Goal: Task Accomplishment & Management: Manage account settings

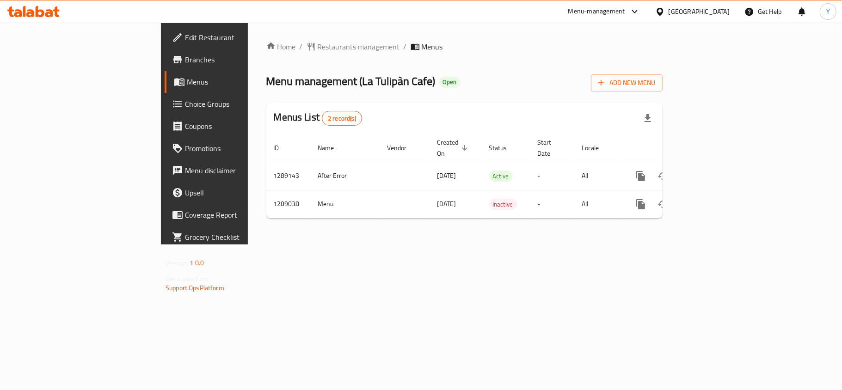
click at [404, 245] on div "Home / Restaurants management / Menus Menu management ( La Tulipàn Cafe ) Open …" at bounding box center [464, 134] width 433 height 222
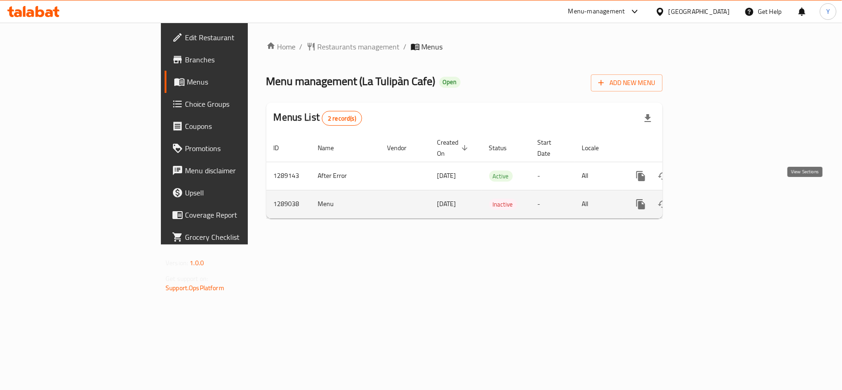
click at [713, 199] on icon "enhanced table" at bounding box center [707, 204] width 11 height 11
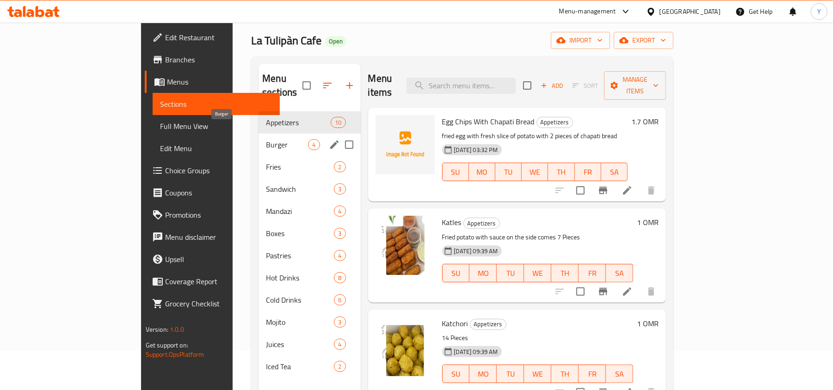
scroll to position [62, 0]
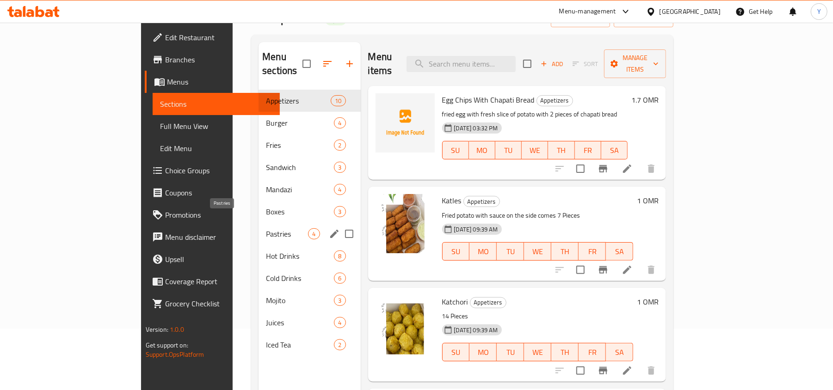
click at [266, 229] on span "Pastries" at bounding box center [287, 234] width 42 height 11
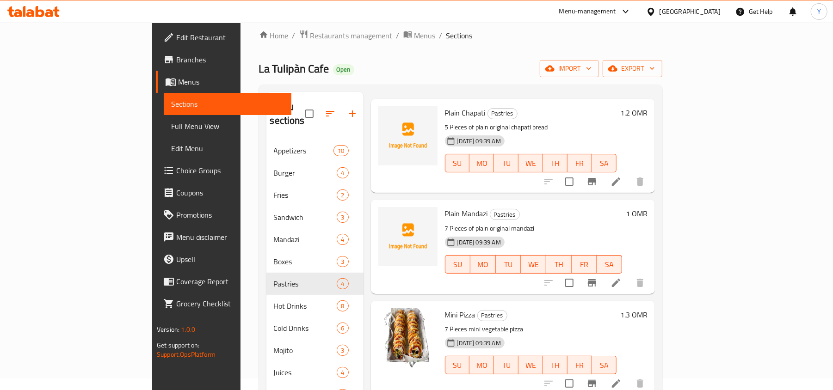
scroll to position [6, 0]
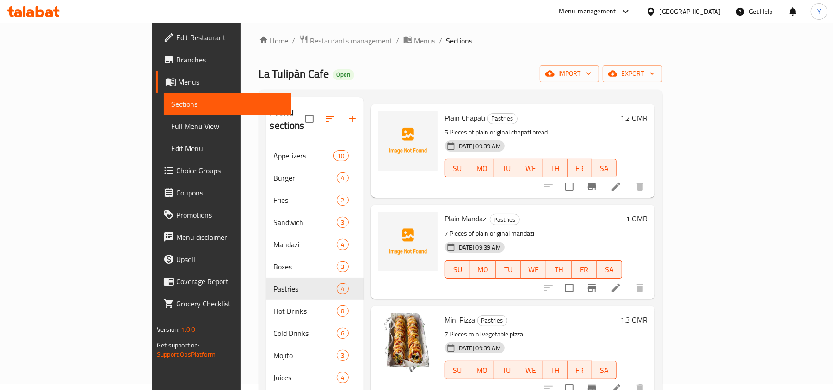
click at [414, 36] on span "Menus" at bounding box center [424, 40] width 21 height 11
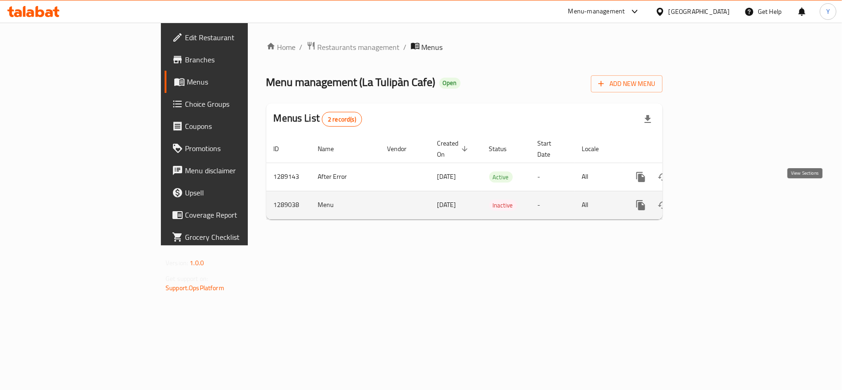
click at [713, 200] on icon "enhanced table" at bounding box center [707, 205] width 11 height 11
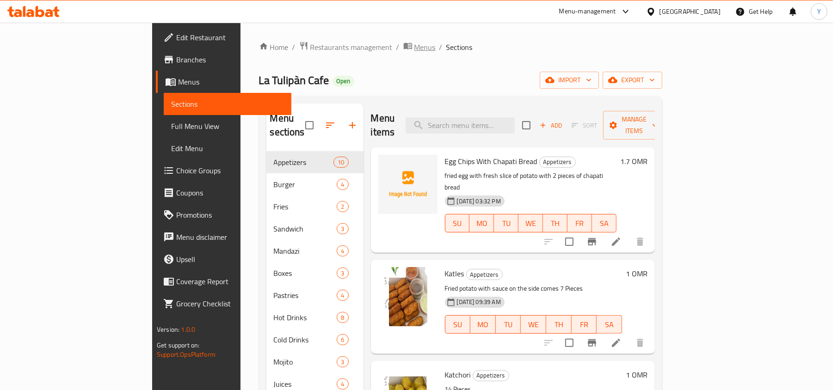
click at [414, 51] on span "Menus" at bounding box center [424, 47] width 21 height 11
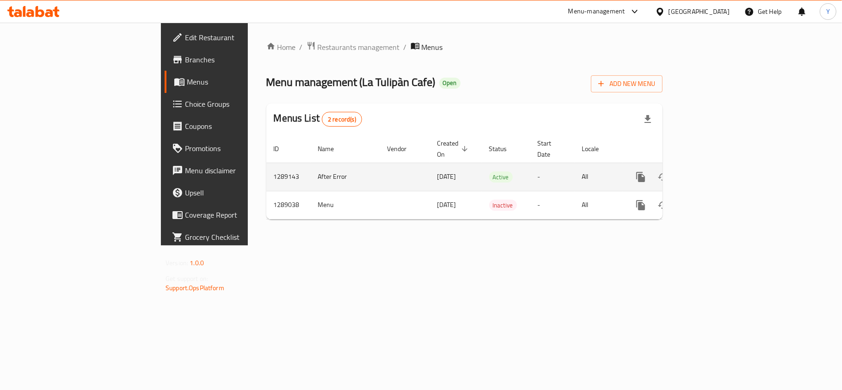
click at [713, 172] on icon "enhanced table" at bounding box center [707, 177] width 11 height 11
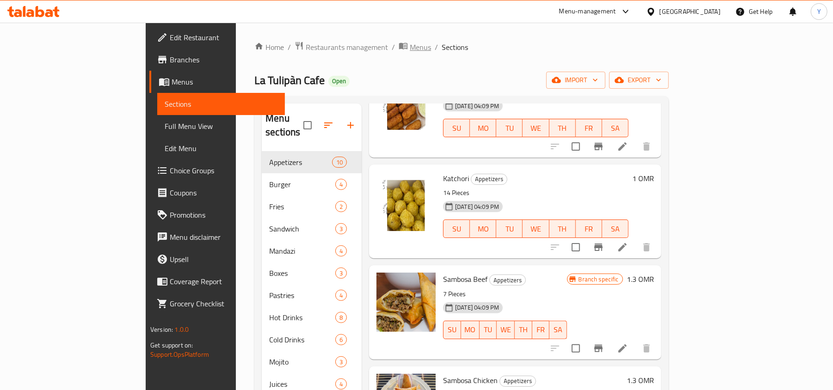
click at [410, 51] on span "Menus" at bounding box center [420, 47] width 21 height 11
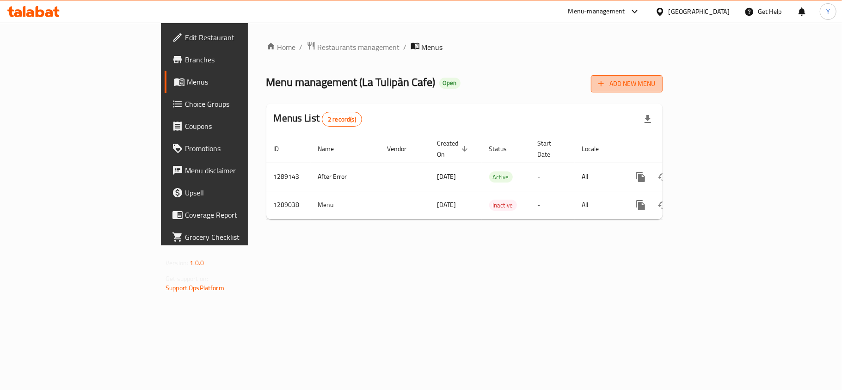
click at [655, 84] on span "Add New Menu" at bounding box center [627, 84] width 57 height 12
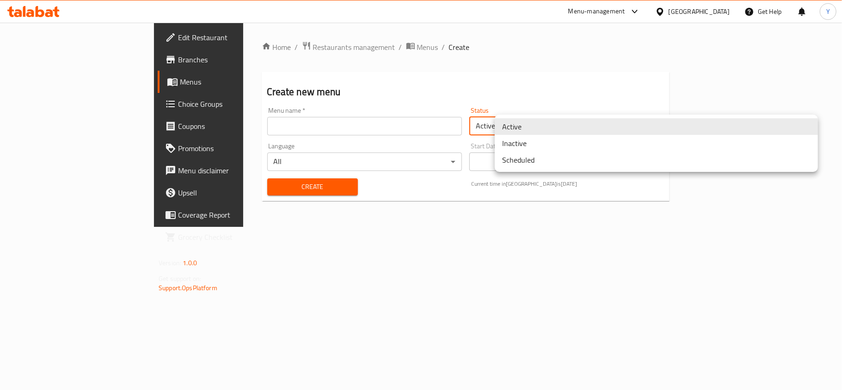
click at [522, 132] on body "​ Menu-management [GEOGRAPHIC_DATA] Get Help Y Edit Restaurant Branches Menus C…" at bounding box center [421, 207] width 842 height 368
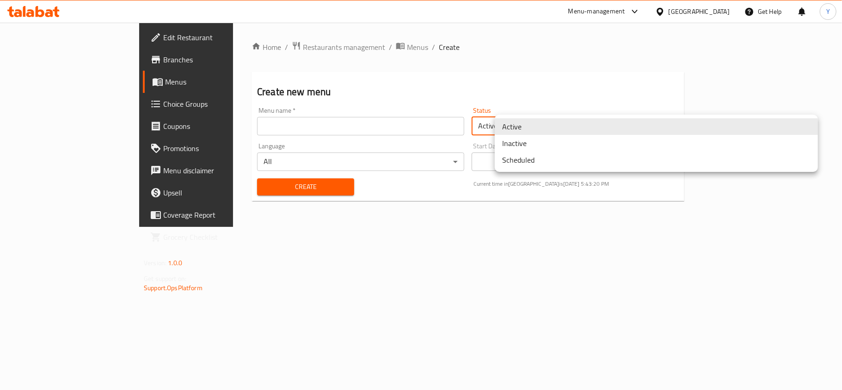
click at [519, 144] on li "Inactive" at bounding box center [656, 143] width 323 height 17
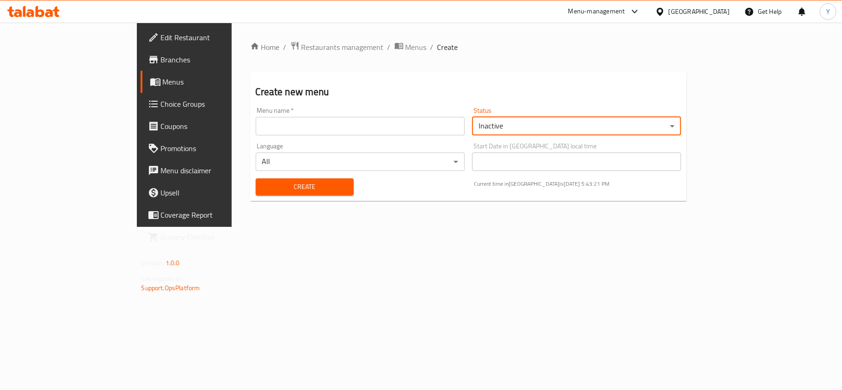
click at [455, 227] on div "Home / Restaurants management / Menus / Create Create new menu Menu name   * Me…" at bounding box center [469, 125] width 474 height 204
drag, startPoint x: 303, startPoint y: 111, endPoint x: 263, endPoint y: 117, distance: 40.7
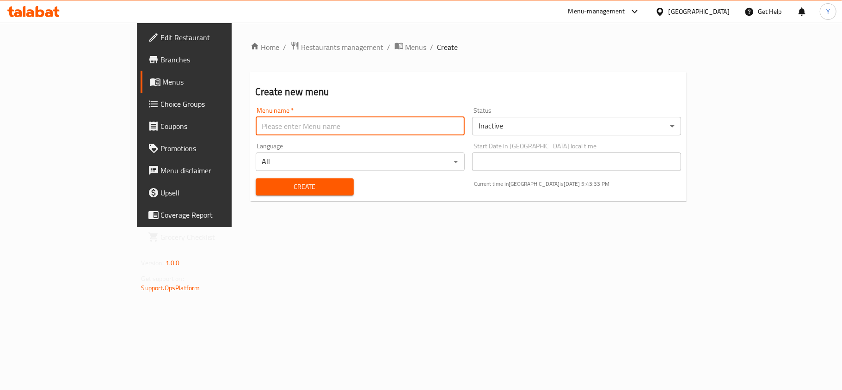
paste input "Case Number 342586674"
type input "Case Number 342586674"
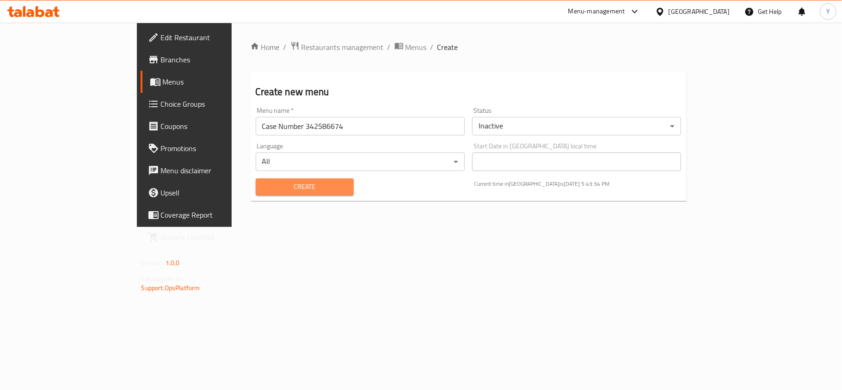
click at [263, 187] on span "Create" at bounding box center [304, 187] width 83 height 12
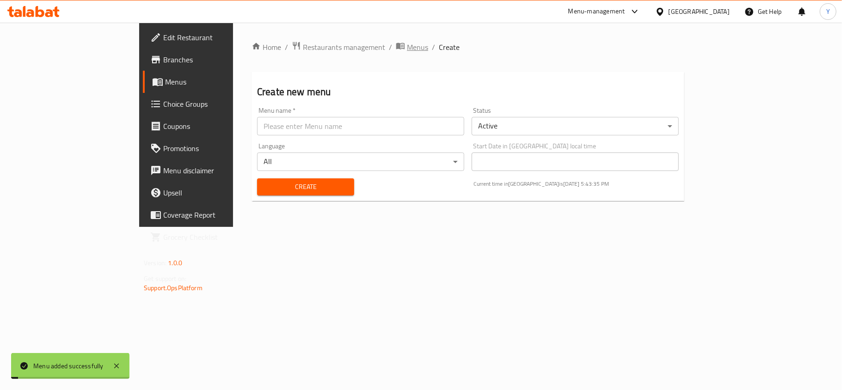
click at [407, 52] on span "Menus" at bounding box center [417, 47] width 21 height 11
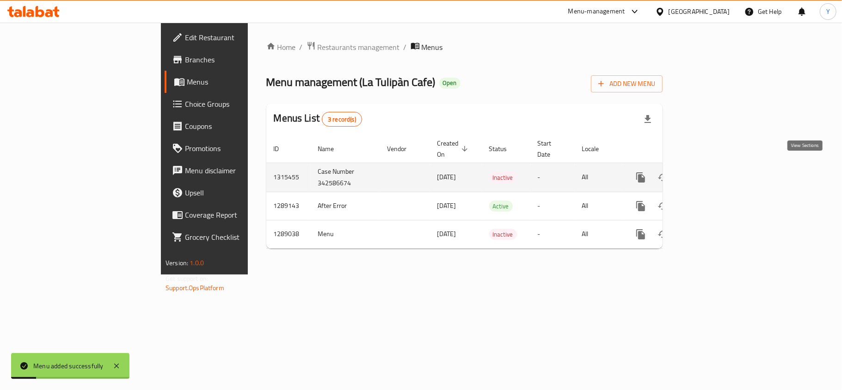
click at [712, 173] on icon "enhanced table" at bounding box center [708, 177] width 8 height 8
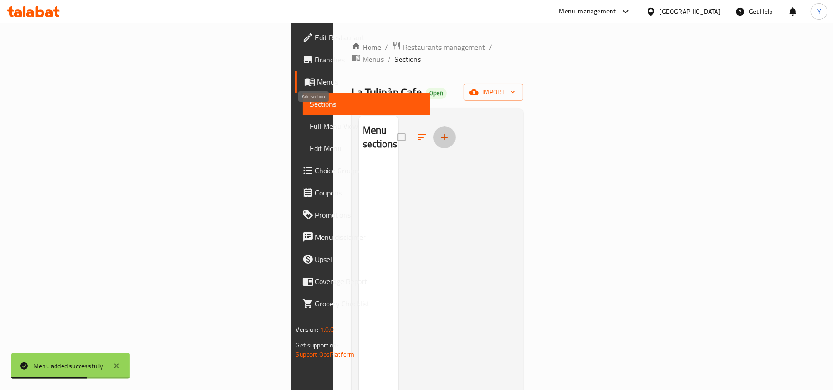
click at [433, 126] on button "button" at bounding box center [444, 137] width 22 height 22
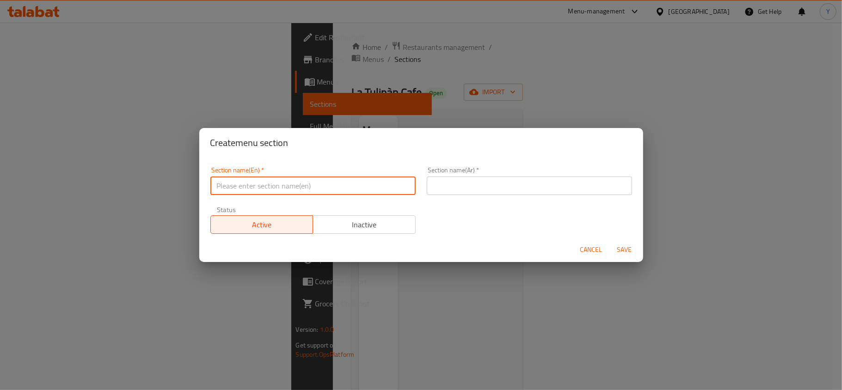
paste input "S"
type input "S"
drag, startPoint x: 246, startPoint y: 185, endPoint x: 50, endPoint y: 184, distance: 195.7
click at [50, 184] on div "Create menu section Section name(En)   * S Section name(En) * Section name(Ar) …" at bounding box center [421, 195] width 842 height 390
type input "Salalah Pie"
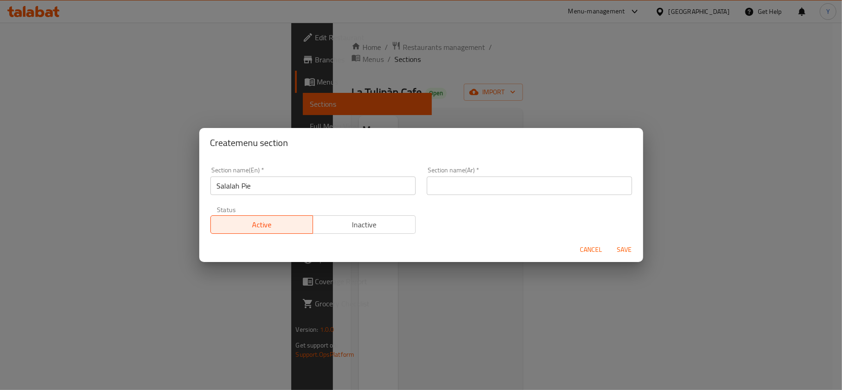
drag, startPoint x: 491, startPoint y: 156, endPoint x: 476, endPoint y: 187, distance: 34.1
click at [491, 156] on div "Create menu section" at bounding box center [421, 143] width 444 height 30
click at [476, 187] on input "text" at bounding box center [529, 186] width 205 height 19
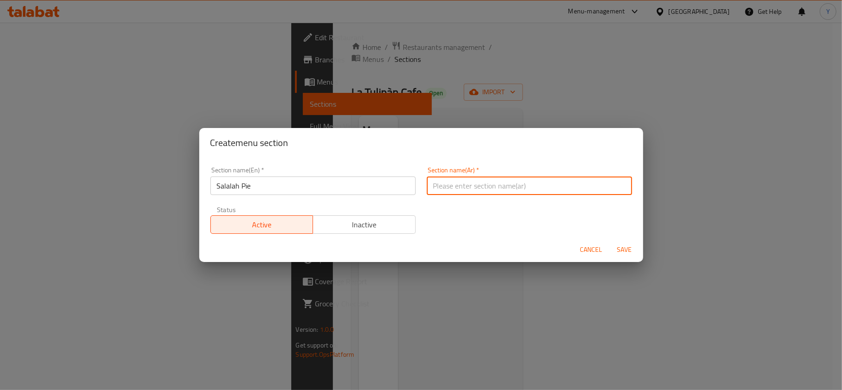
paste input "فطيرة صالله"
click at [437, 188] on input "فطيرة صالله" at bounding box center [529, 186] width 205 height 19
type input "فطيرة صلاله"
click at [449, 215] on div "Section name(En)   * Salalah Pie Section name(En) * Section name(Ar)   * فطيرة …" at bounding box center [421, 200] width 433 height 78
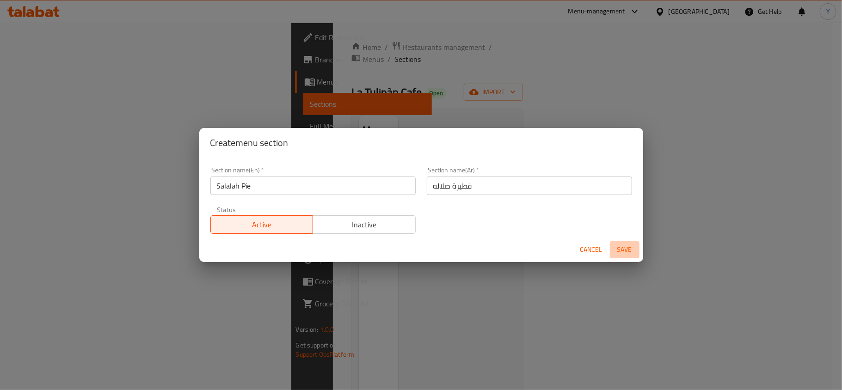
click at [633, 247] on span "Save" at bounding box center [625, 250] width 22 height 12
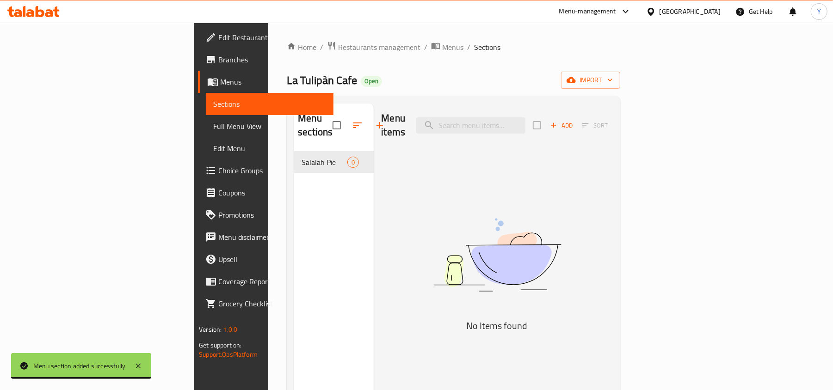
click at [574, 124] on span "Add" at bounding box center [561, 125] width 25 height 11
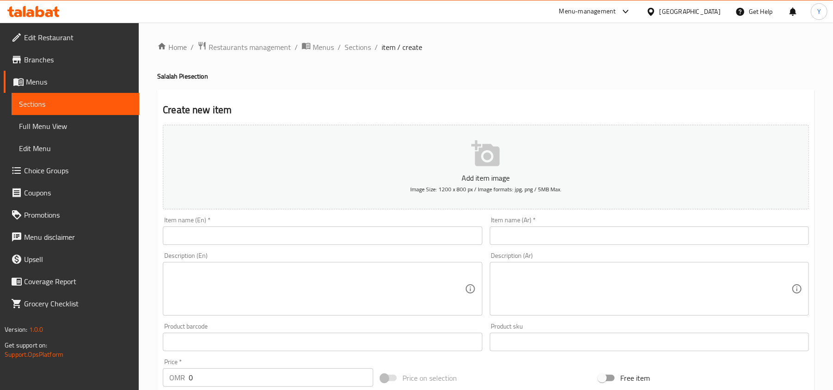
click at [243, 239] on input "text" at bounding box center [322, 236] width 319 height 19
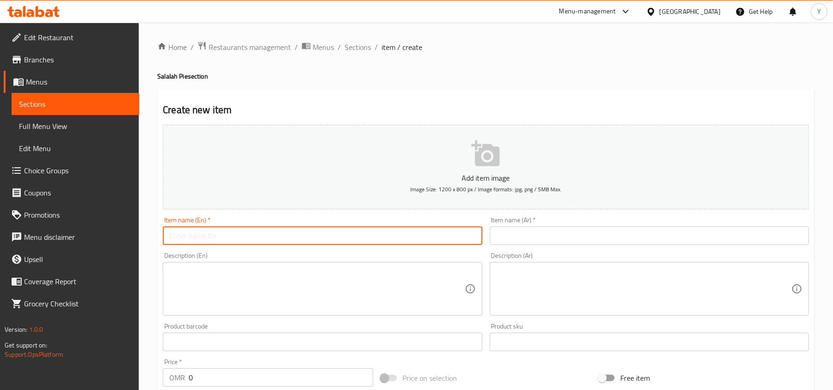
paste input "Cheese honey"
click at [195, 242] on input "Cheese honey" at bounding box center [322, 236] width 319 height 19
click at [234, 235] on input "Cheese Honey" at bounding box center [322, 236] width 319 height 19
type input "Cheese Honey Pie"
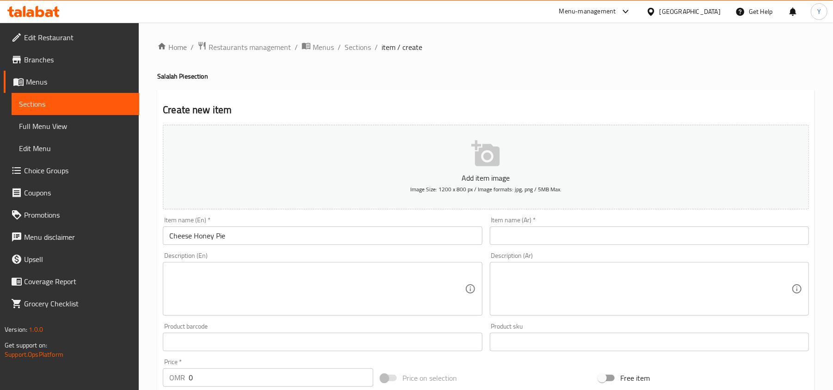
click at [598, 258] on div "Description (Ar) Description (Ar)" at bounding box center [649, 284] width 319 height 63
click at [591, 235] on input "text" at bounding box center [649, 236] width 319 height 19
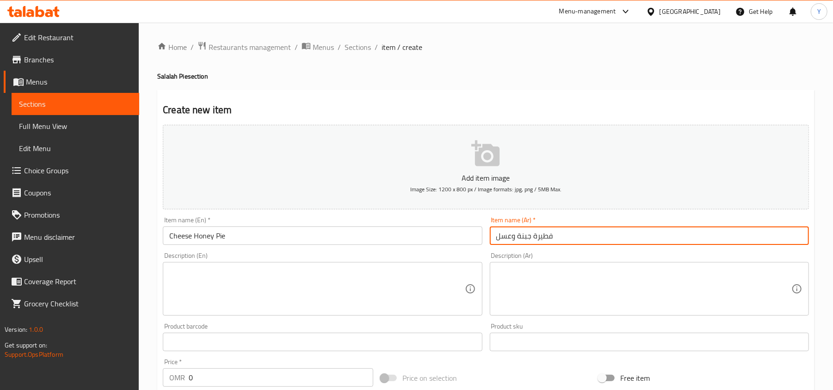
type input "فطيرة جبنة وعسل"
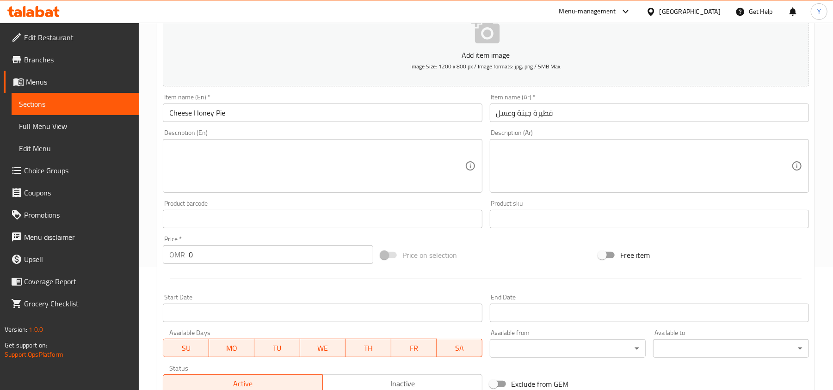
scroll to position [247, 0]
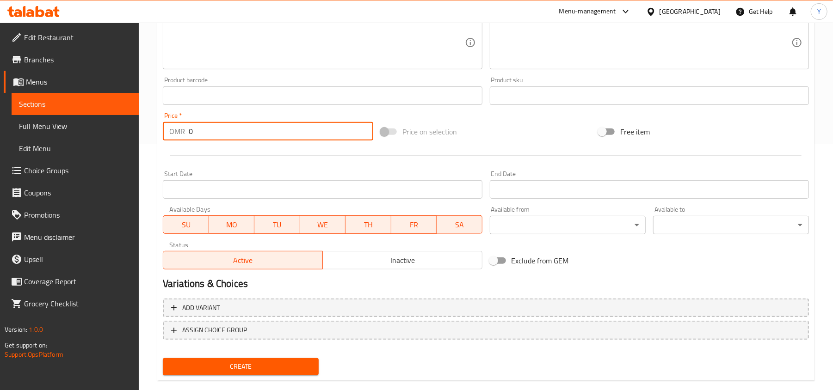
drag, startPoint x: 251, startPoint y: 129, endPoint x: 110, endPoint y: 123, distance: 141.2
click at [110, 123] on div "Edit Restaurant Branches Menus Sections Full Menu View Edit Menu Choice Groups …" at bounding box center [416, 91] width 833 height 631
paste input ".800"
type input "0.800"
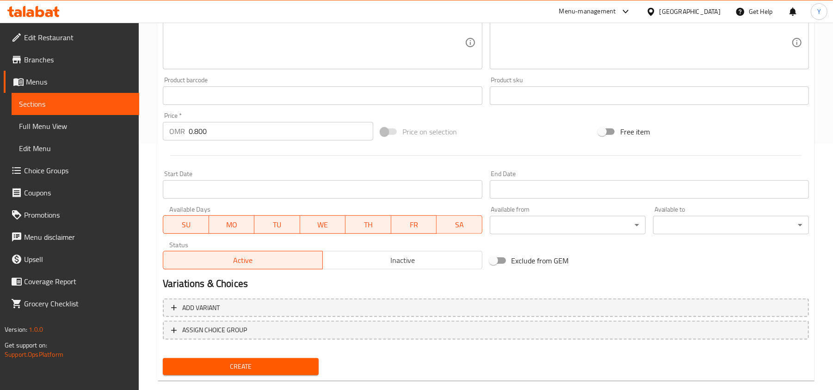
click at [200, 143] on div "Price   * OMR 0.800 Price *" at bounding box center [268, 127] width 218 height 36
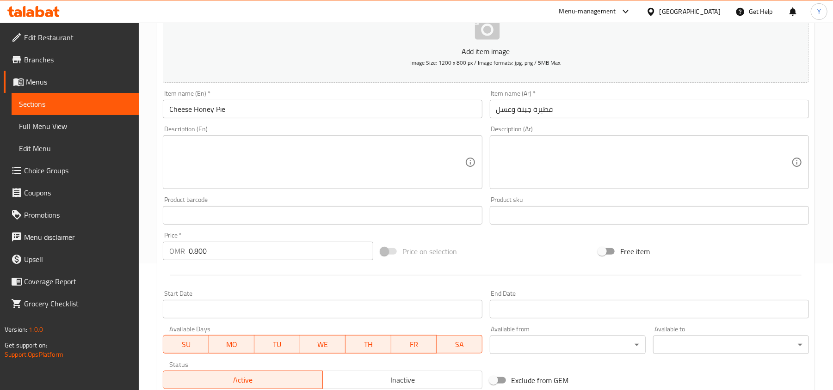
scroll to position [0, 0]
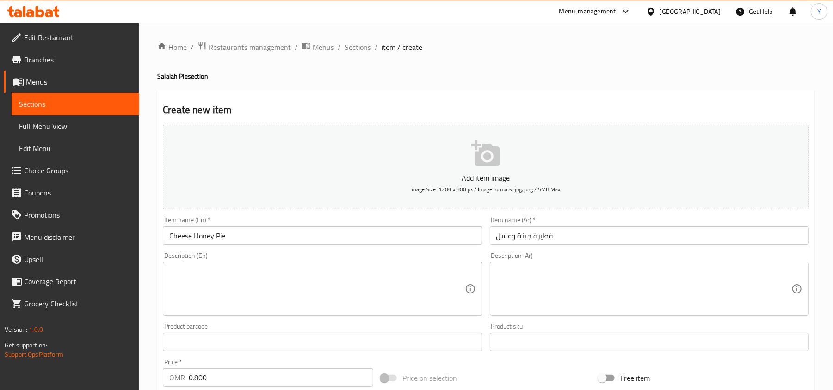
click at [243, 236] on input "Cheese Honey Pie" at bounding box center [322, 236] width 319 height 19
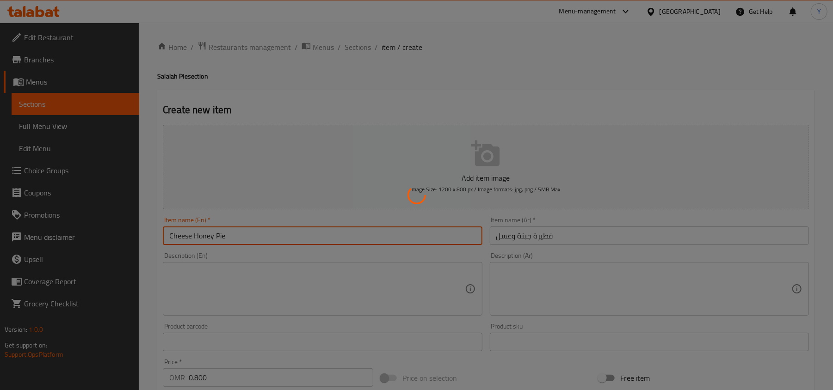
type input "0"
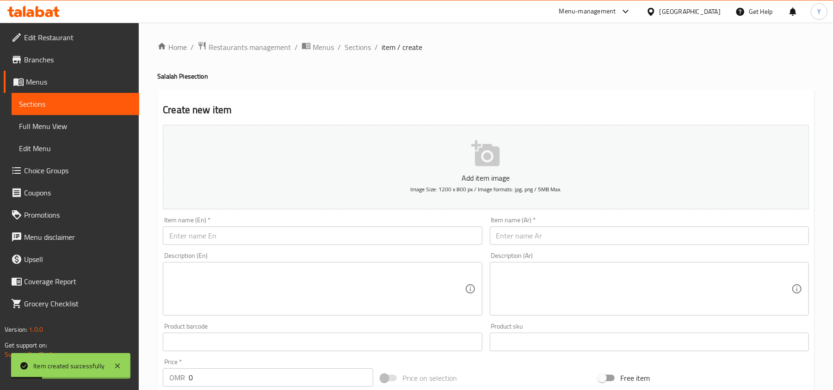
click at [229, 238] on input "text" at bounding box center [322, 236] width 319 height 19
paste input "Cheese egg"
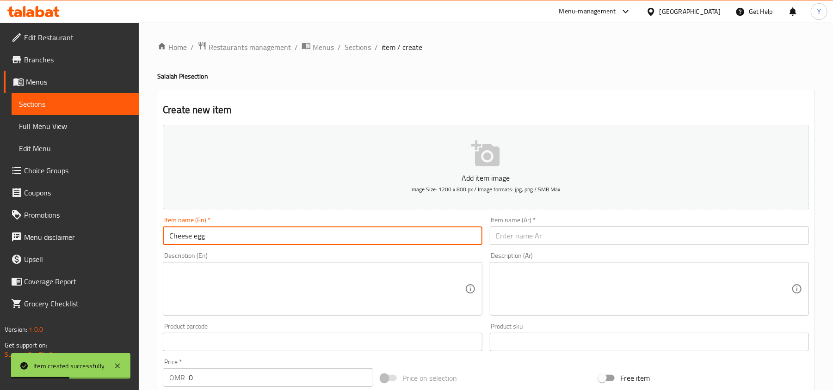
click at [196, 239] on input "Cheese egg" at bounding box center [322, 236] width 319 height 19
click at [229, 234] on input "Cheese Egg" at bounding box center [322, 236] width 319 height 19
type input "Cheese Egg Pie"
click at [535, 242] on input "text" at bounding box center [649, 236] width 319 height 19
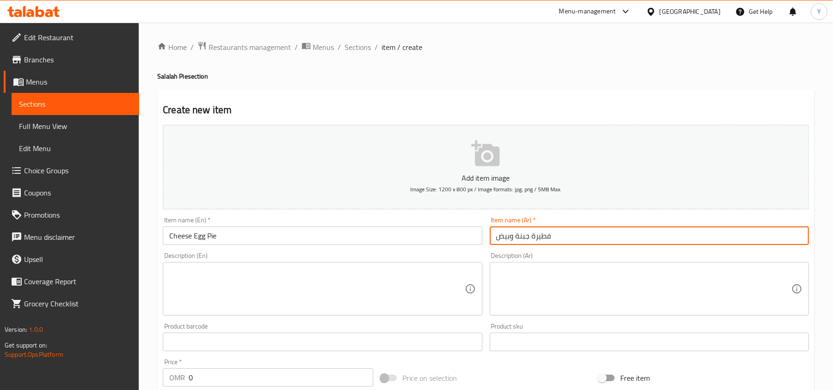
type input "فطيرة جبنة وبيض"
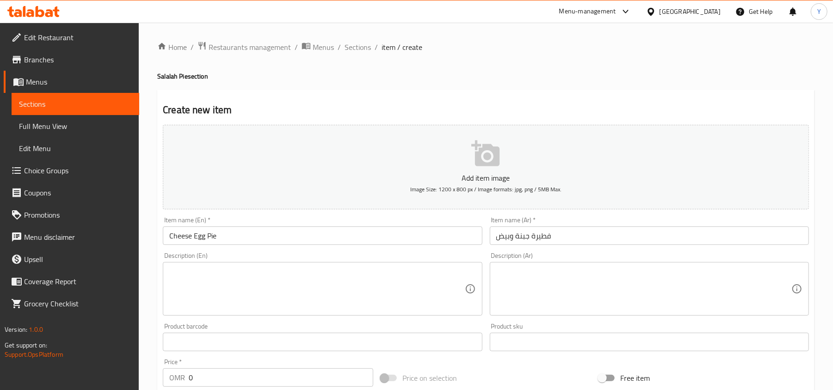
scroll to position [11, 0]
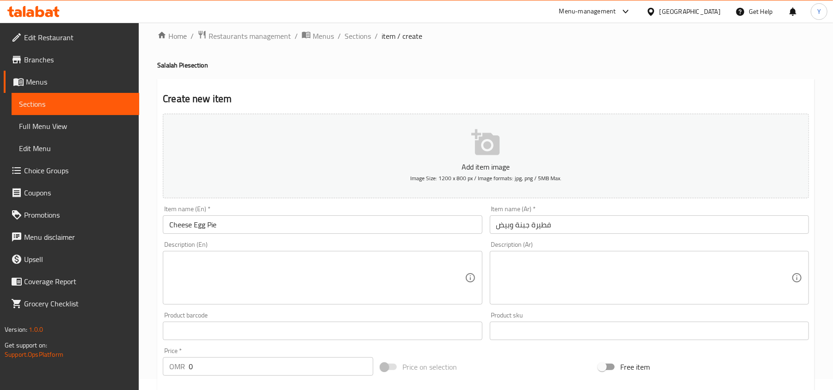
drag, startPoint x: 206, startPoint y: 382, endPoint x: 81, endPoint y: 378, distance: 124.5
click at [81, 378] on div "Edit Restaurant Branches Menus Sections Full Menu View Edit Menu Choice Groups …" at bounding box center [416, 327] width 833 height 631
paste input ".800"
type input "0.800"
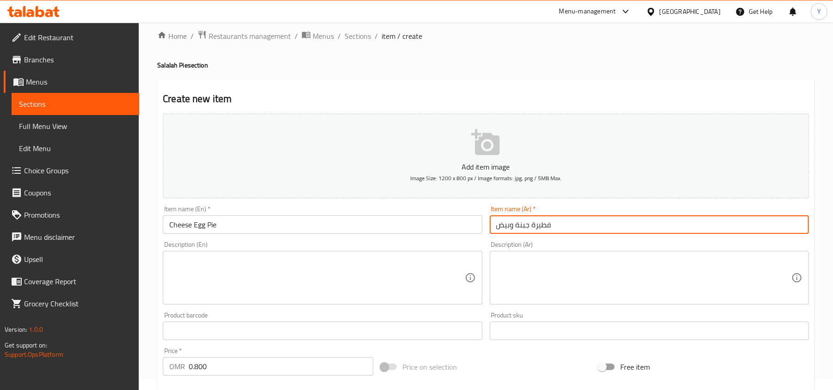
drag, startPoint x: 529, startPoint y: 230, endPoint x: 452, endPoint y: 230, distance: 77.3
click at [452, 230] on div "Add item image Image Size: 1200 x 800 px / Image formats: jpg, png / 5MB Max. I…" at bounding box center [486, 309] width 654 height 399
paste input "بيض"
type input "فطيرة جبن بيض"
click at [408, 230] on input "Cheese Egg Pie" at bounding box center [322, 225] width 319 height 19
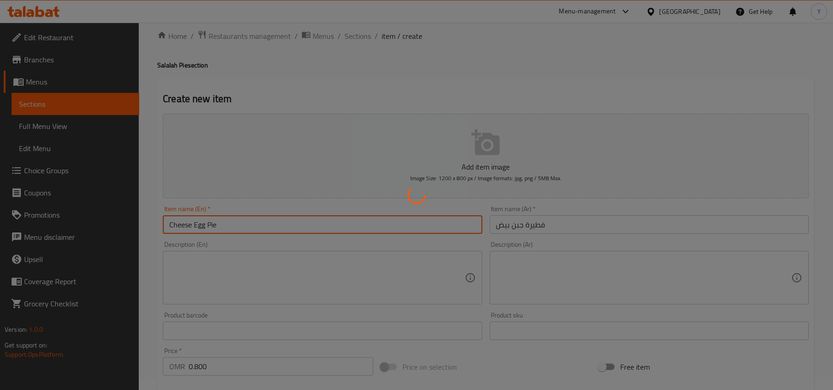
type input "0"
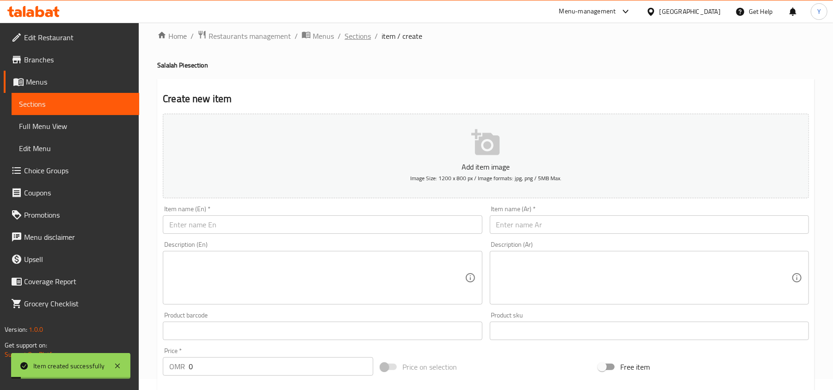
click at [356, 34] on span "Sections" at bounding box center [358, 36] width 26 height 11
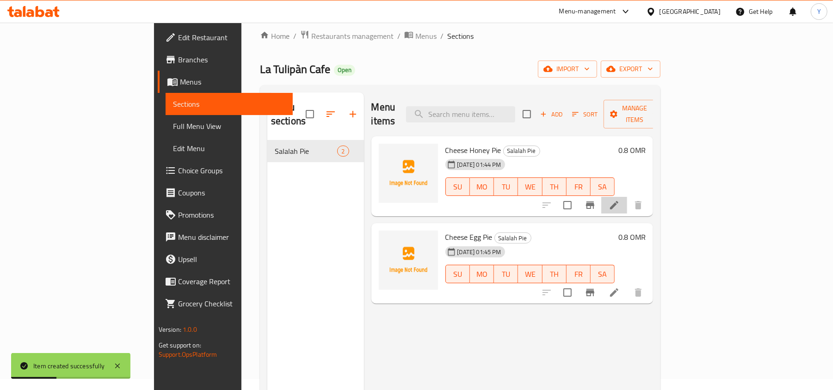
click at [627, 197] on li at bounding box center [614, 205] width 26 height 17
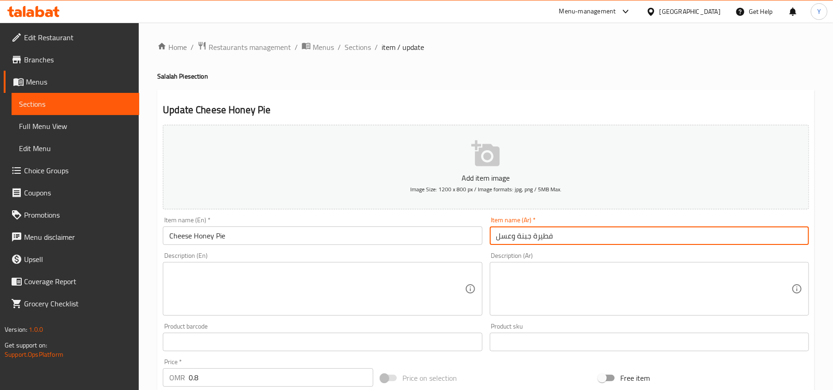
drag, startPoint x: 530, startPoint y: 240, endPoint x: 442, endPoint y: 240, distance: 87.4
click at [442, 240] on div "Add item image Image Size: 1200 x 800 px / Image formats: jpg, png / 5MB Max. I…" at bounding box center [486, 320] width 654 height 399
paste input "text"
type input "فطيرة جبن عسل"
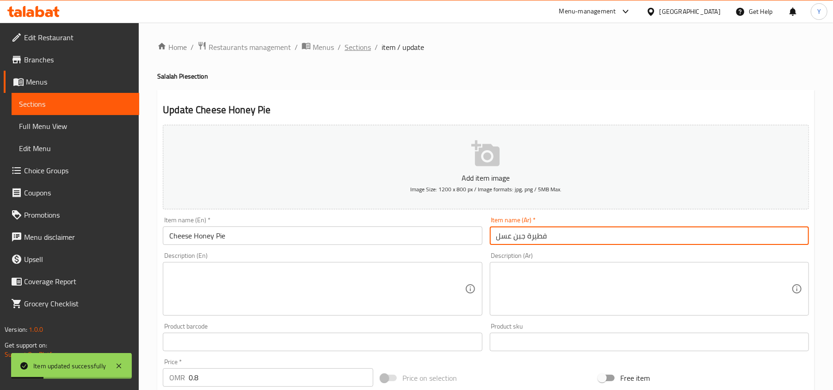
click at [355, 47] on span "Sections" at bounding box center [358, 47] width 26 height 11
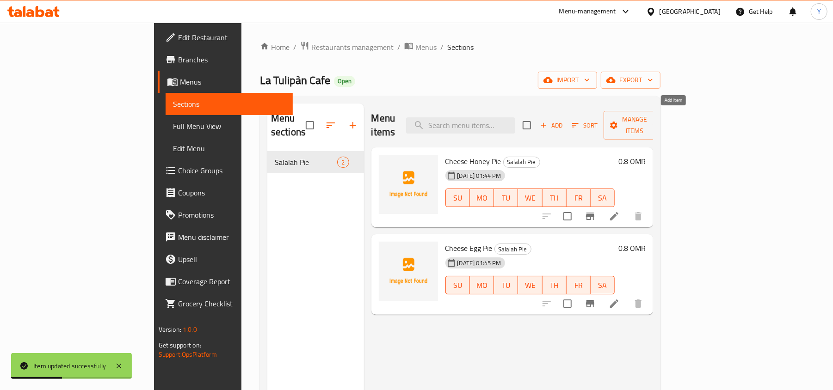
click at [564, 120] on span "Add" at bounding box center [551, 125] width 25 height 11
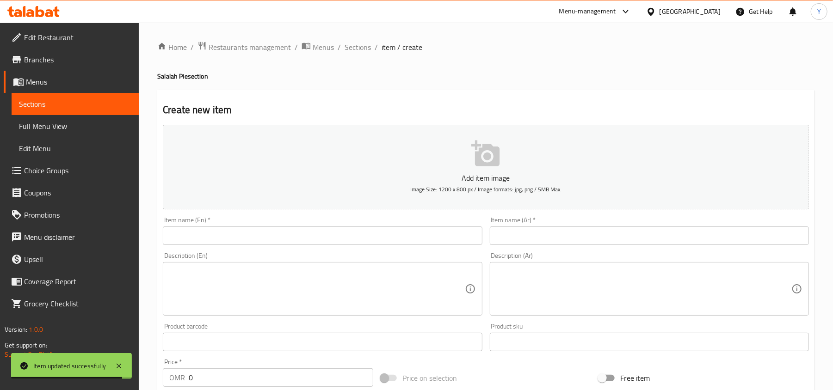
click at [226, 239] on input "text" at bounding box center [322, 236] width 319 height 19
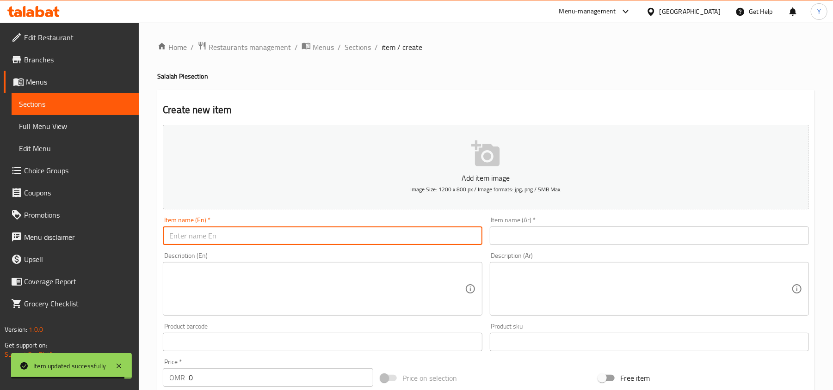
paste input "Cheese chips oman"
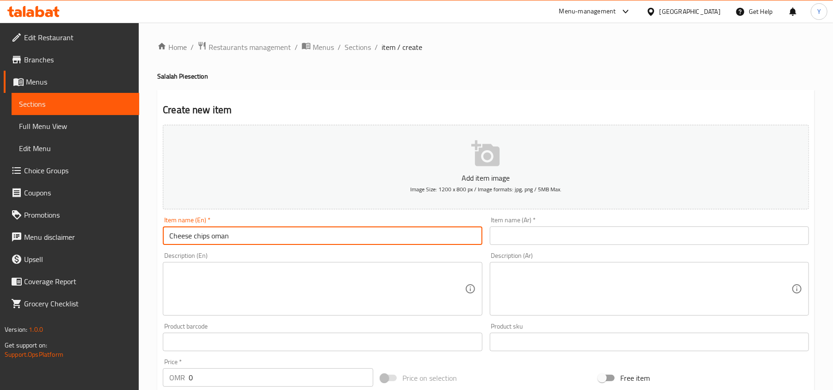
click at [195, 241] on input "Cheese chips oman" at bounding box center [322, 236] width 319 height 19
click at [216, 238] on input "Cheese Chips oman" at bounding box center [322, 236] width 319 height 19
click at [272, 243] on input "Cheese Chips [GEOGRAPHIC_DATA]" at bounding box center [322, 236] width 319 height 19
type input "Cheese Chips Oman Pie"
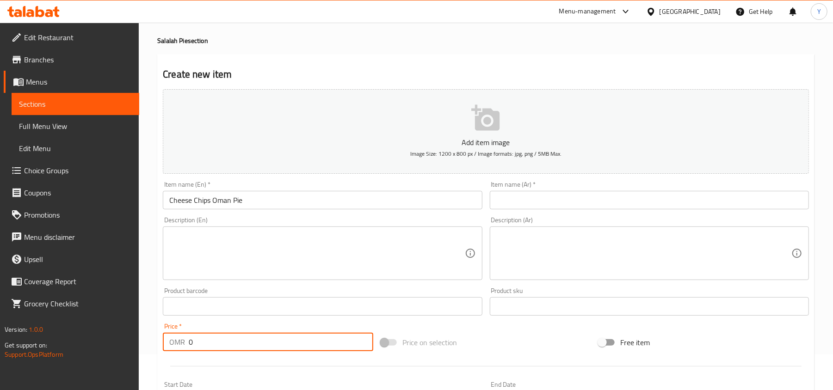
drag, startPoint x: 239, startPoint y: 384, endPoint x: 126, endPoint y: 382, distance: 112.4
click at [126, 382] on div "Edit Restaurant Branches Menus Sections Full Menu View Edit Menu Choice Groups …" at bounding box center [416, 302] width 833 height 631
paste input ".800"
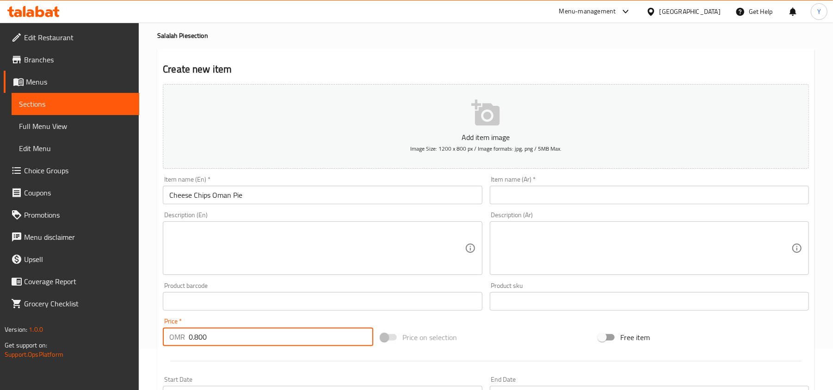
type input "0.800"
click at [244, 197] on input "Cheese Chips Oman Pie" at bounding box center [322, 195] width 319 height 19
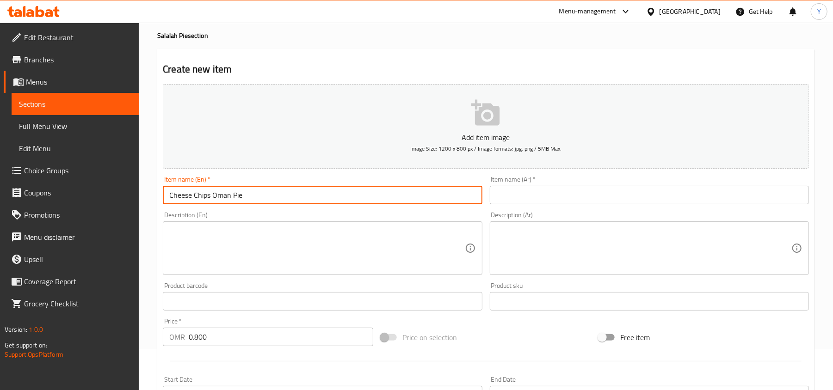
click at [244, 197] on input "Cheese Chips Oman Pie" at bounding box center [322, 195] width 319 height 19
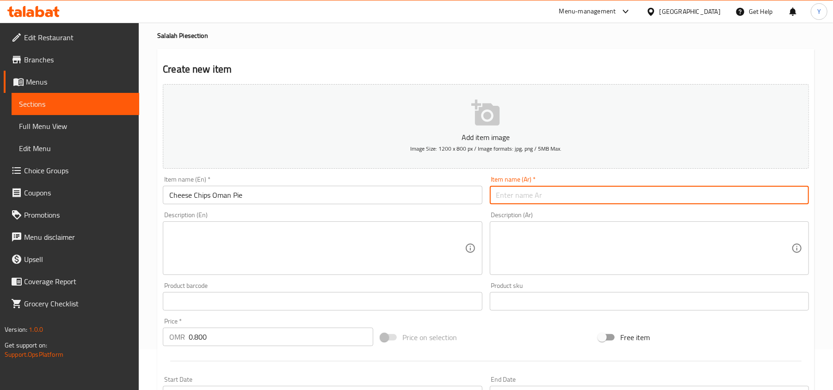
click at [513, 198] on input "text" at bounding box center [649, 195] width 319 height 19
paste input "جبن بطاطس [GEOGRAPHIC_DATA]"
type input "فطيرة جبن بطاطس [GEOGRAPHIC_DATA]"
click at [369, 200] on input "Cheese Chips Oman Pie" at bounding box center [322, 195] width 319 height 19
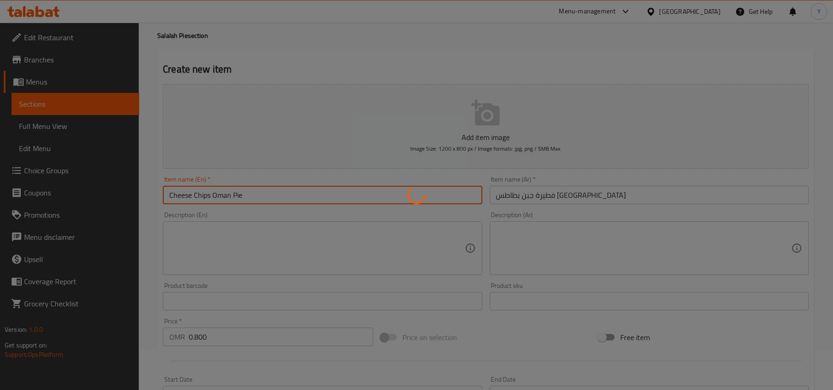
type input "0"
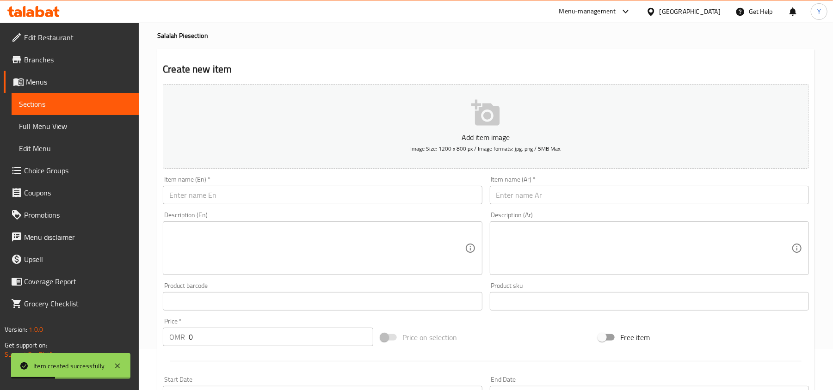
click at [287, 189] on input "text" at bounding box center [322, 195] width 319 height 19
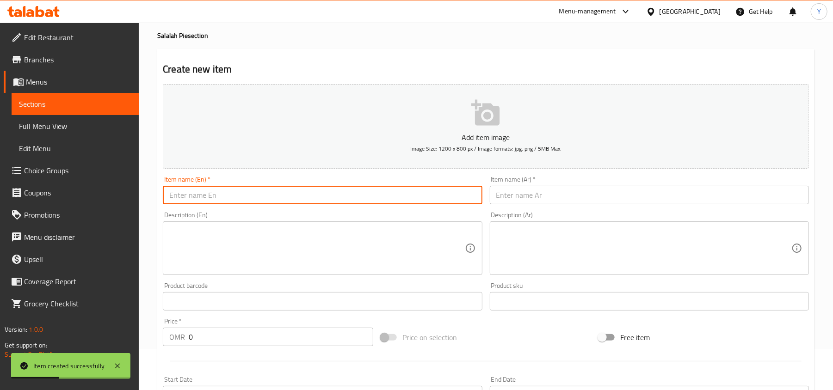
paste input "Nuttla"
type input "Nuttla Pie"
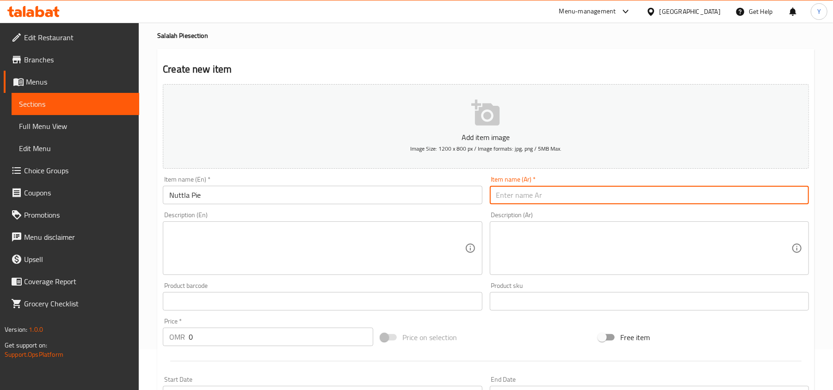
click at [564, 193] on input "text" at bounding box center [649, 195] width 319 height 19
paste input "نوتيال"
click at [496, 198] on input "[PERSON_NAME]" at bounding box center [649, 195] width 319 height 19
click at [576, 201] on input "[PERSON_NAME]" at bounding box center [649, 195] width 319 height 19
click at [515, 198] on input "[PERSON_NAME]" at bounding box center [649, 195] width 319 height 19
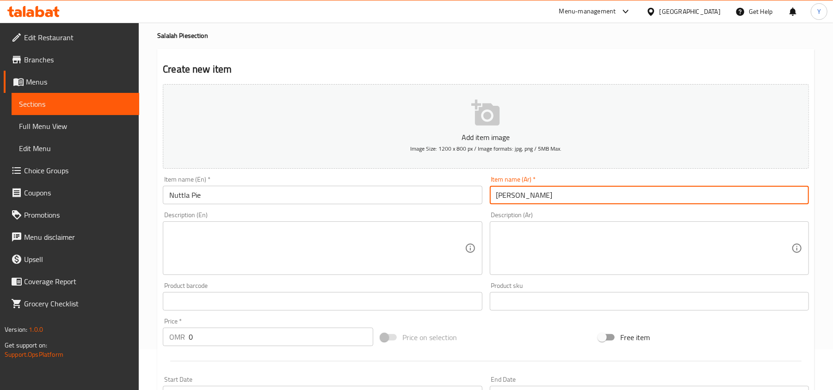
click at [517, 198] on input "[PERSON_NAME]" at bounding box center [649, 195] width 319 height 19
type input "فطيرة نوتيلا"
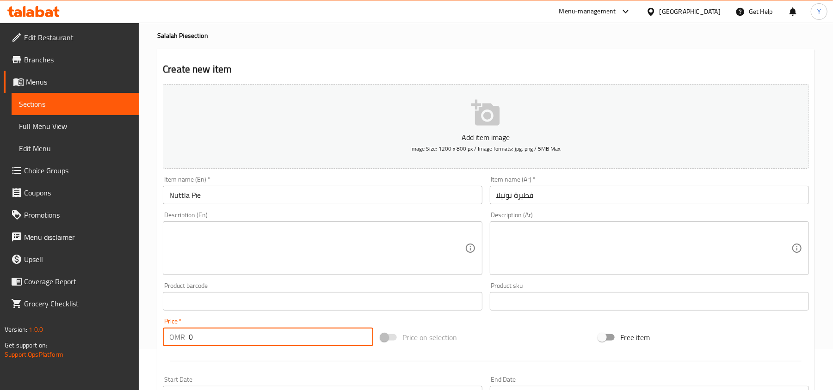
drag, startPoint x: 237, startPoint y: 340, endPoint x: 50, endPoint y: 330, distance: 186.7
click at [50, 330] on div "Edit Restaurant Branches Menus Sections Full Menu View Edit Menu Choice Groups …" at bounding box center [416, 297] width 833 height 631
paste input ".800"
type input "0.800"
click at [237, 176] on div "Item name (En)   * Nuttla Pie Item name (En) *" at bounding box center [322, 191] width 327 height 36
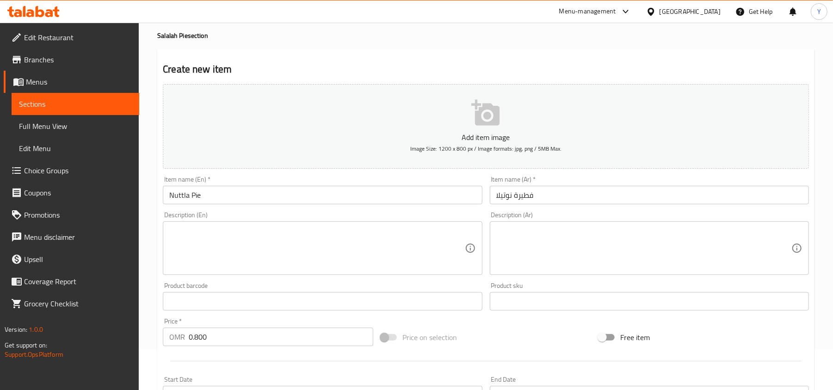
click at [229, 209] on div "Description (En) Description (En)" at bounding box center [322, 243] width 327 height 71
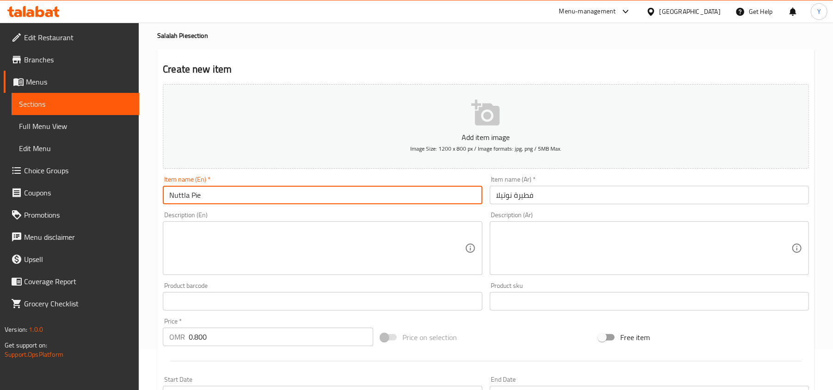
click at [227, 191] on input "Nuttla Pie" at bounding box center [322, 195] width 319 height 19
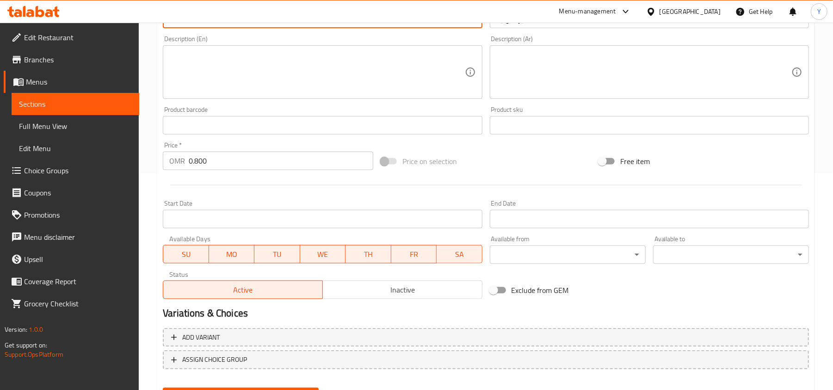
scroll to position [263, 0]
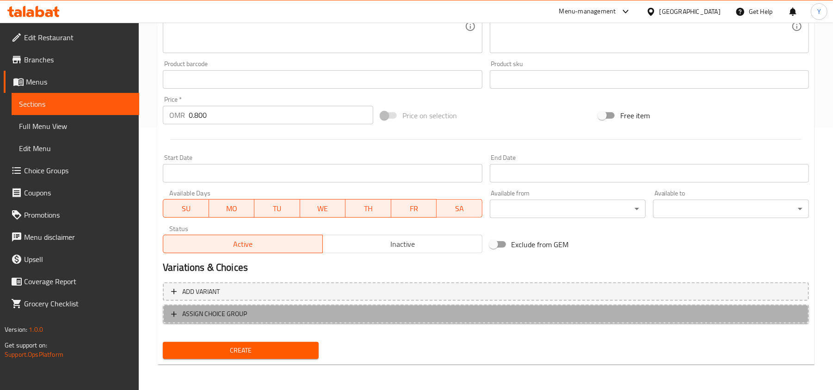
click at [282, 310] on span "ASSIGN CHOICE GROUP" at bounding box center [486, 315] width 630 height 12
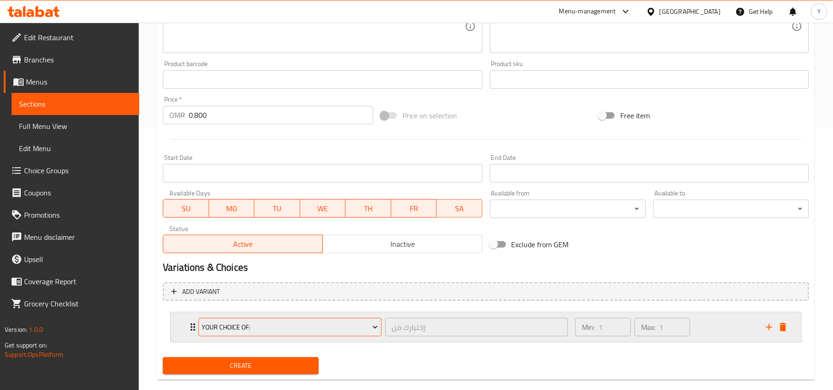
click at [276, 322] on span "Your Choice Of:" at bounding box center [290, 328] width 176 height 12
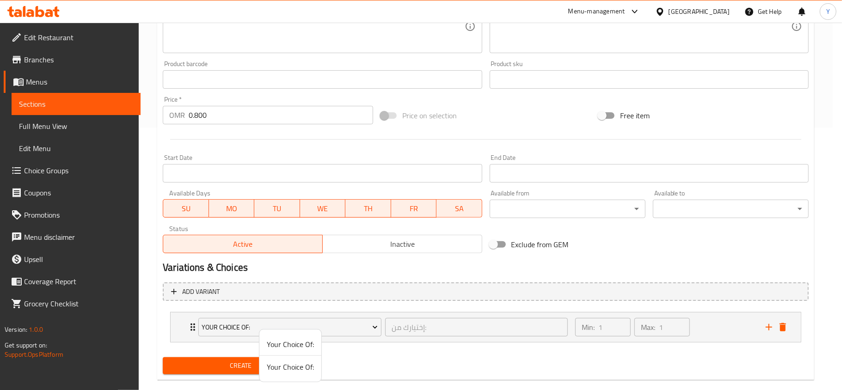
click at [787, 326] on div at bounding box center [421, 195] width 842 height 390
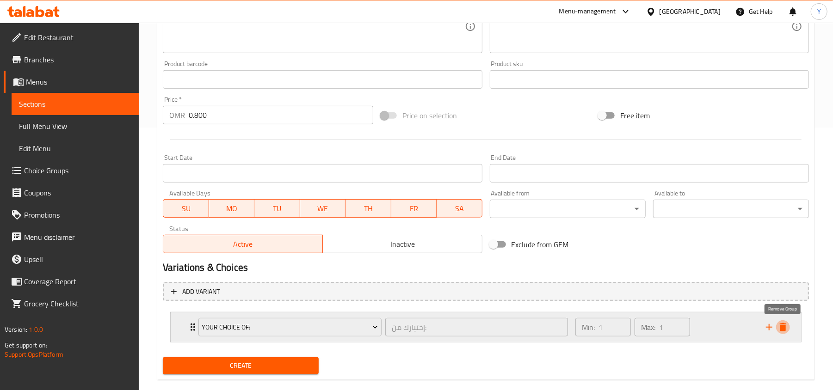
click at [783, 328] on icon "delete" at bounding box center [783, 327] width 6 height 8
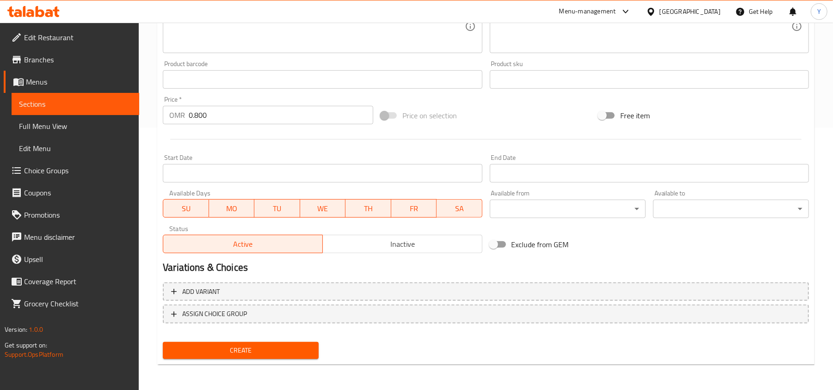
click at [243, 348] on span "Create" at bounding box center [240, 351] width 141 height 12
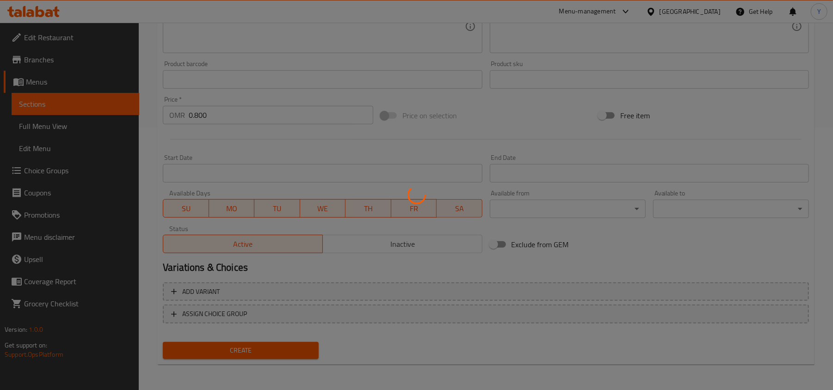
type input "0"
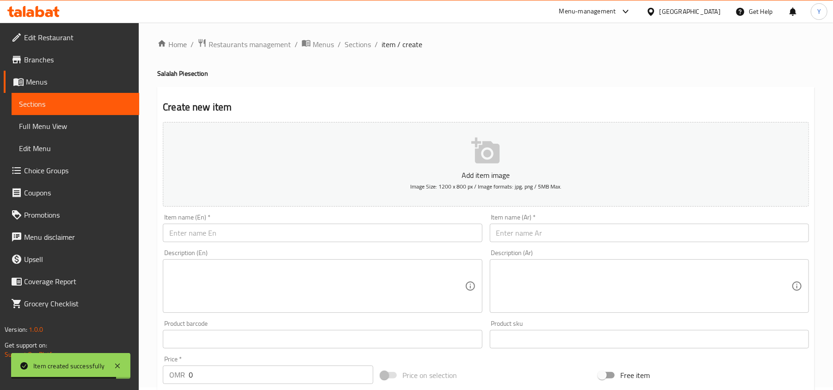
scroll to position [0, 0]
click at [346, 49] on span "Sections" at bounding box center [358, 47] width 26 height 11
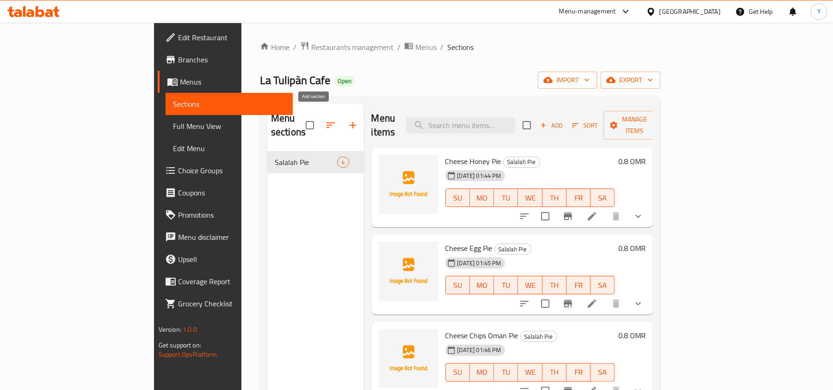
click at [342, 117] on button "button" at bounding box center [353, 125] width 22 height 22
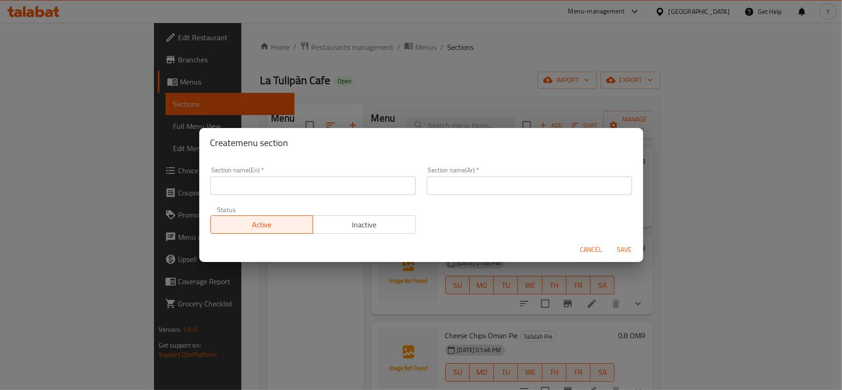
click at [269, 182] on input "text" at bounding box center [312, 186] width 205 height 19
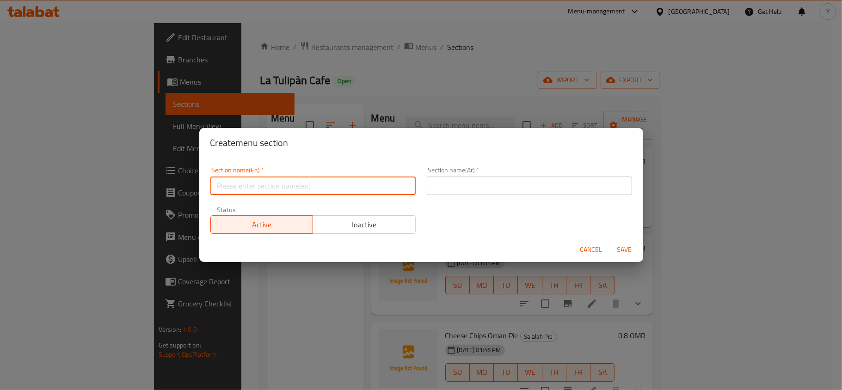
paste input "Mandazi"
type input "Mandazi"
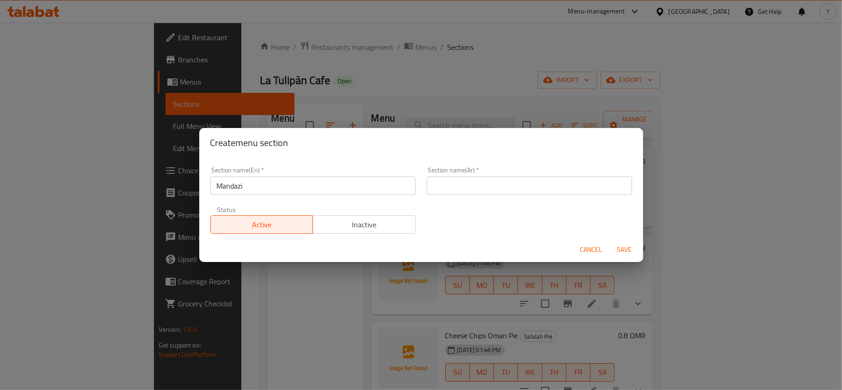
click at [460, 181] on input "text" at bounding box center [529, 186] width 205 height 19
paste input "مندازي"
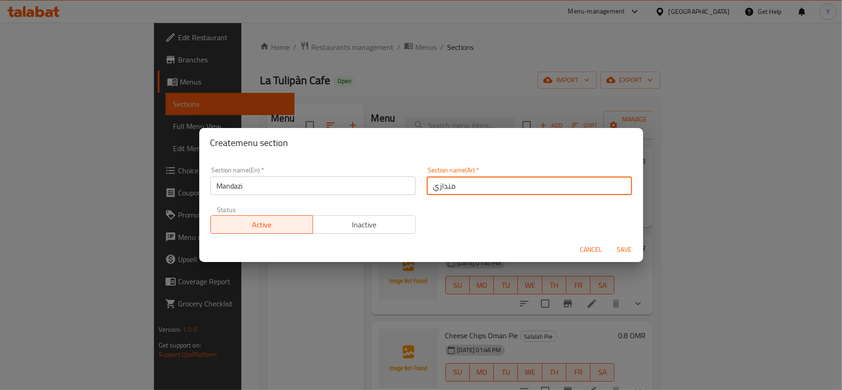
type input "مندازي"
click at [610, 241] on button "Save" at bounding box center [625, 249] width 30 height 17
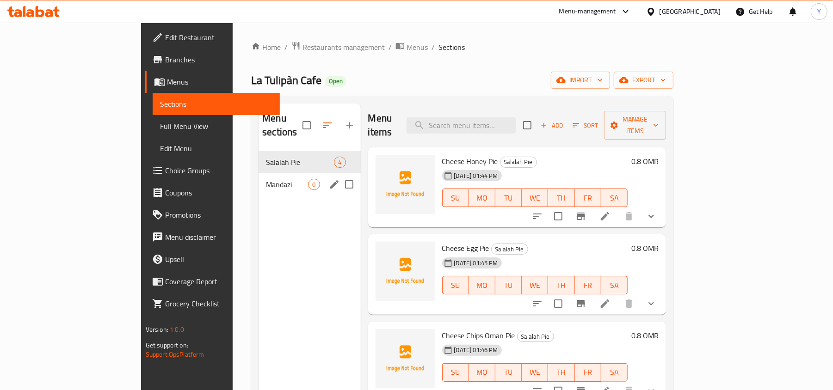
click at [259, 173] on div "Mandazi 0" at bounding box center [310, 184] width 102 height 22
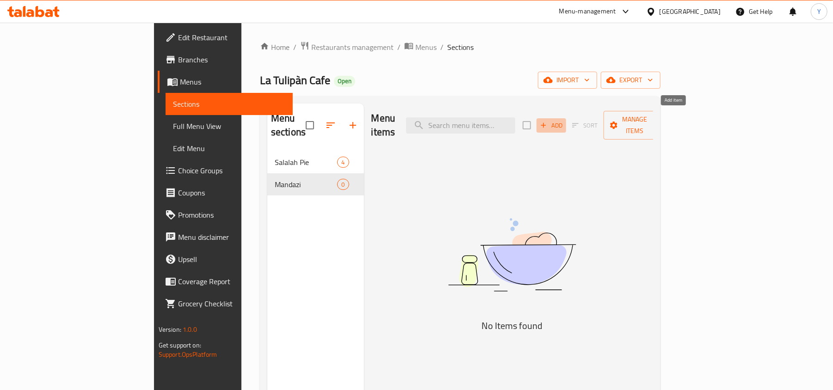
click at [564, 120] on span "Add" at bounding box center [551, 125] width 25 height 11
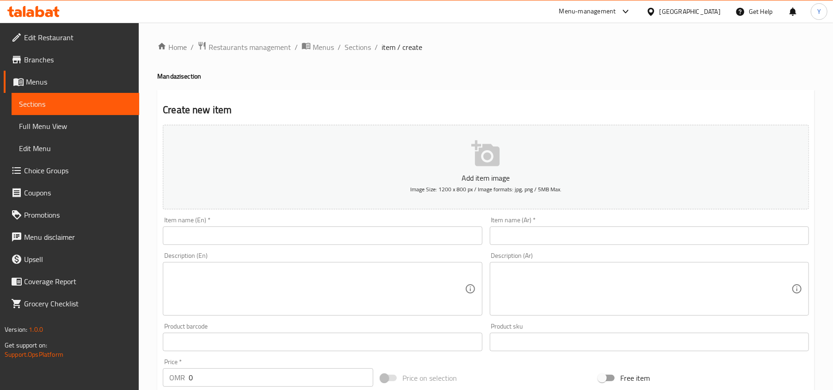
click at [214, 236] on input "text" at bounding box center [322, 236] width 319 height 19
paste input "Plain 4pcs"
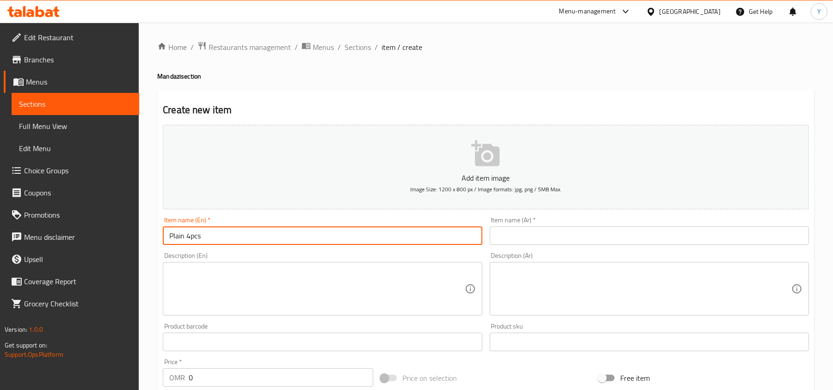
click at [194, 241] on input "Plain 4pcs" at bounding box center [322, 236] width 319 height 19
type input "Plain 4 Pcs"
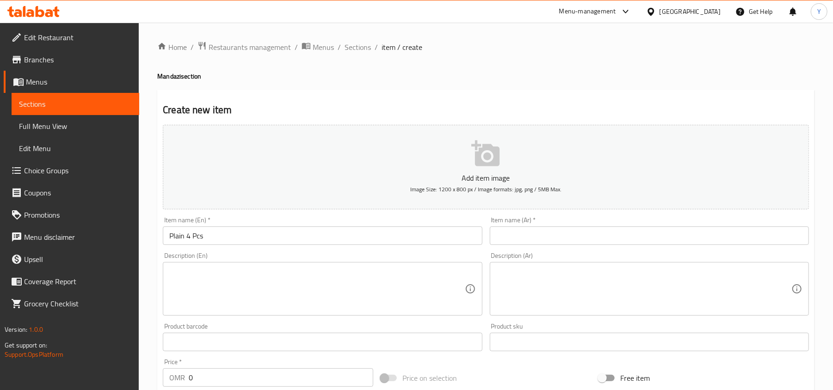
click at [522, 238] on input "text" at bounding box center [649, 236] width 319 height 19
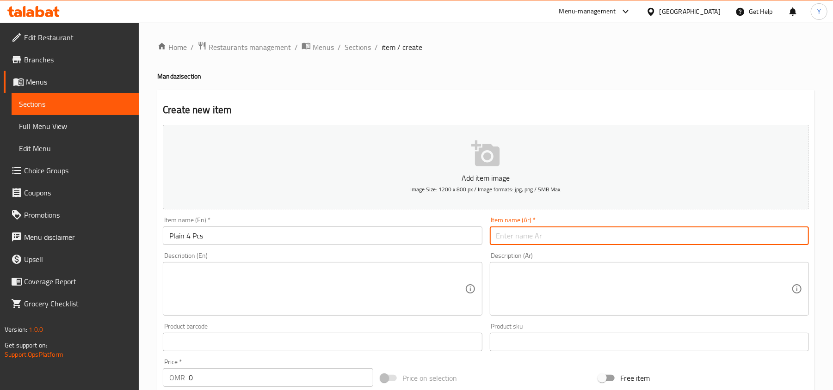
paste input "ساده ٤ قطع"
type input "ساده ٤ قطع"
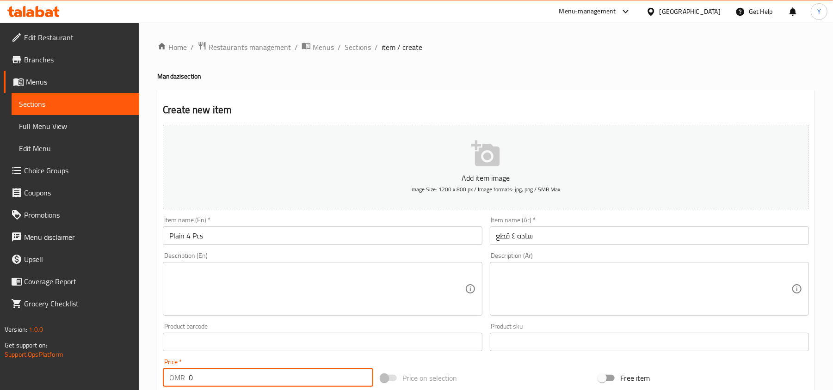
scroll to position [8, 0]
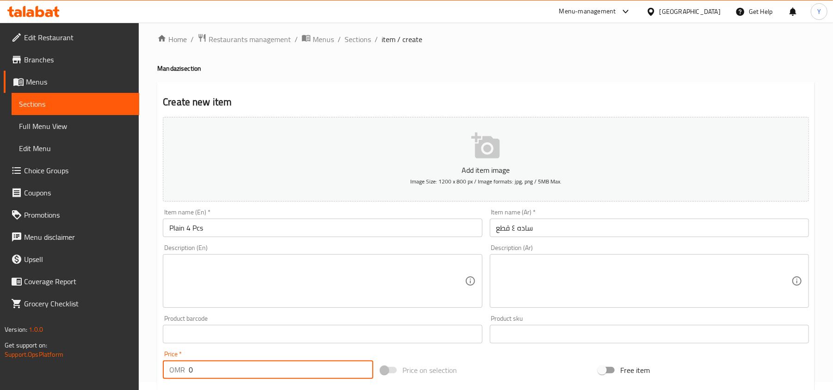
drag, startPoint x: 213, startPoint y: 378, endPoint x: 103, endPoint y: 375, distance: 110.2
click at [103, 375] on div "Edit Restaurant Branches Menus Sections Full Menu View Edit Menu Choice Groups …" at bounding box center [416, 330] width 833 height 631
paste input ".600"
type input "0.600"
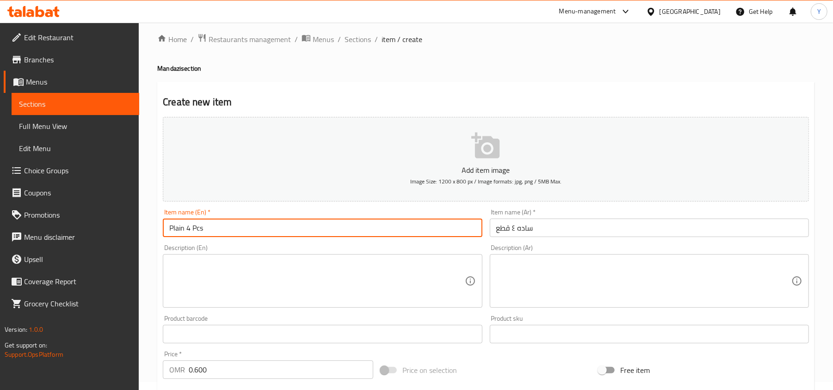
click at [237, 234] on input "Plain 4 Pcs" at bounding box center [322, 228] width 319 height 19
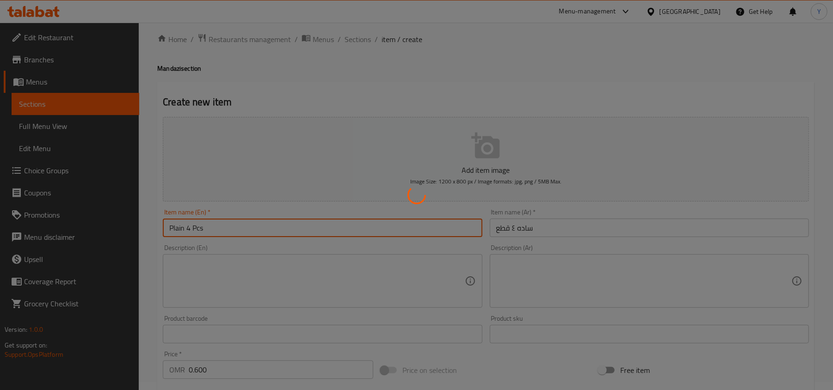
type input "0"
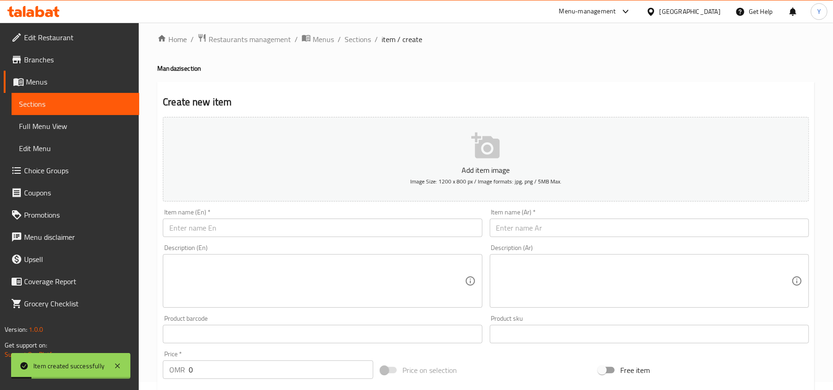
click at [232, 224] on input "text" at bounding box center [322, 228] width 319 height 19
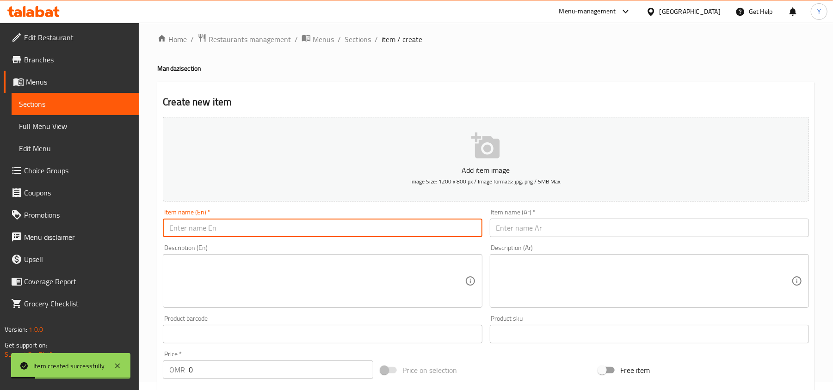
paste input "Cheese egg"
click at [194, 231] on input "Cheese egg" at bounding box center [322, 228] width 319 height 19
type input "Cheese Egg"
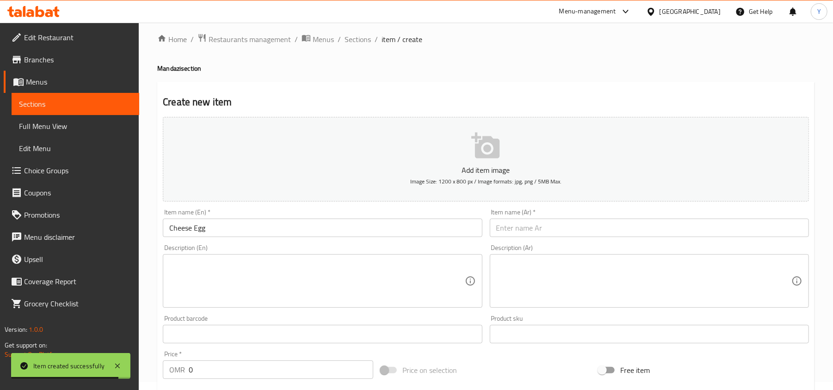
drag, startPoint x: 538, startPoint y: 216, endPoint x: 537, endPoint y: 222, distance: 6.5
click at [538, 216] on div "Item name (Ar)   * Item name (Ar) *" at bounding box center [649, 223] width 319 height 28
click at [536, 223] on input "text" at bounding box center [649, 228] width 319 height 19
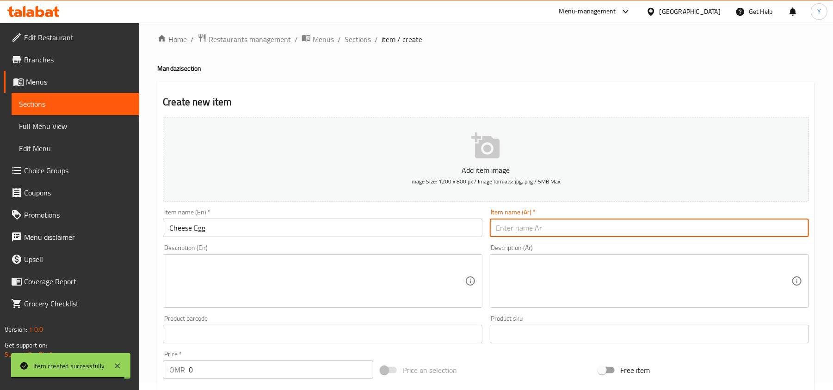
paste input "بيض جبن"
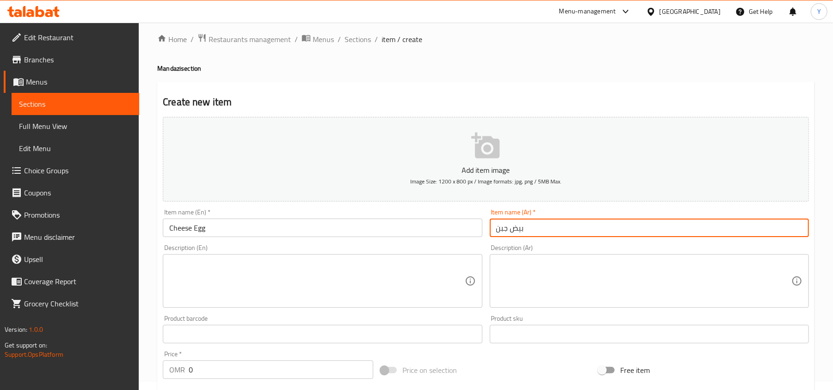
type input "بيض جبن"
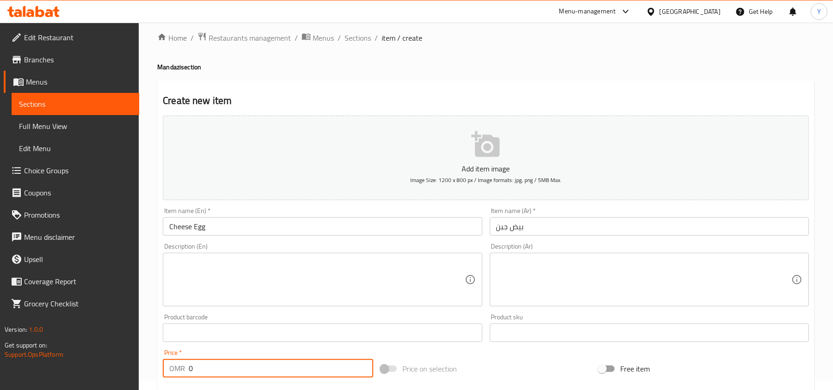
paste input ".700"
drag, startPoint x: 236, startPoint y: 375, endPoint x: 21, endPoint y: 376, distance: 214.6
click at [21, 376] on div "Edit Restaurant Branches Menus Sections Full Menu View Edit Menu Choice Groups …" at bounding box center [416, 327] width 833 height 631
type input "0.700"
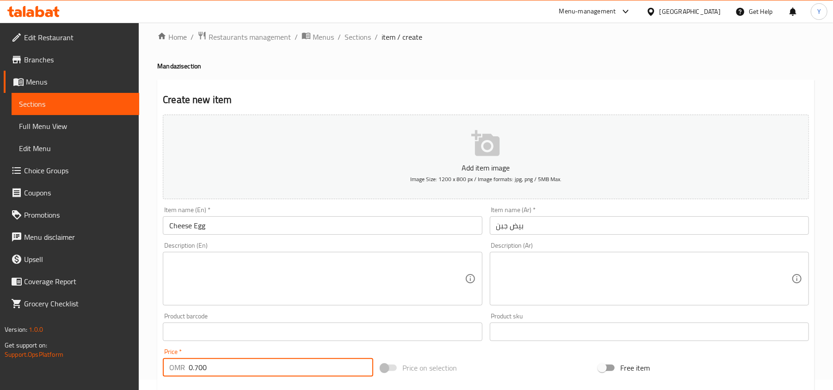
click at [261, 223] on input "Cheese Egg" at bounding box center [322, 225] width 319 height 19
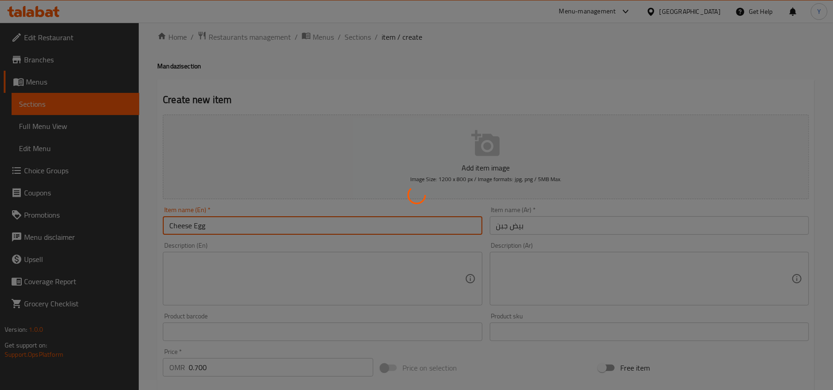
type input "0"
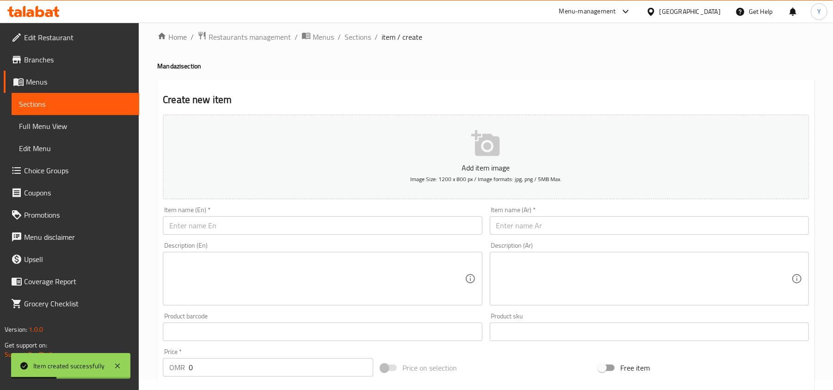
click at [208, 226] on input "text" at bounding box center [322, 225] width 319 height 19
paste input "Cheese honey"
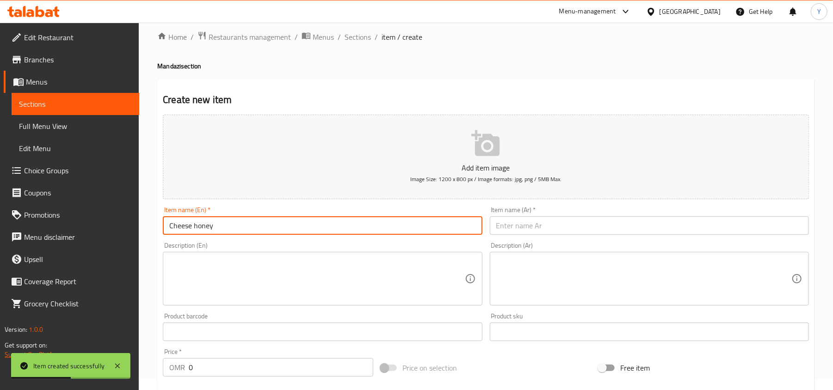
type input "Cheese honey"
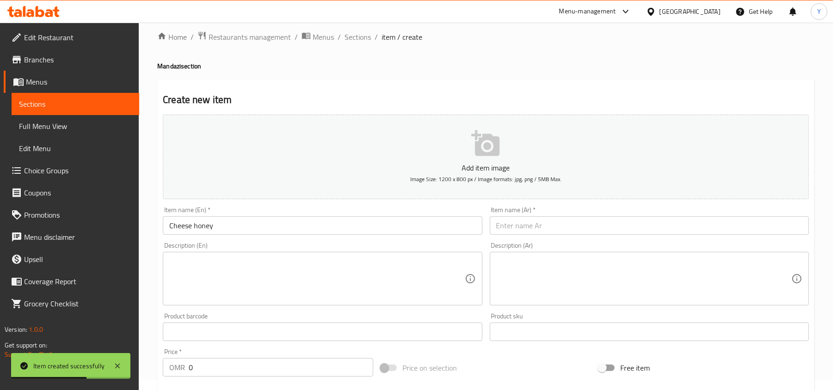
click at [537, 237] on div "Item name (Ar)   * Item name (Ar) *" at bounding box center [649, 221] width 327 height 36
click at [537, 232] on input "text" at bounding box center [649, 225] width 319 height 19
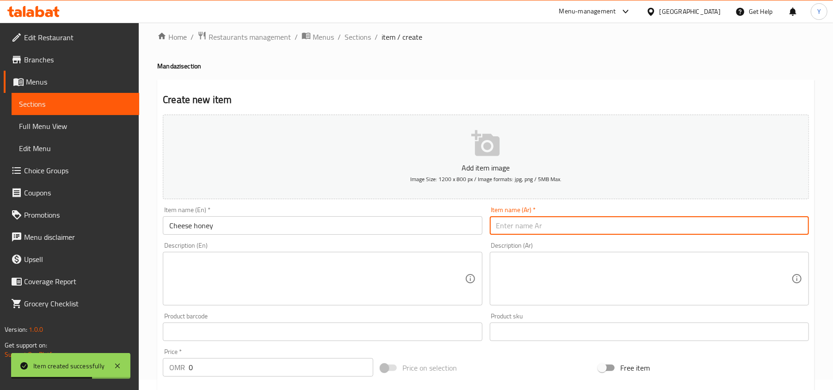
paste input "جبن عسل"
type input "جبن عسل"
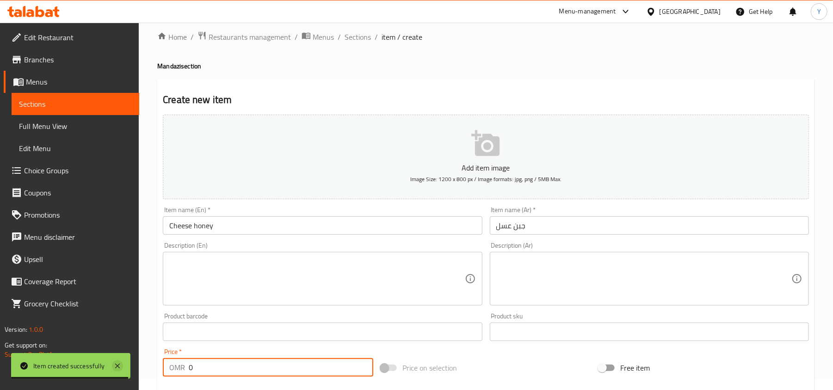
drag, startPoint x: 198, startPoint y: 371, endPoint x: 121, endPoint y: 367, distance: 77.8
click at [121, 367] on body "Item created successfully ​ Menu-management [GEOGRAPHIC_DATA] Get Help Y Edit R…" at bounding box center [416, 196] width 833 height 368
paste input ".700"
type input "0.700"
click at [235, 215] on div "Item name (En)   * Cheese honey Item name (En) *" at bounding box center [322, 221] width 319 height 28
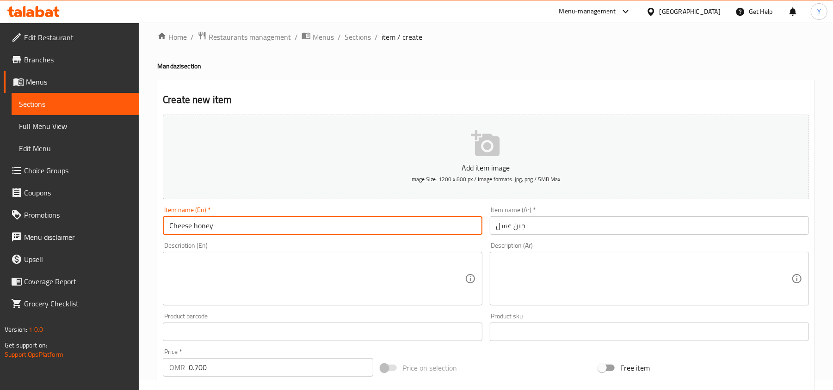
click at [231, 219] on input "Cheese honey" at bounding box center [322, 225] width 319 height 19
click at [195, 232] on input "Cheese honey" at bounding box center [322, 225] width 319 height 19
click at [261, 224] on input "Cheese Honey" at bounding box center [322, 225] width 319 height 19
type input "Cheese Honey"
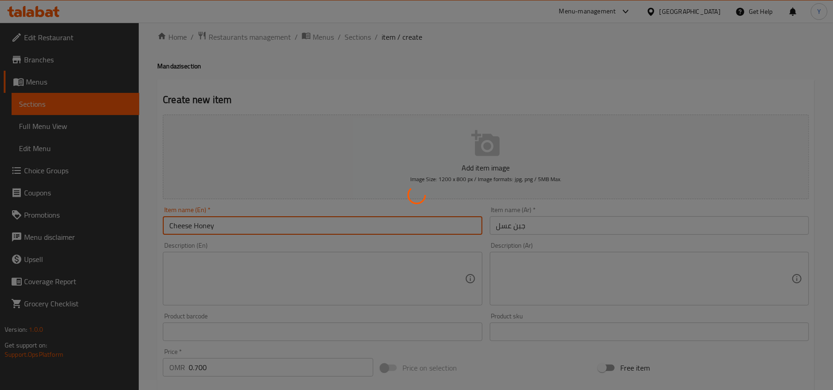
type input "0"
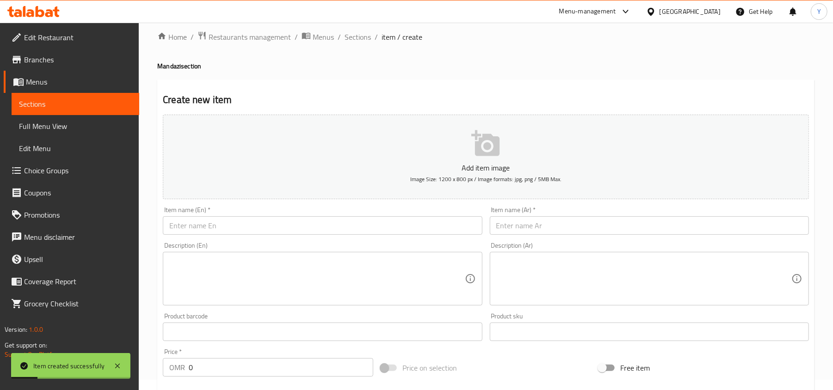
click at [167, 237] on div "Item name (En)   * Item name (En) *" at bounding box center [322, 221] width 327 height 36
click at [180, 230] on input "text" at bounding box center [322, 225] width 319 height 19
paste input "Cheese chips"
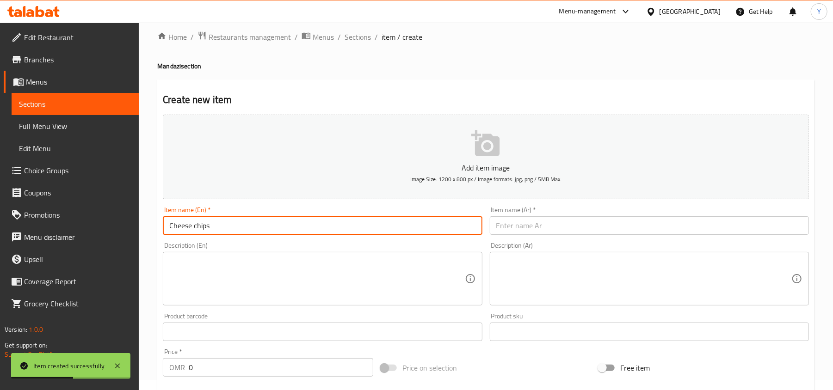
click at [194, 229] on input "Cheese chips" at bounding box center [322, 225] width 319 height 19
type input "Cheese Chips"
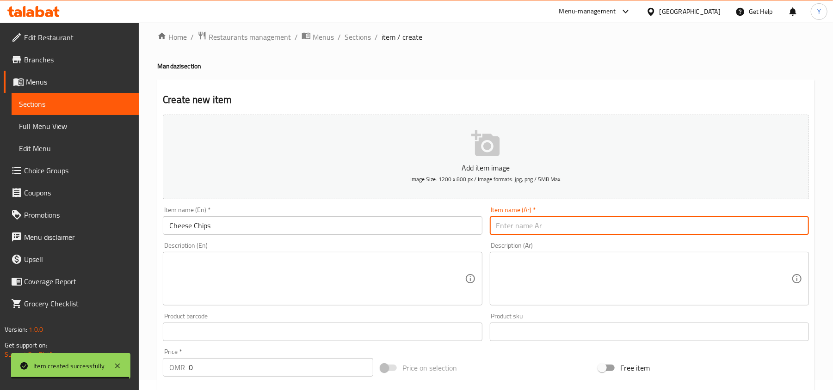
click at [590, 218] on input "text" at bounding box center [649, 225] width 319 height 19
paste input "جبن بطاطس [GEOGRAPHIC_DATA]"
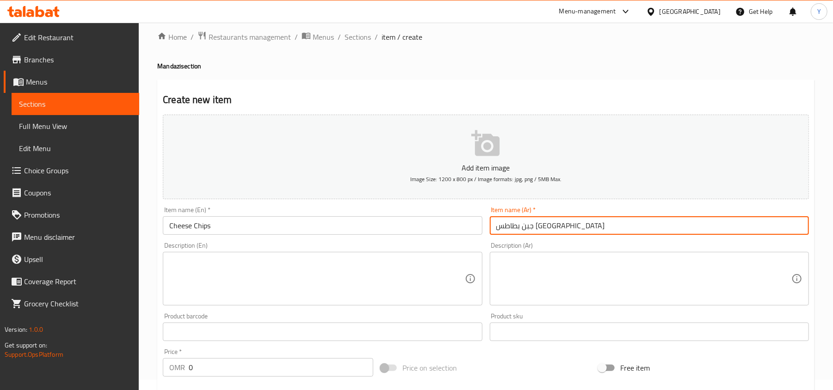
type input "جبن بطاطس [GEOGRAPHIC_DATA]"
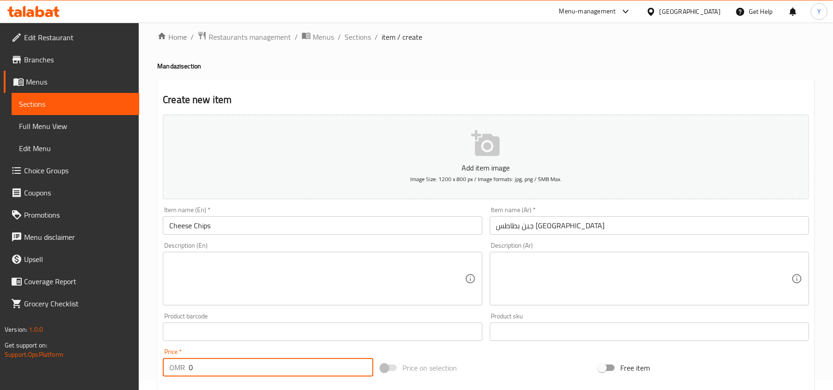
drag, startPoint x: 300, startPoint y: 358, endPoint x: 280, endPoint y: 363, distance: 20.4
click at [280, 363] on div "Price   * OMR 0 Price *" at bounding box center [268, 363] width 210 height 28
drag, startPoint x: 267, startPoint y: 365, endPoint x: 24, endPoint y: 360, distance: 243.4
click at [24, 360] on div "Edit Restaurant Branches Menus Sections Full Menu View Edit Menu Choice Groups …" at bounding box center [416, 327] width 833 height 631
paste input ".700"
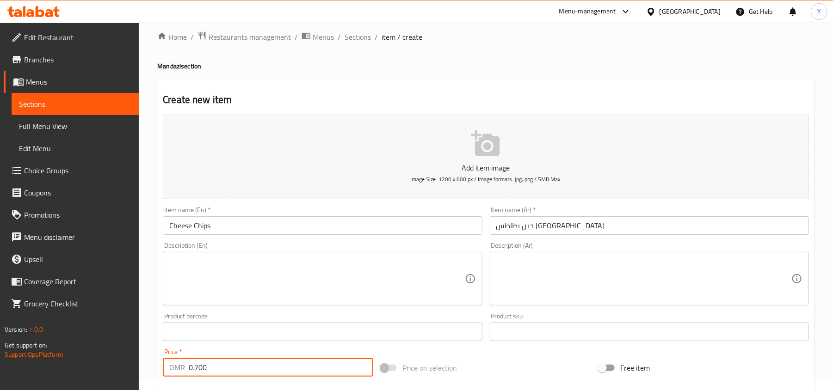
type input "0.700"
click at [275, 229] on input "Cheese Chips" at bounding box center [322, 225] width 319 height 19
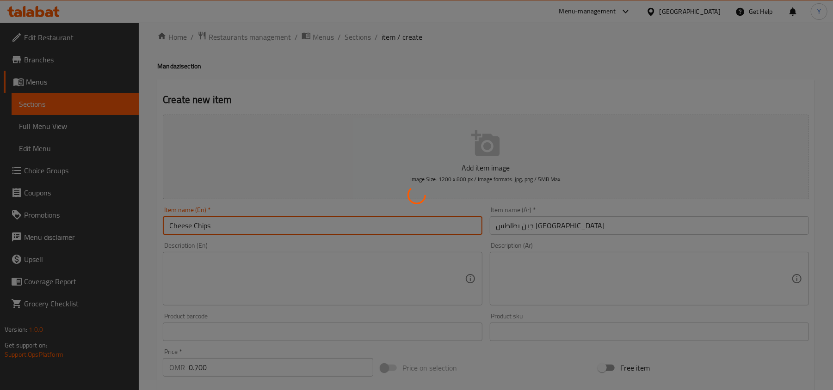
type input "0"
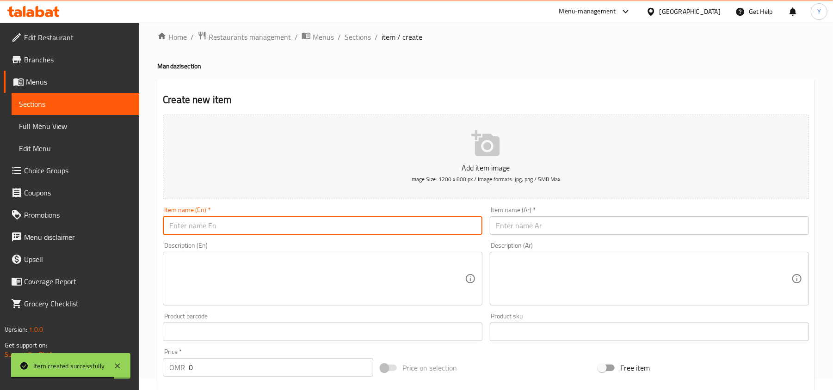
click at [242, 234] on input "text" at bounding box center [322, 225] width 319 height 19
paste input "Cheese hotdog"
type input "Cheese hotdog"
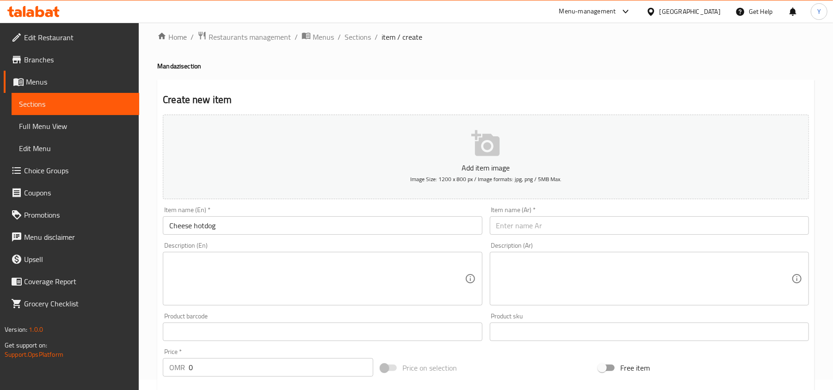
click at [655, 219] on input "text" at bounding box center [649, 225] width 319 height 19
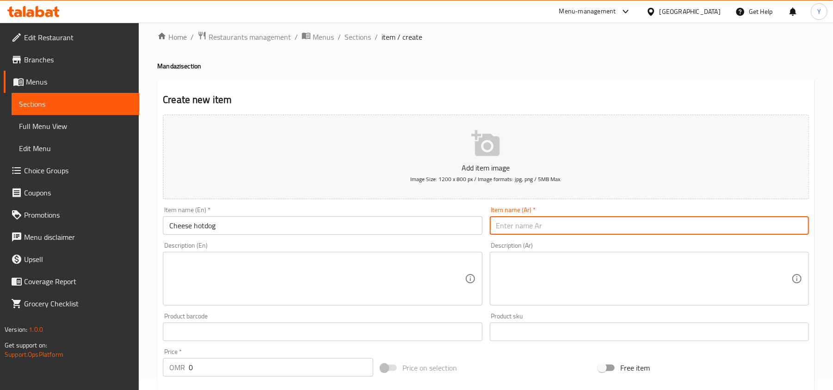
paste input "جبن نقانق"
type input "جبن نقانق"
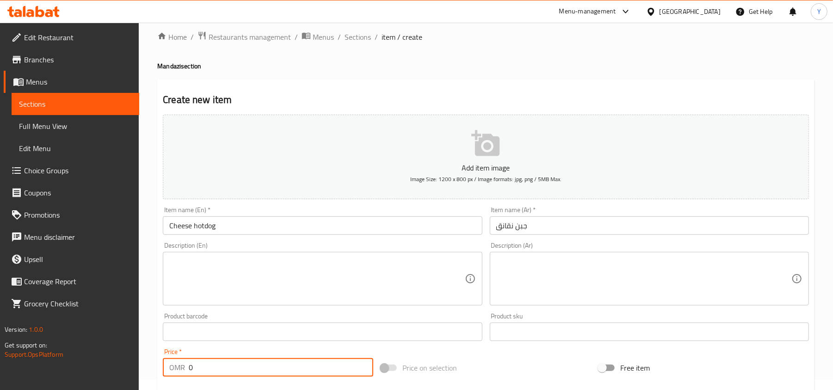
drag, startPoint x: 199, startPoint y: 371, endPoint x: 128, endPoint y: 371, distance: 71.2
click at [128, 371] on div "Edit Restaurant Branches Menus Sections Full Menu View Edit Menu Choice Groups …" at bounding box center [416, 327] width 833 height 631
paste input ".700"
type input "0.700"
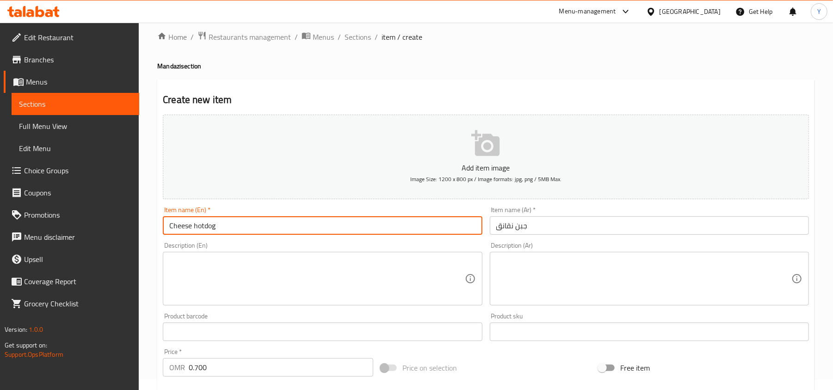
click at [194, 227] on input "Cheese hotdog" at bounding box center [322, 225] width 319 height 19
click at [240, 227] on input "Cheese Hotdog" at bounding box center [322, 225] width 319 height 19
type input "Cheese Hotdog"
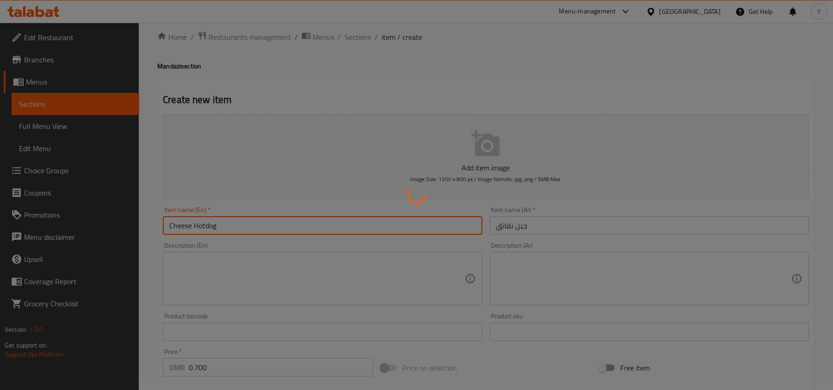
type input "0"
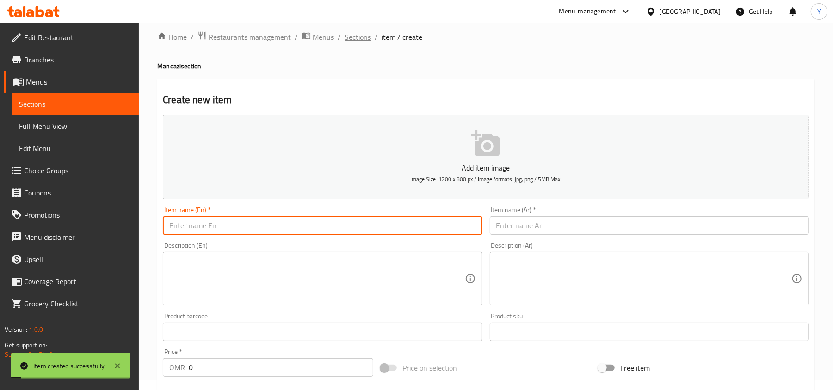
click at [365, 36] on span "Sections" at bounding box center [358, 36] width 26 height 11
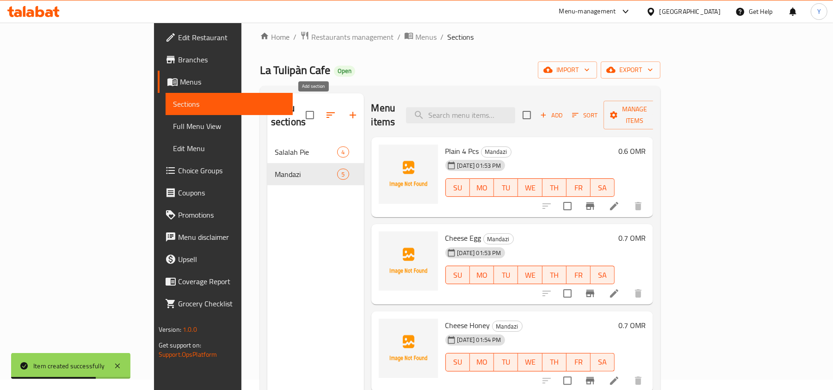
click at [347, 110] on icon "button" at bounding box center [352, 115] width 11 height 11
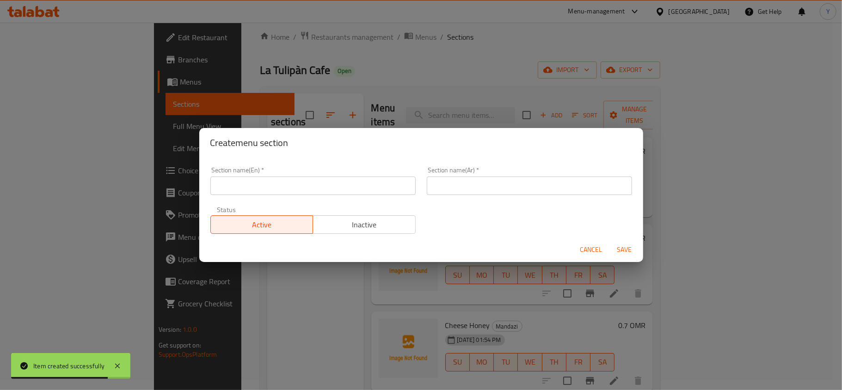
click at [237, 182] on input "text" at bounding box center [312, 186] width 205 height 19
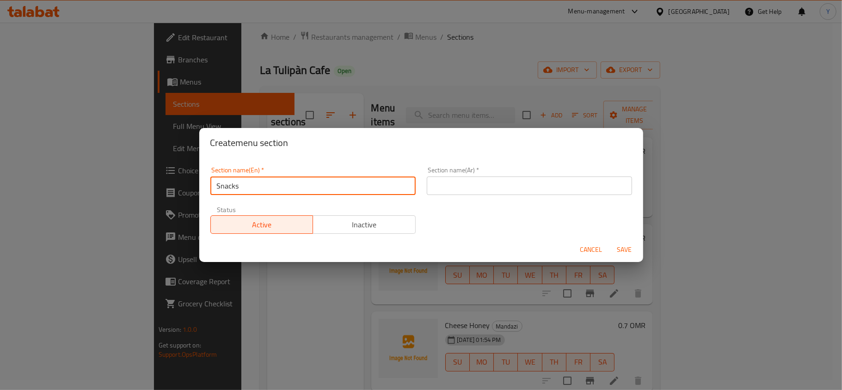
type input "Snacks"
click at [432, 185] on input "text" at bounding box center [529, 186] width 205 height 19
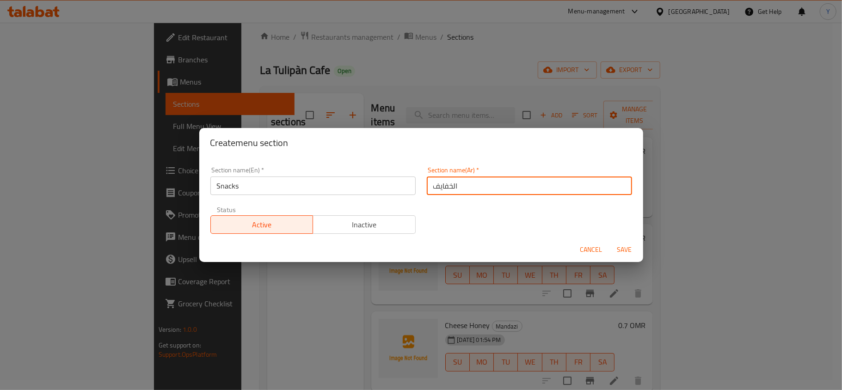
type input "الخفايف"
click at [610, 241] on button "Save" at bounding box center [625, 249] width 30 height 17
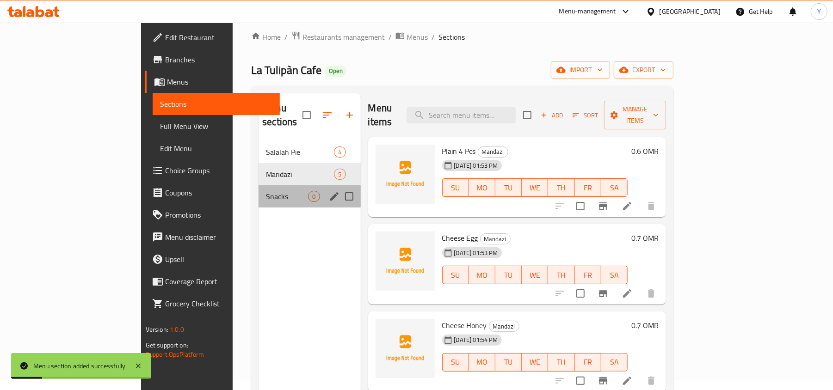
click at [259, 191] on div "Snacks 0" at bounding box center [310, 196] width 102 height 22
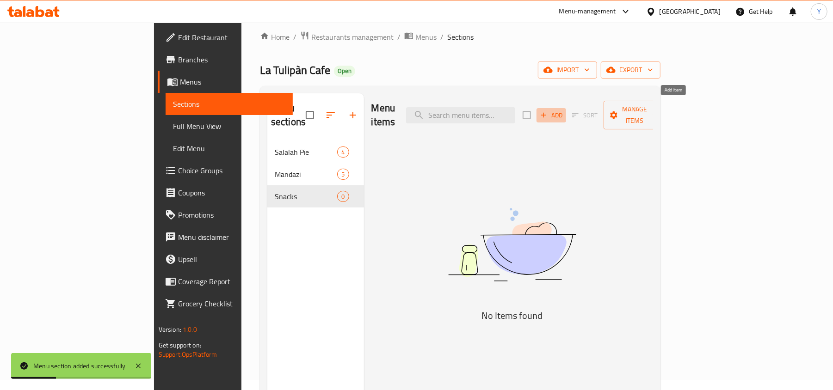
click at [564, 110] on span "Add" at bounding box center [551, 115] width 25 height 11
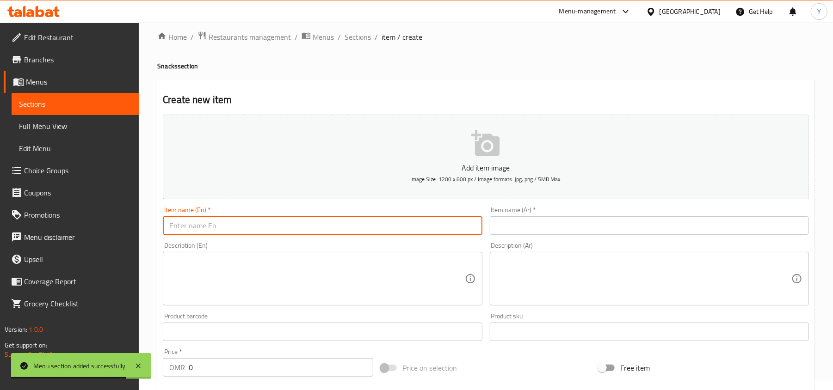
paste input "Sambosa"
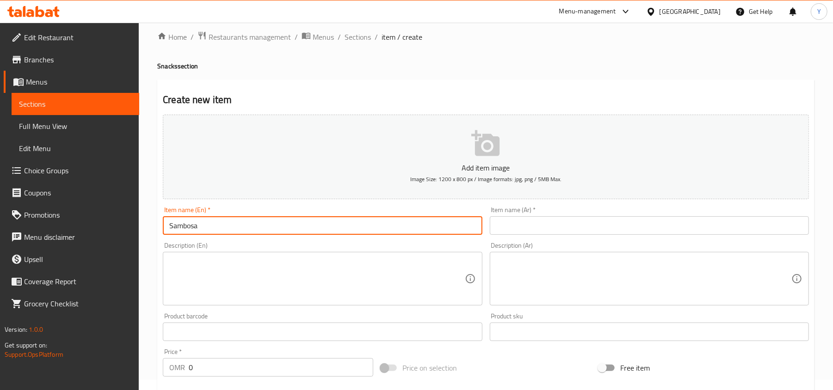
drag, startPoint x: 217, startPoint y: 229, endPoint x: 127, endPoint y: 233, distance: 90.8
click at [127, 233] on div "Edit Restaurant Branches Menus Sections Full Menu View Edit Menu Choice Groups …" at bounding box center [416, 327] width 833 height 631
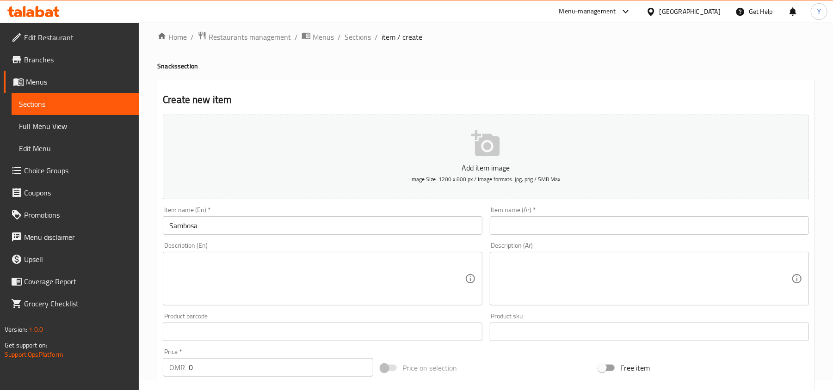
click at [215, 229] on input "Sambosa" at bounding box center [322, 225] width 319 height 19
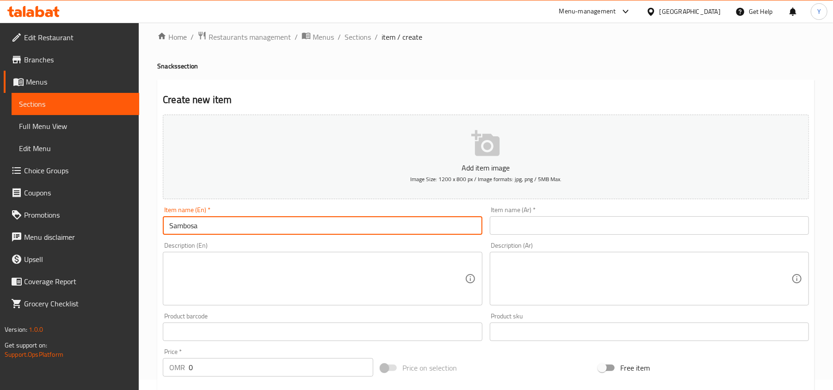
click at [215, 229] on input "Sambosa" at bounding box center [322, 225] width 319 height 19
paste input "Chicken 6 pcs"
click at [202, 233] on input "Chicken 6 pcs" at bounding box center [322, 225] width 319 height 19
type input "Chicken 6 Pcs"
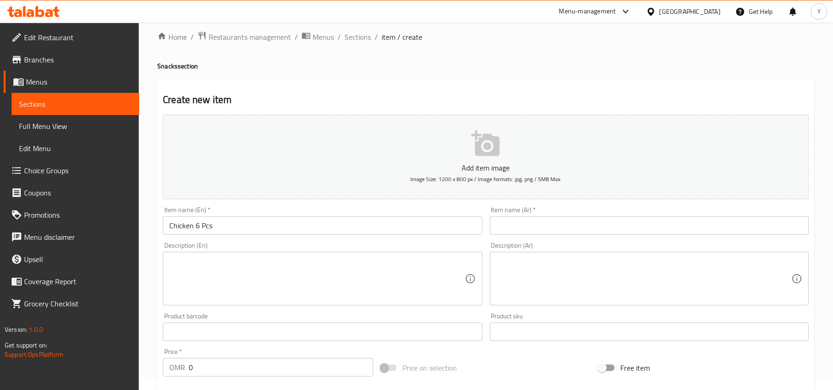
click at [620, 238] on div "Item name (Ar)   * Item name (Ar) *" at bounding box center [649, 221] width 327 height 36
click at [618, 232] on input "text" at bounding box center [649, 225] width 319 height 19
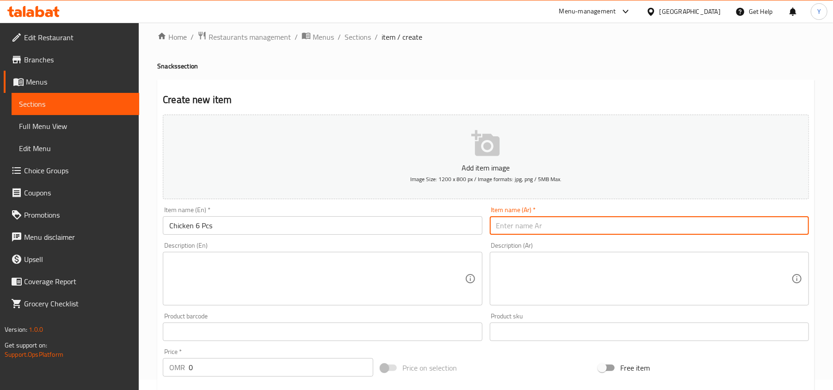
paste input "دجاج ٦ حبات"
type input "دجاج ٦ حبات"
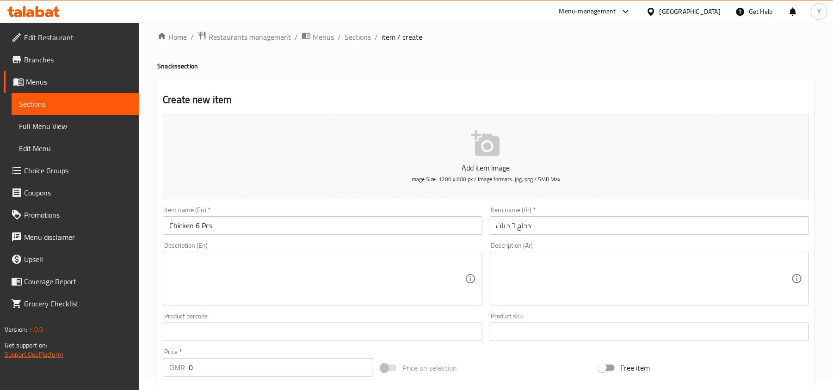
drag, startPoint x: 287, startPoint y: 374, endPoint x: 40, endPoint y: 359, distance: 247.4
click at [40, 359] on div "Edit Restaurant Branches Menus Sections Full Menu View Edit Menu Choice Groups …" at bounding box center [416, 327] width 833 height 631
paste input "1.20"
type input "1.200"
click at [252, 226] on input "Chicken 6 Pcs" at bounding box center [322, 225] width 319 height 19
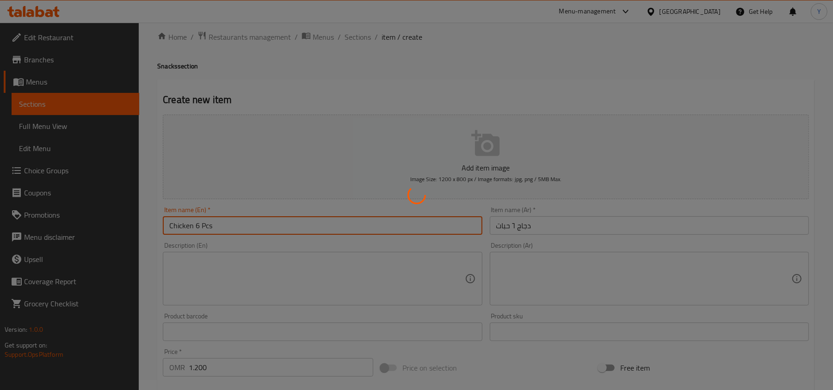
type input "0"
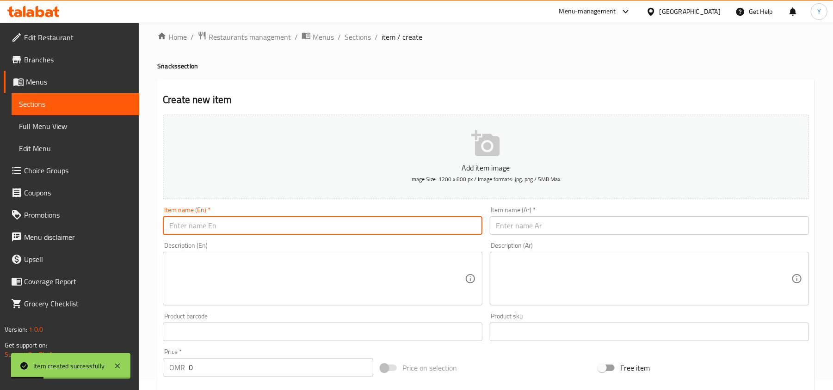
click at [228, 228] on input "text" at bounding box center [322, 225] width 319 height 19
paste input "Beef 6pcs"
click at [193, 228] on input "Beef 6pcs" at bounding box center [322, 225] width 319 height 19
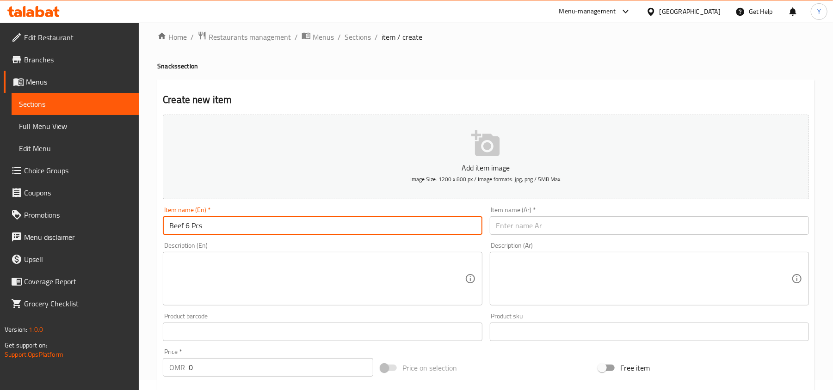
type input "Beef 6 Pcs"
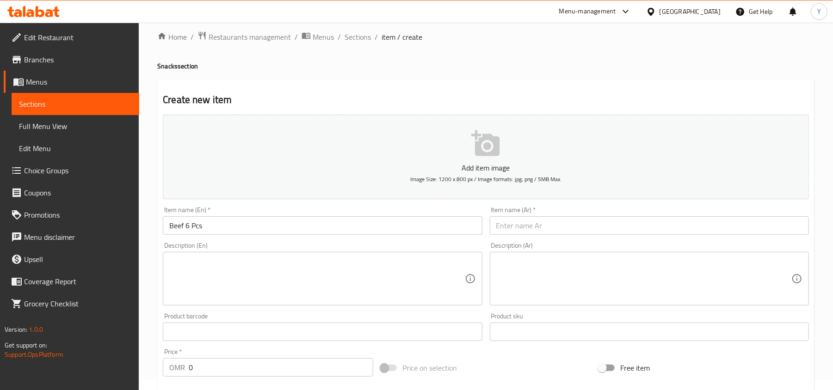
click at [523, 235] on input "text" at bounding box center [649, 225] width 319 height 19
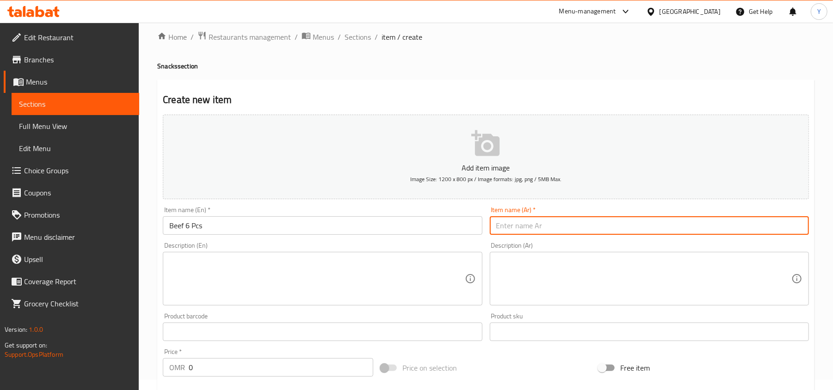
paste input "لحم ٦ حبات"
type input "لحم ٦ حبات"
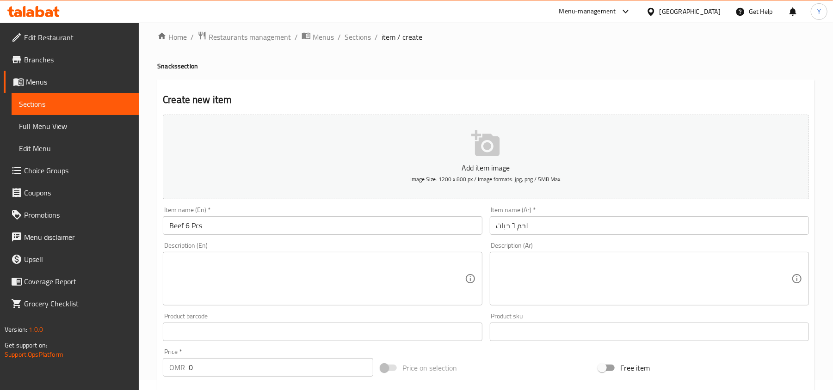
drag, startPoint x: 213, startPoint y: 365, endPoint x: 172, endPoint y: 371, distance: 41.1
click at [172, 371] on div "OMR 0 Price *" at bounding box center [268, 368] width 210 height 19
paste input "1.20"
type input "1.200"
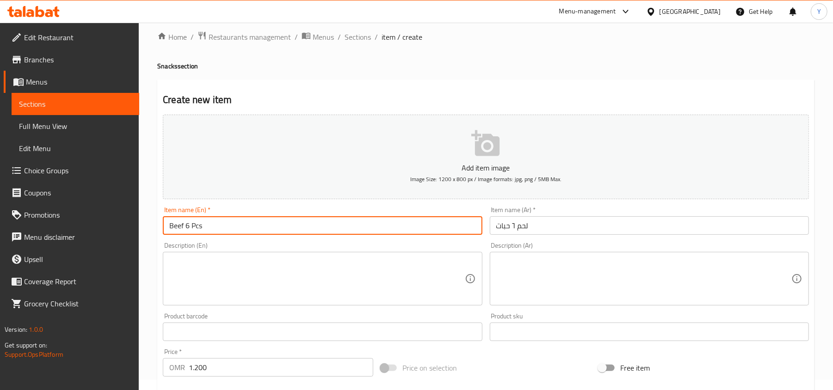
click at [256, 219] on input "Beef 6 Pcs" at bounding box center [322, 225] width 319 height 19
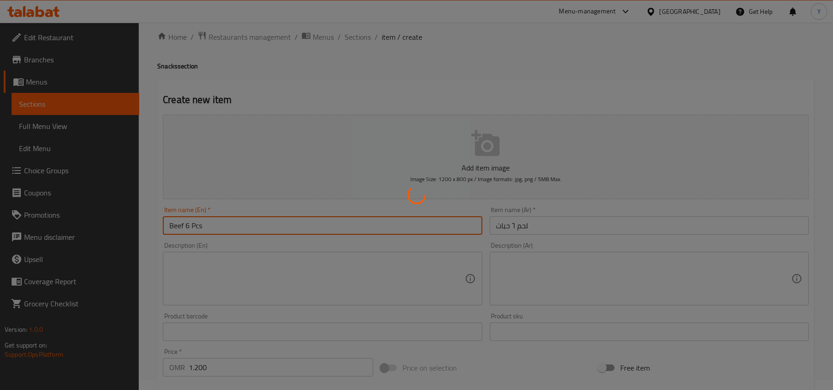
type input "0"
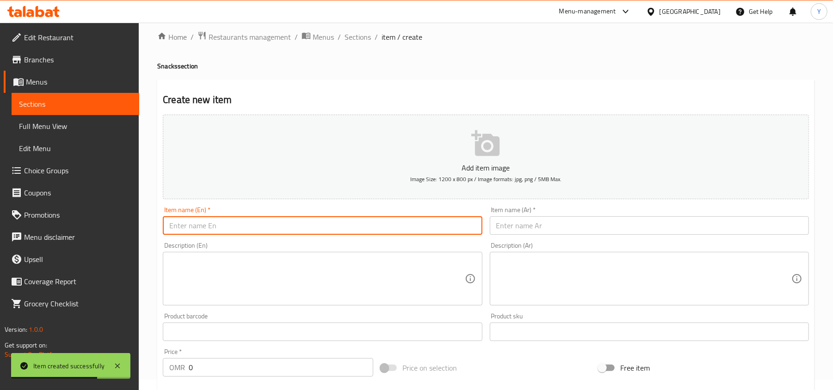
paste input "Cheese chips oman 7 pcs"
type input "Cheese chips oman 7 pcs"
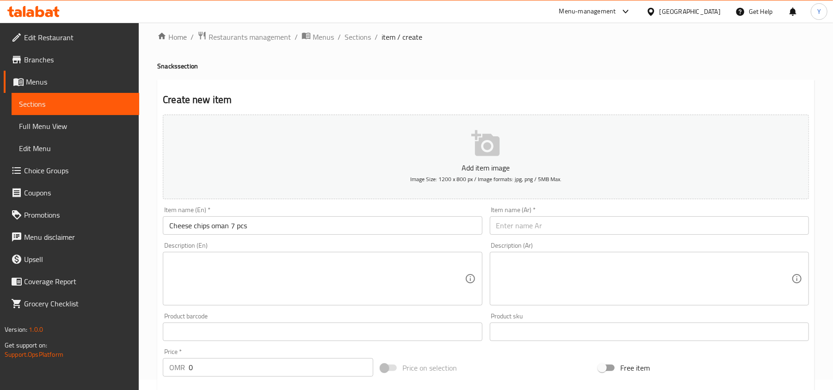
click at [521, 225] on input "text" at bounding box center [649, 225] width 319 height 19
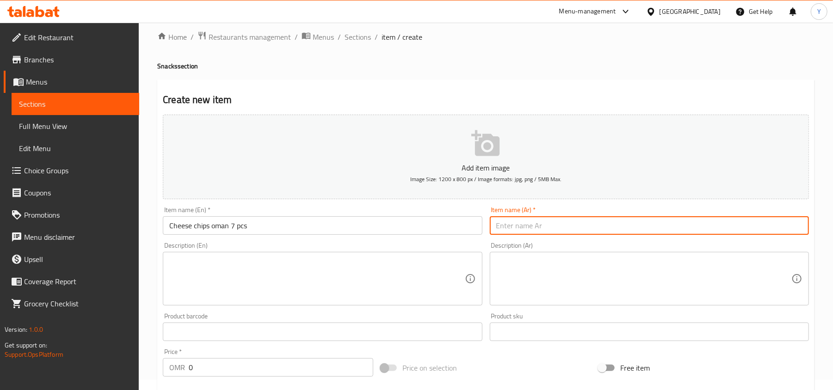
paste input "جبن بطاطس عمان٧ حبات"
type input "جبن بطاطس عمان٧ حبات"
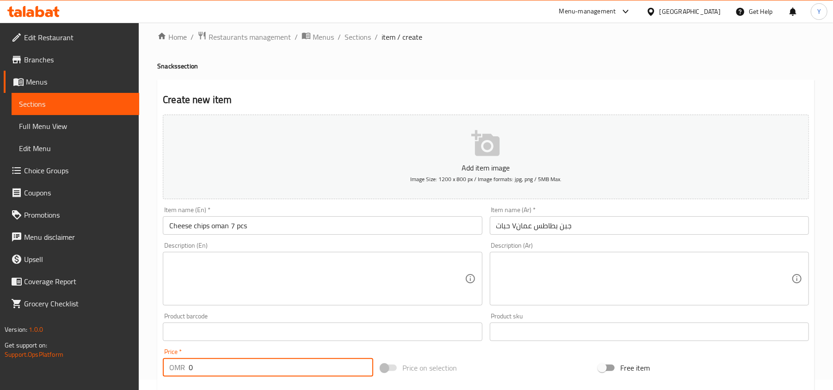
drag, startPoint x: 211, startPoint y: 376, endPoint x: 145, endPoint y: 376, distance: 66.2
click at [145, 376] on div "Home / Restaurants management / Menus / Sections / item / create Snacks section…" at bounding box center [486, 327] width 694 height 631
paste input "1.20"
type input "1.200"
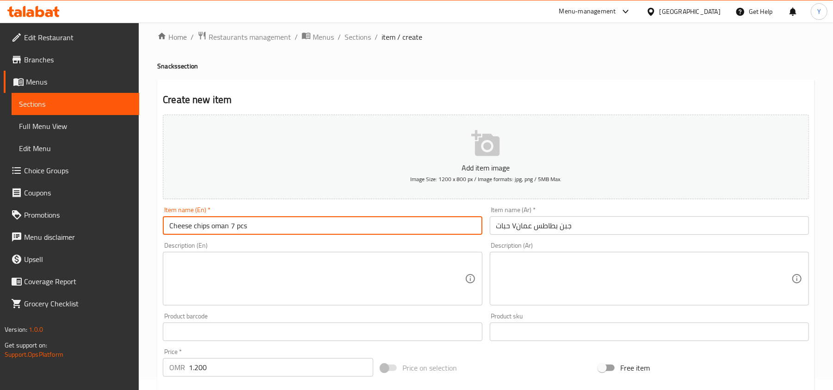
click at [194, 230] on input "Cheese chips oman 7 pcs" at bounding box center [322, 225] width 319 height 19
click at [215, 226] on input "Cheese Chips oman 7 pcs" at bounding box center [322, 225] width 319 height 19
click at [241, 226] on input "Cheese Chips Oman 7 pcs" at bounding box center [322, 225] width 319 height 19
click at [309, 230] on input "Cheese Chips Oman 7 Pcs" at bounding box center [322, 225] width 319 height 19
type input "Cheese Chips Oman 7 Pcs"
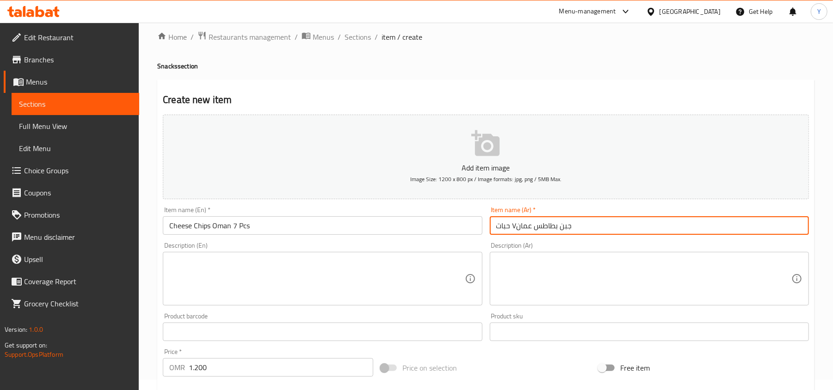
click at [511, 229] on input "جبن بطاطس عمان٧ حبات" at bounding box center [649, 225] width 319 height 19
click at [515, 230] on input "جبن بطاطس عمان٧ حبات" at bounding box center [649, 225] width 319 height 19
click at [493, 232] on input "جبن بطاطس عمان٧ حبات" at bounding box center [649, 225] width 319 height 19
type input "جبن بطاطس عمان٧ حبات"
click at [403, 223] on input "Cheese Chips Oman 7 Pcs" at bounding box center [322, 225] width 319 height 19
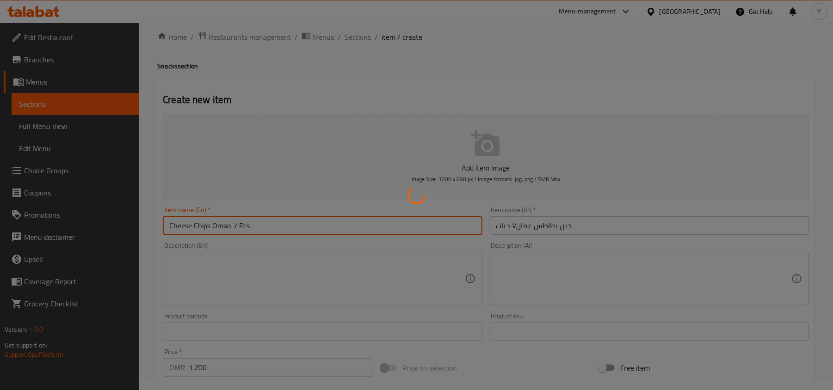
type input "0"
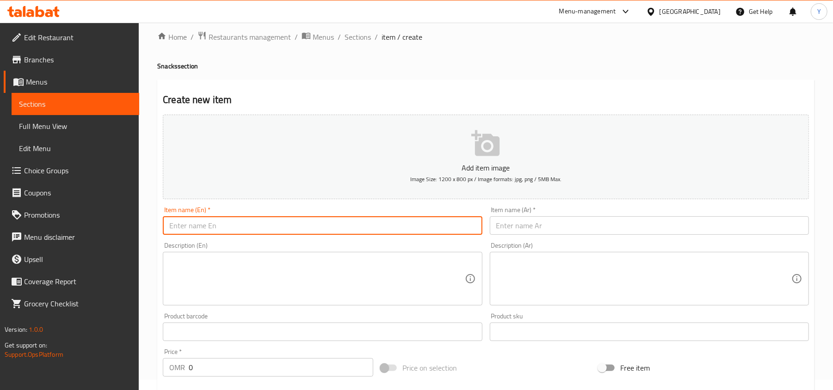
paste input "Cheese hotdog 7pcs"
click at [227, 233] on input "Cheese hotdog 7pcs" at bounding box center [322, 225] width 319 height 19
click at [195, 230] on input "Cheese hotdog 7 pcs" at bounding box center [322, 225] width 319 height 19
click at [250, 237] on div "Item name (En)   * Cheese Hotdog 7 pcs Item name (En) *" at bounding box center [322, 221] width 327 height 36
click at [227, 228] on input "Cheese Hotdog 7 pcs" at bounding box center [322, 225] width 319 height 19
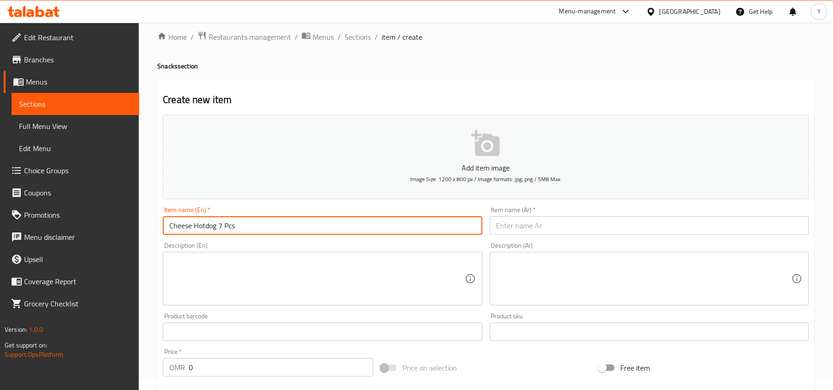
click at [270, 230] on input "Cheese Hotdog 7 Pcs" at bounding box center [322, 225] width 319 height 19
type input "Cheese Hotdog 7 Pcs"
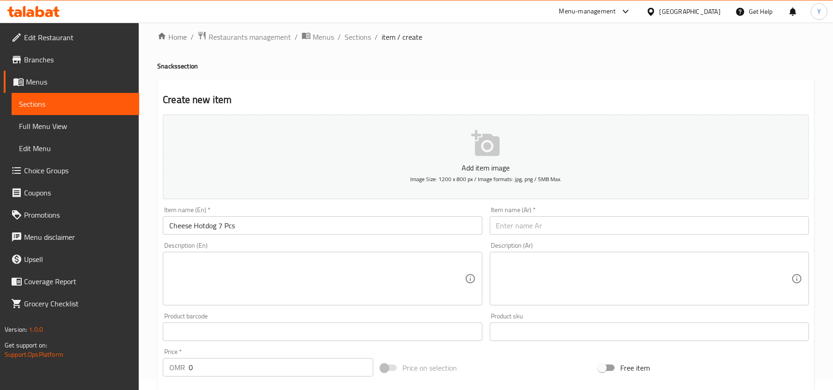
click at [531, 223] on input "text" at bounding box center [649, 225] width 319 height 19
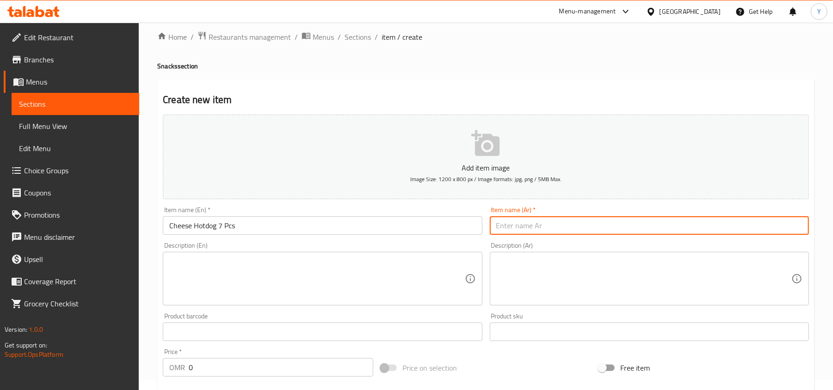
paste input "جبن نقانق ٧حبات"
type input "جبن نقانق ٧حبات"
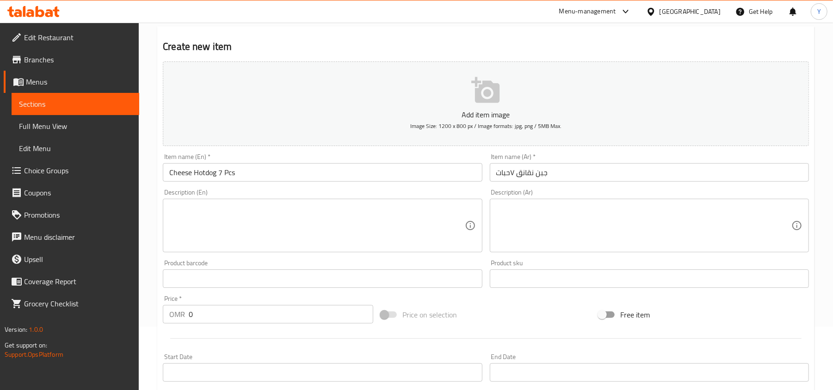
scroll to position [134, 0]
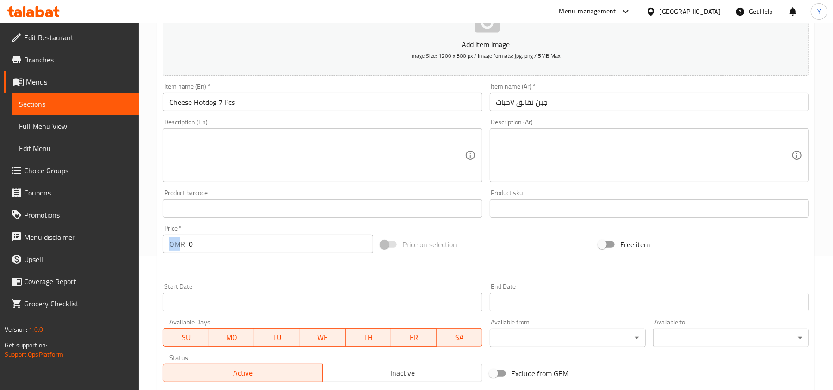
drag, startPoint x: 241, startPoint y: 234, endPoint x: 179, endPoint y: 237, distance: 62.1
click at [179, 237] on div "Price   * OMR 0 Price *" at bounding box center [268, 239] width 210 height 28
click at [230, 247] on input "0" at bounding box center [281, 244] width 185 height 19
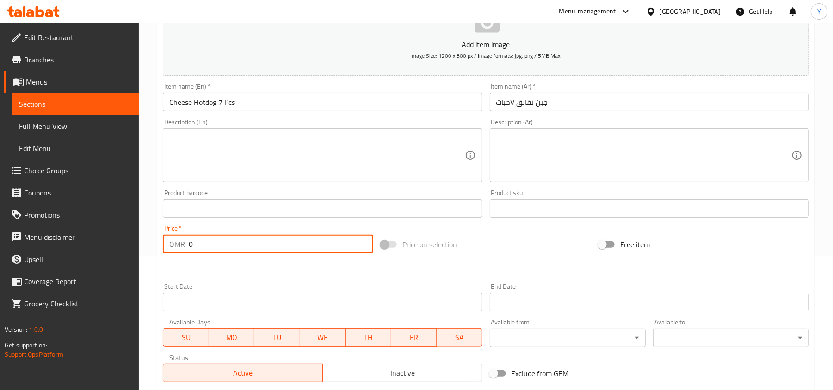
click at [230, 247] on input "0" at bounding box center [281, 244] width 185 height 19
paste input "1.20"
type input "1.200"
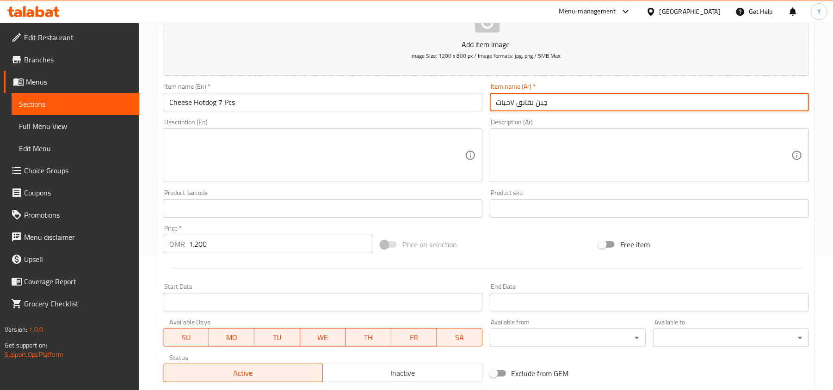
click at [513, 104] on input "جبن نقانق ٧حبات" at bounding box center [649, 102] width 319 height 19
type input "جبن نقانق ٧ حبات"
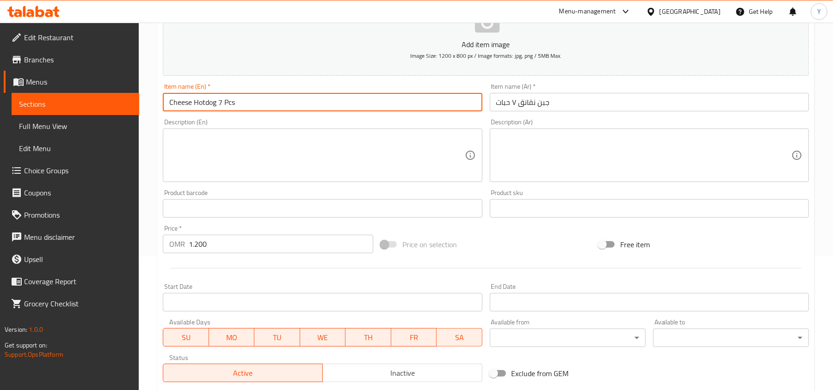
click at [250, 108] on input "Cheese Hotdog 7 Pcs" at bounding box center [322, 102] width 319 height 19
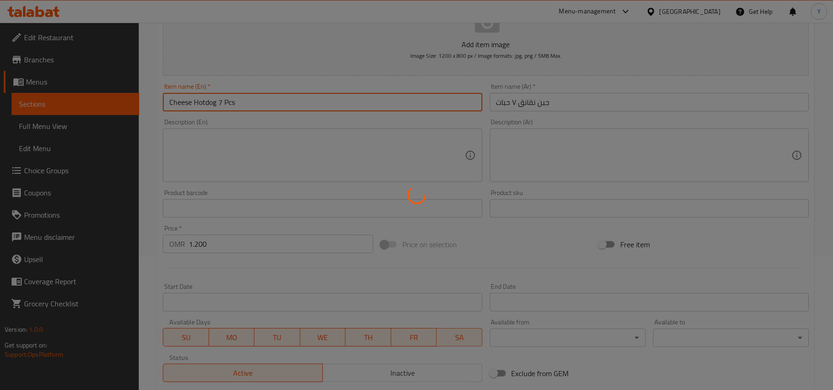
type input "0"
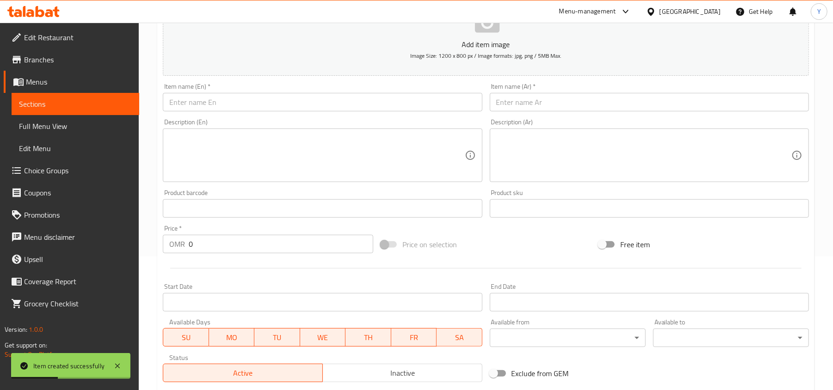
click at [213, 106] on input "text" at bounding box center [322, 102] width 319 height 19
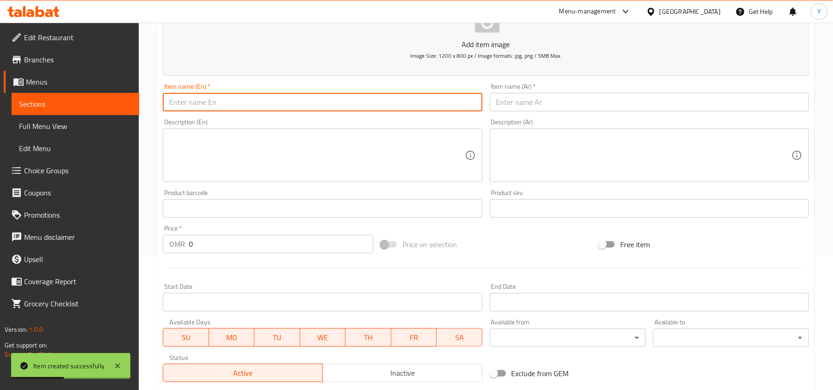
paste input "Chicken katles 4pcs"
drag, startPoint x: 199, startPoint y: 106, endPoint x: 194, endPoint y: 109, distance: 5.4
click at [194, 109] on input "Chicken katles 4pcs" at bounding box center [322, 102] width 319 height 19
click at [221, 108] on input "Chicken Katles 4pcs" at bounding box center [322, 102] width 319 height 19
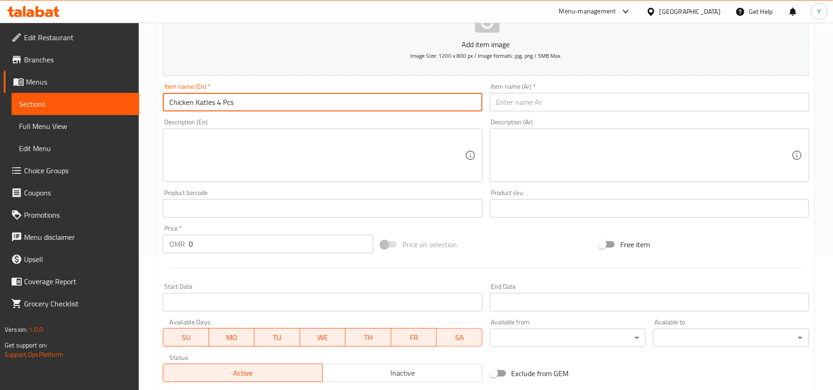
type input "Chicken Katles 4 Pcs"
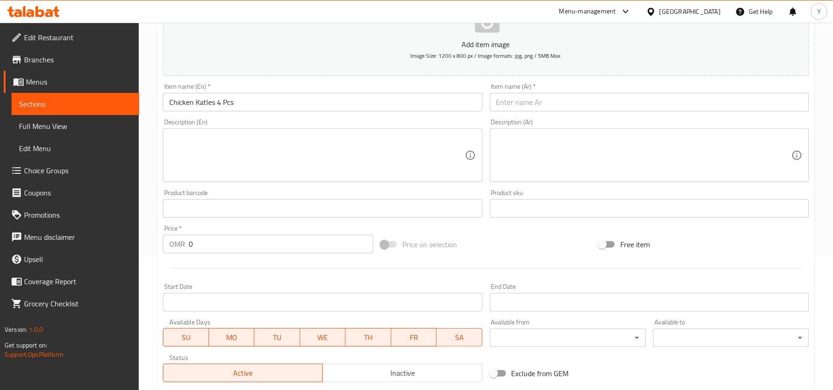
click at [554, 104] on input "text" at bounding box center [649, 102] width 319 height 19
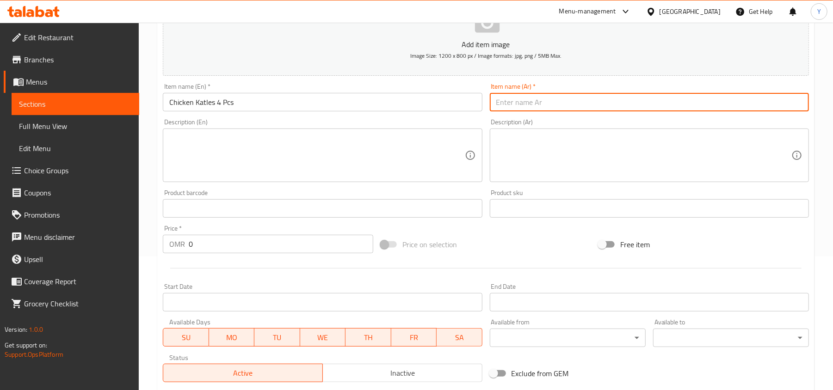
paste input "كتلس دجاج ٤ حبات"
type input "كتلس دجاج ٤ حبات"
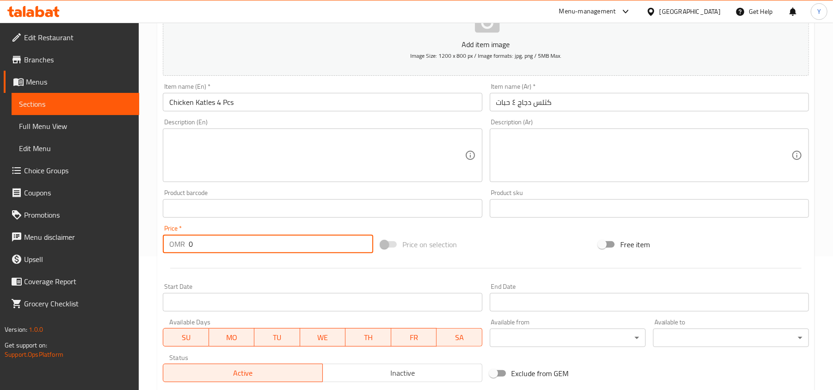
drag, startPoint x: 219, startPoint y: 250, endPoint x: 152, endPoint y: 251, distance: 67.5
click at [152, 251] on div "Home / Restaurants management / Menus / Sections / item / create Snacks section…" at bounding box center [486, 204] width 694 height 631
paste input ".600"
type input "0.600"
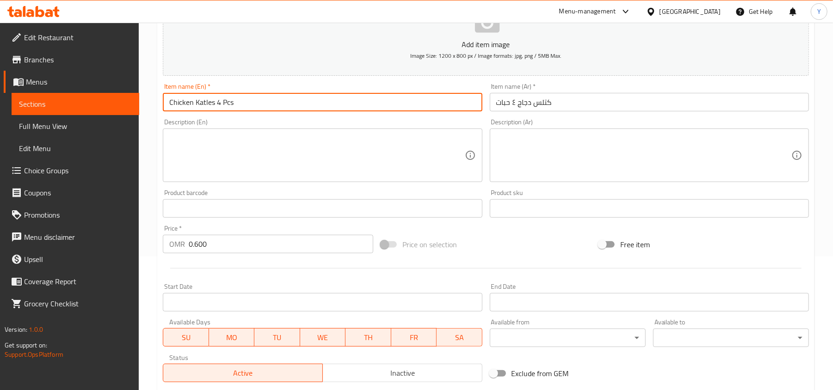
click at [300, 105] on input "Chicken Katles 4 Pcs" at bounding box center [322, 102] width 319 height 19
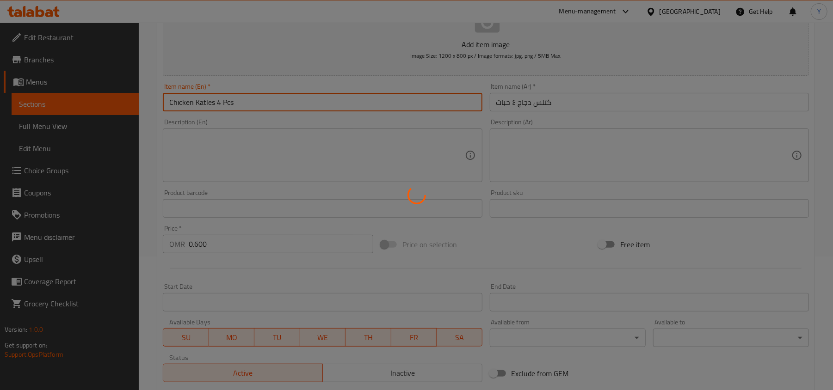
type input "0"
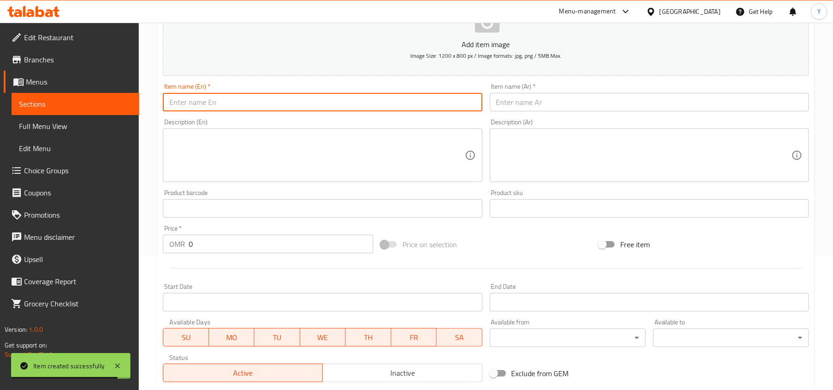
click at [346, 108] on input "text" at bounding box center [322, 102] width 319 height 19
paste input "Katchori 8pcs."
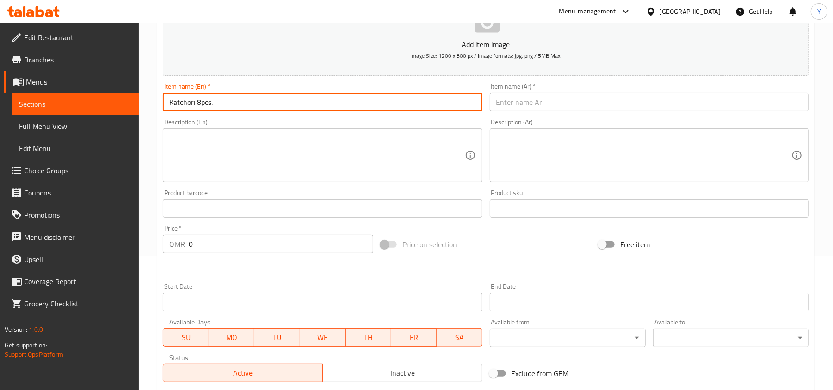
click at [201, 108] on input "Katchori 8pcs." at bounding box center [322, 102] width 319 height 19
type input "Katchori 8 Pcs."
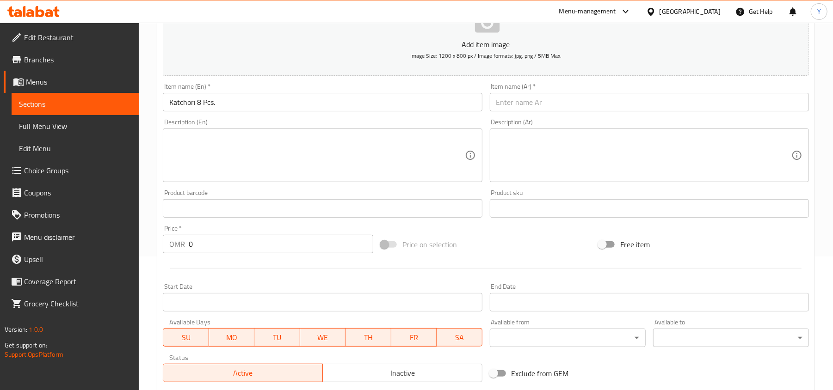
click at [533, 102] on input "text" at bounding box center [649, 102] width 319 height 19
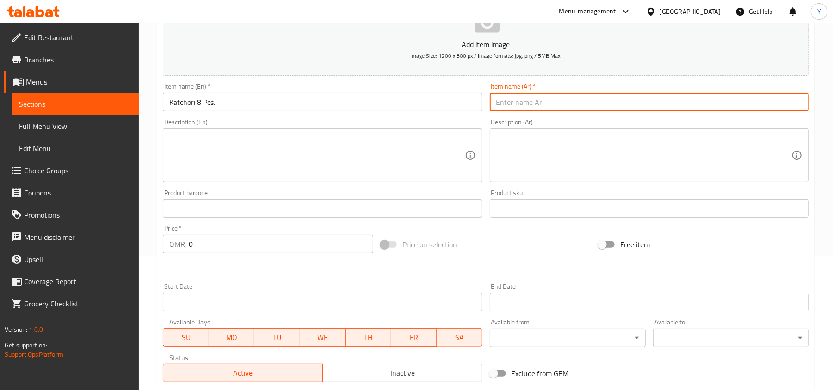
paste input "كتشوري ٨ حبات"
type input "كتشوري ٨ حبات"
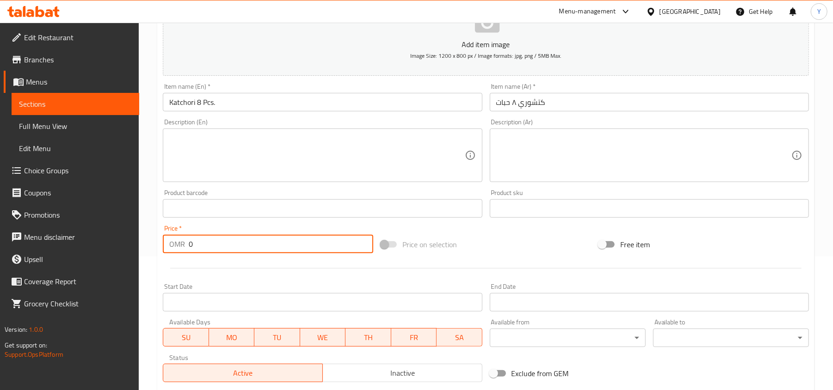
drag, startPoint x: 235, startPoint y: 243, endPoint x: 68, endPoint y: 252, distance: 167.7
click at [68, 252] on div "Edit Restaurant Branches Menus Sections Full Menu View Edit Menu Choice Groups …" at bounding box center [416, 204] width 833 height 631
paste input ".600"
type input "0.600"
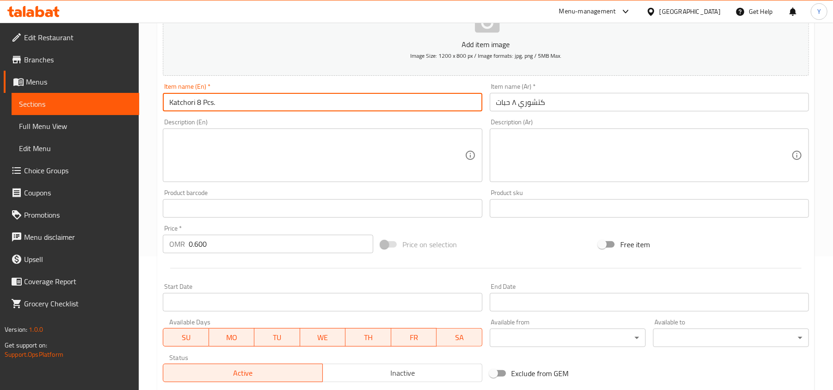
click at [263, 102] on input "Katchori 8 Pcs." at bounding box center [322, 102] width 319 height 19
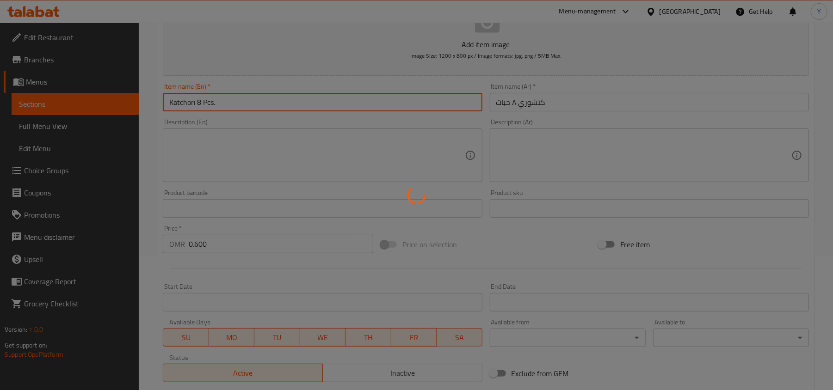
type input "0"
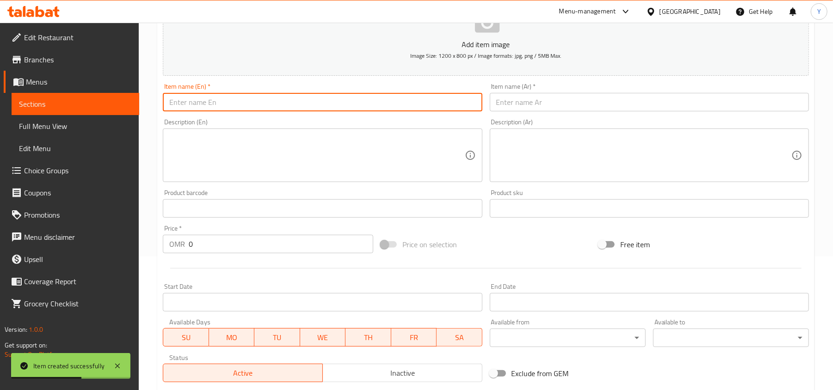
paste input "Mini pizza 4pcs"
click at [184, 107] on input "Mini pizza 4pcs" at bounding box center [322, 102] width 319 height 19
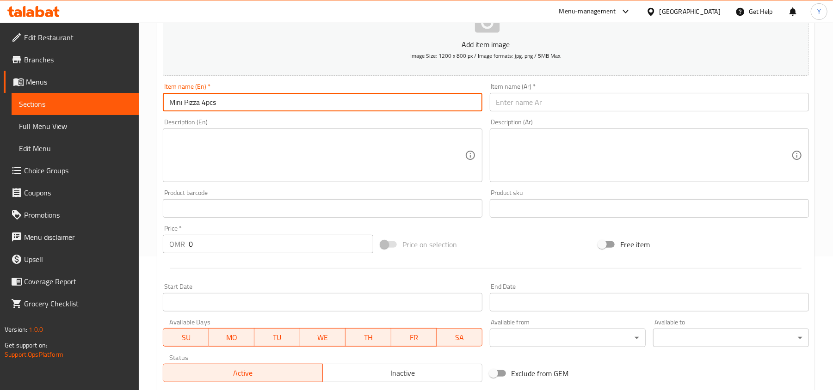
click at [210, 105] on input "Mini Pizza 4pcs" at bounding box center [322, 102] width 319 height 19
type input "Mini Pizza 4 Pcs"
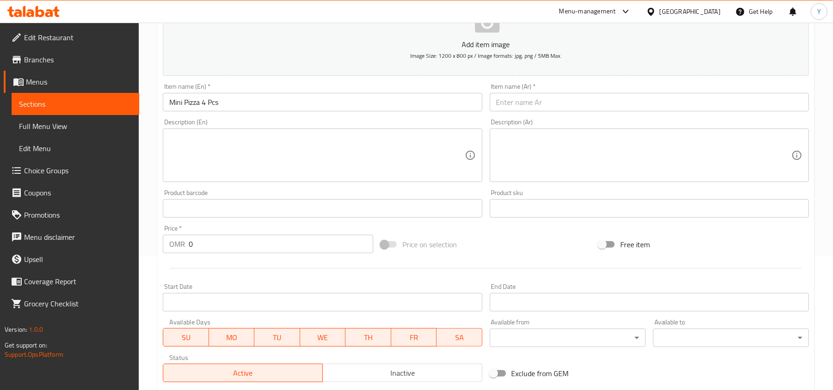
click at [559, 109] on input "text" at bounding box center [649, 102] width 319 height 19
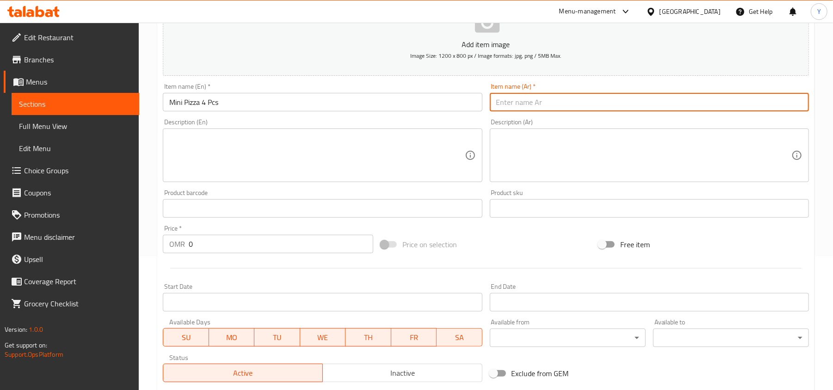
paste input "ميني بيتزا بالخضار"
type input "ميني بيتزا بالخضار 4 حبات"
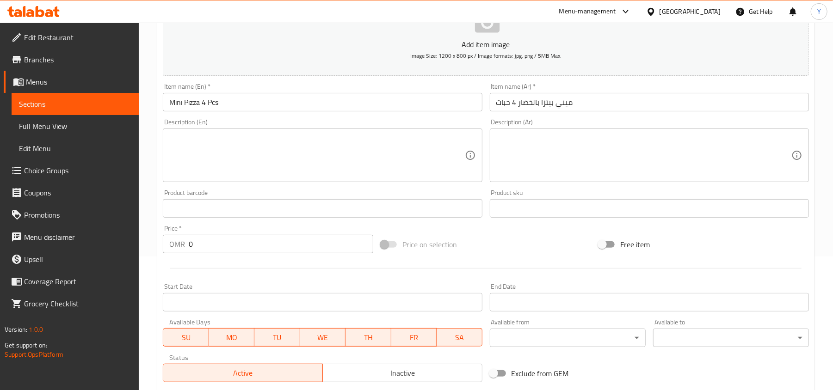
drag, startPoint x: 217, startPoint y: 244, endPoint x: 167, endPoint y: 241, distance: 50.6
click at [167, 241] on div "OMR 0 Price *" at bounding box center [268, 244] width 210 height 19
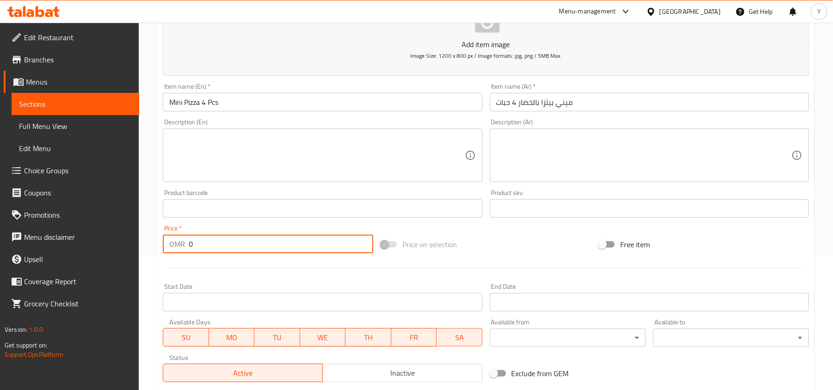
paste input ".600"
type input "0.600"
click at [309, 91] on div "Item name (En)   * Mini Pizza 4 Pcs Item name (En) *" at bounding box center [322, 97] width 319 height 28
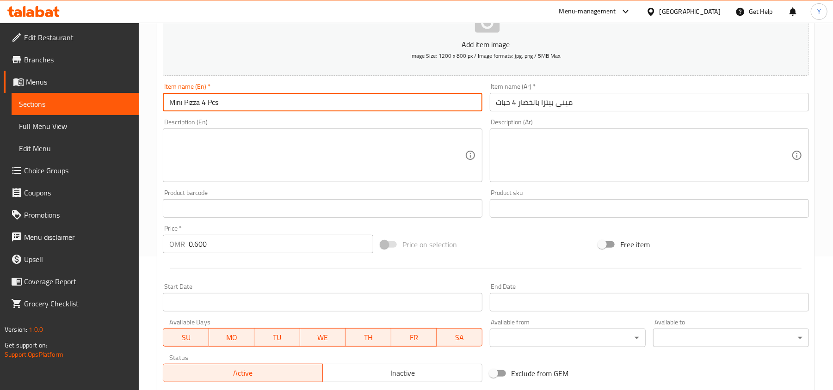
click at [306, 95] on input "Mini Pizza 4 Pcs" at bounding box center [322, 102] width 319 height 19
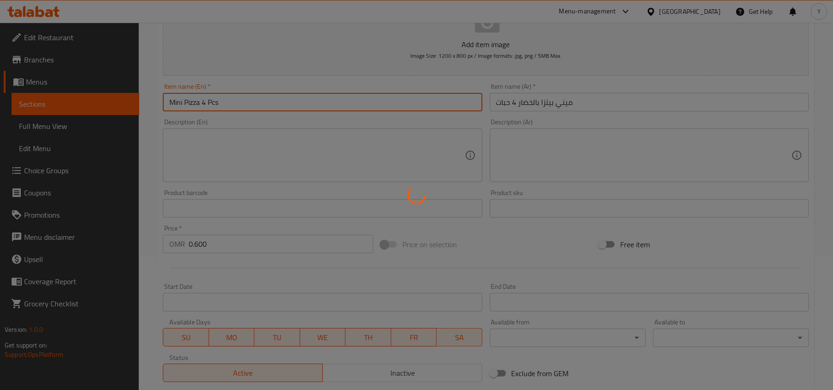
type input "0"
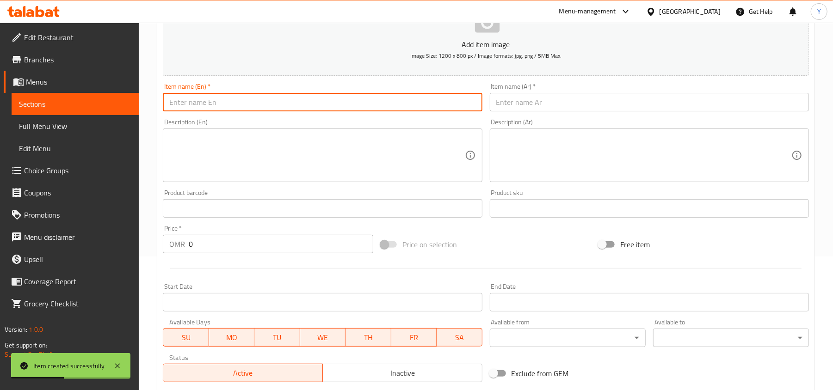
paste input "Hotdog rolls 4pcs"
click at [214, 106] on input "Hotdog rolls 4pcs" at bounding box center [322, 102] width 319 height 19
type input "Hotdog rolls 4 pcs"
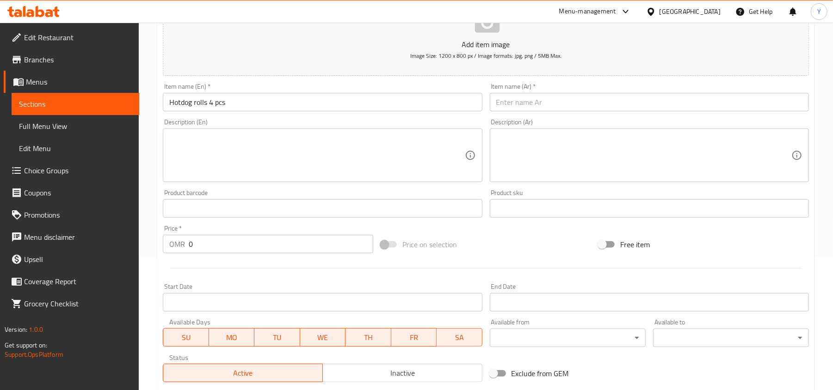
click at [559, 103] on input "text" at bounding box center [649, 102] width 319 height 19
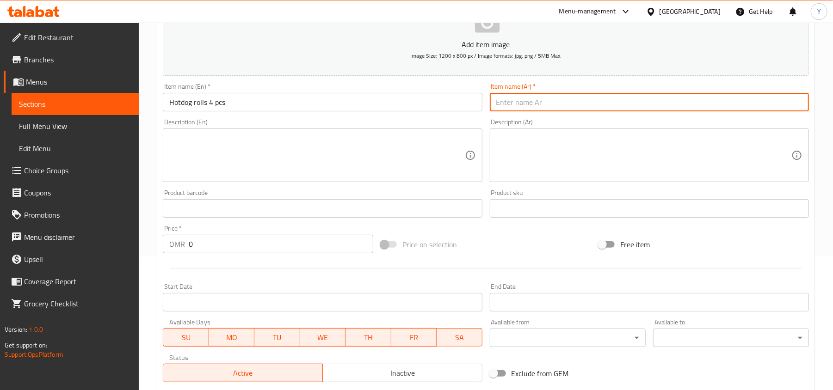
paste input "لفائف نقانق"
type input "لفائف نقانق 4 حبات"
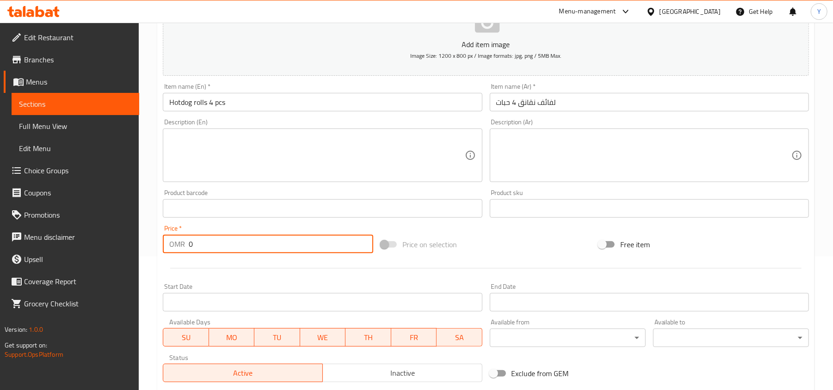
drag, startPoint x: 228, startPoint y: 246, endPoint x: 172, endPoint y: 248, distance: 55.6
click at [172, 248] on div "OMR 0 Price *" at bounding box center [268, 244] width 210 height 19
paste input ".600"
type input "0.600"
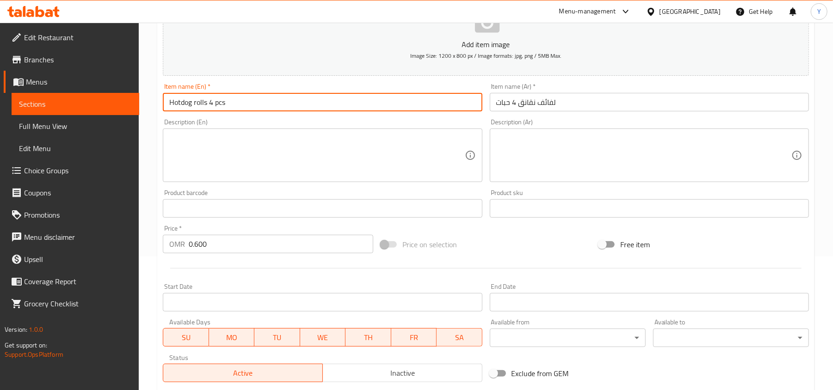
click at [195, 105] on input "Hotdog rolls 4 pcs" at bounding box center [322, 102] width 319 height 19
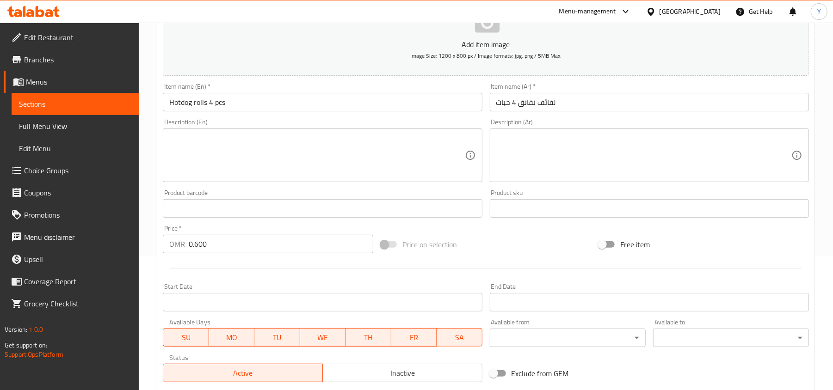
click at [194, 104] on input "Hotdog rolls 4 pcs" at bounding box center [322, 102] width 319 height 19
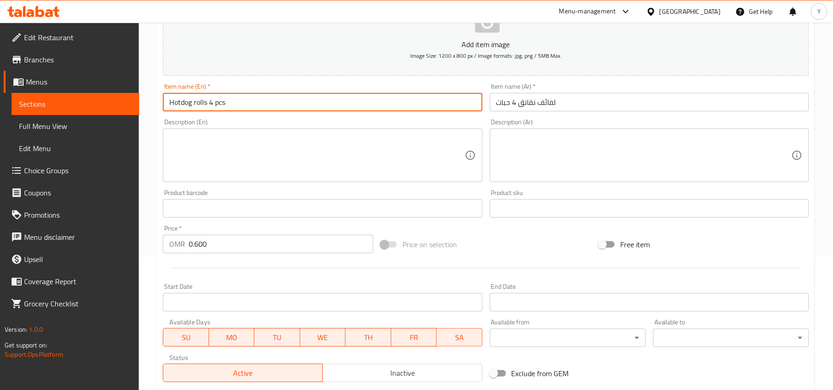
click at [194, 106] on input "Hotdog rolls 4 pcs" at bounding box center [322, 102] width 319 height 19
click at [217, 106] on input "Hotdog Rolls 4 pcs" at bounding box center [322, 102] width 319 height 19
click at [254, 110] on input "Hotdog Rolls 4 Pcs" at bounding box center [322, 102] width 319 height 19
type input "Hotdog Rolls 4 Pcs"
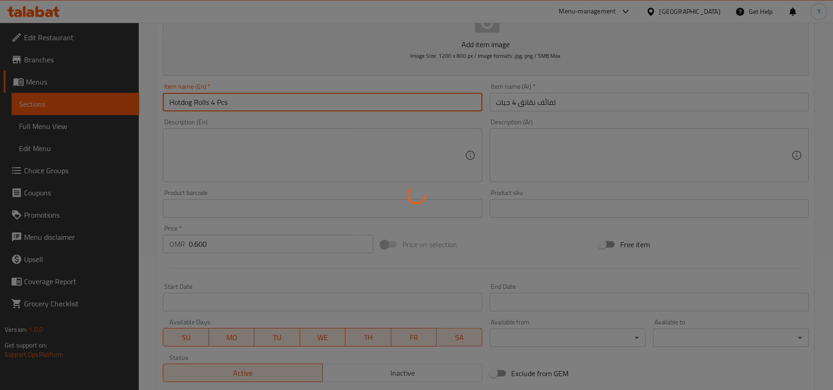
type input "0"
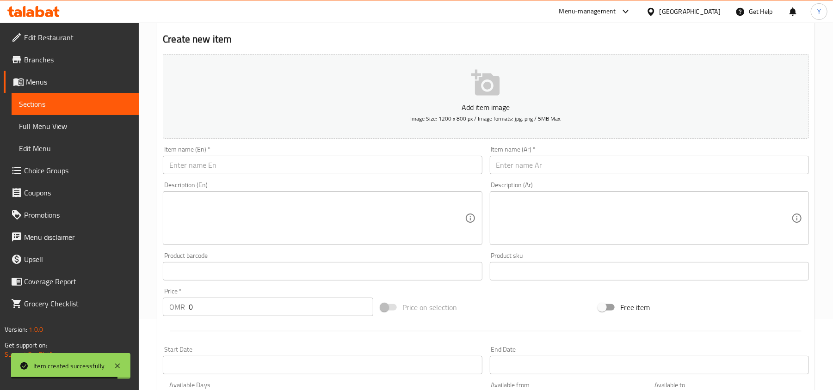
scroll to position [0, 0]
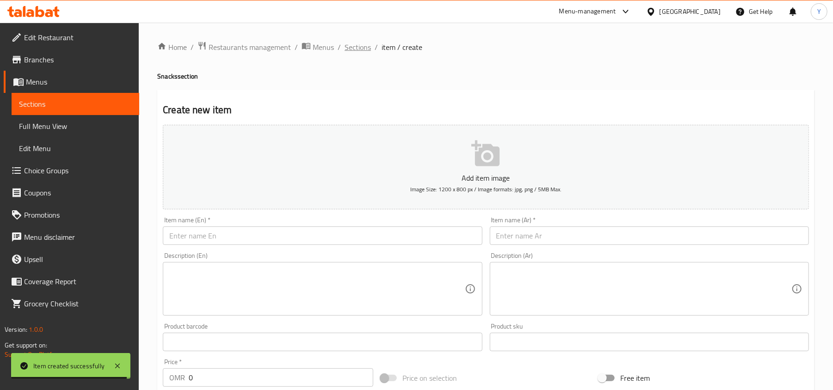
click at [356, 52] on span "Sections" at bounding box center [358, 47] width 26 height 11
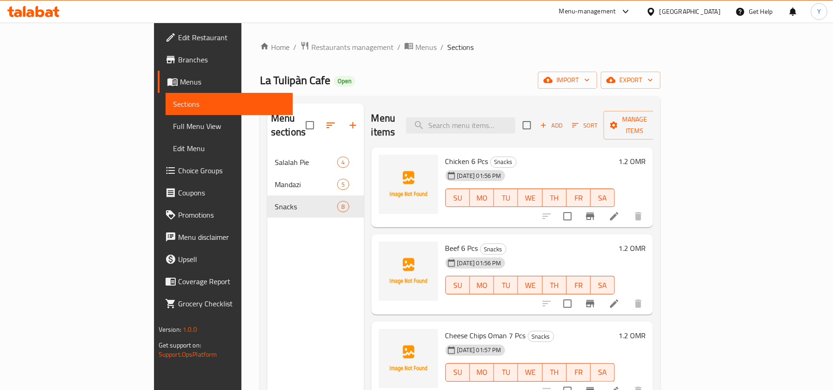
click at [342, 122] on button "button" at bounding box center [353, 125] width 22 height 22
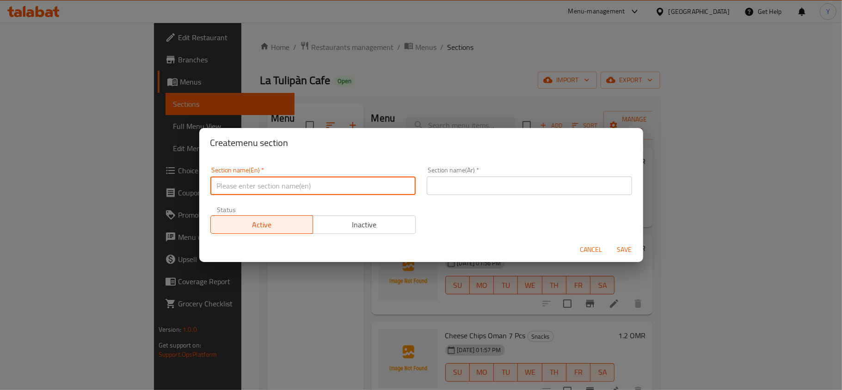
paste input "Noodles"
type input "Noodles"
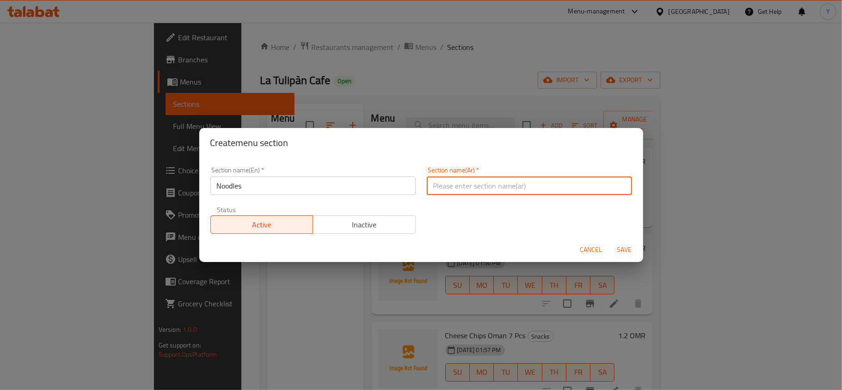
paste input "نودلز"
type input "نودلز"
click at [628, 250] on span "Save" at bounding box center [625, 250] width 22 height 12
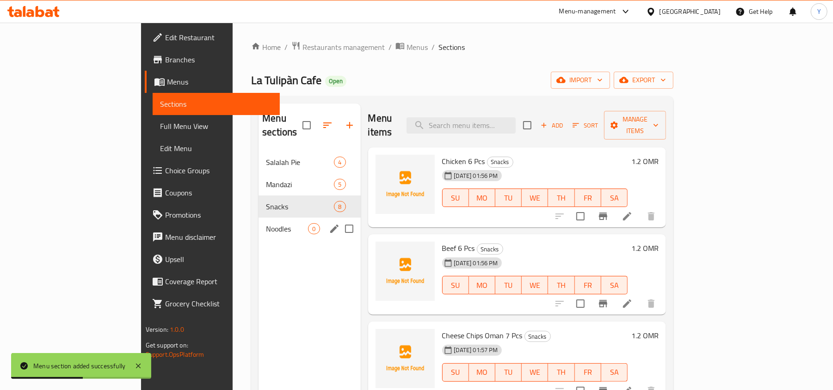
click at [259, 218] on div "Noodles 0" at bounding box center [310, 229] width 102 height 22
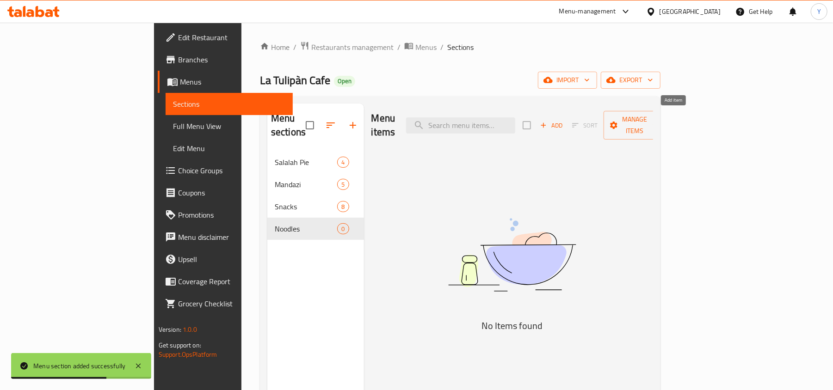
click at [566, 125] on button "Add" at bounding box center [552, 125] width 30 height 14
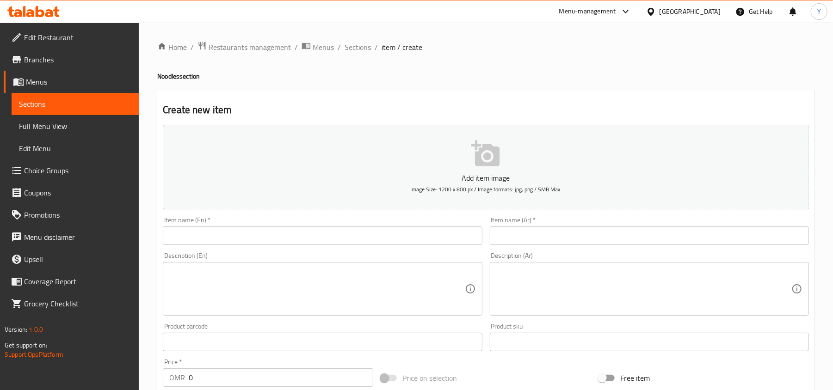
click at [215, 245] on input "text" at bounding box center [322, 236] width 319 height 19
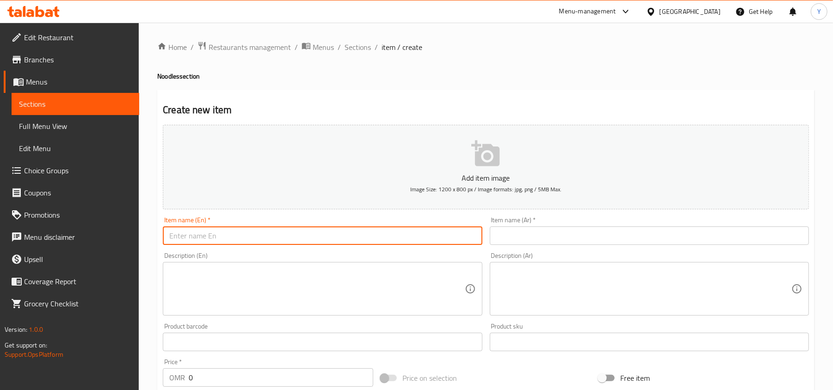
paste input "Stir fry"
click at [185, 239] on input "Stir fry Vegetables" at bounding box center [322, 236] width 319 height 19
type input "Stir Fry Vegetables"
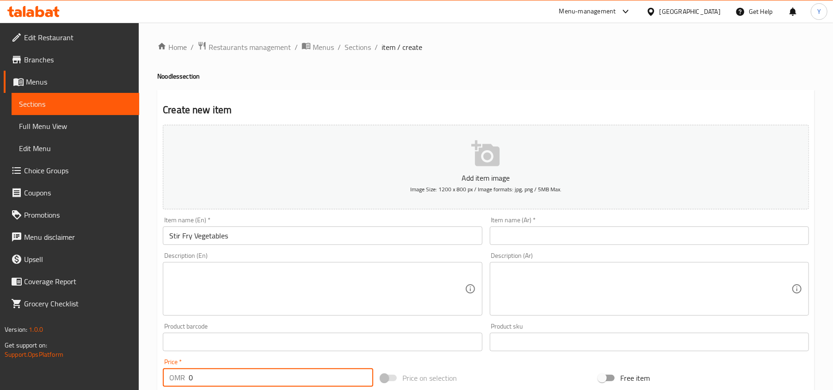
drag, startPoint x: 208, startPoint y: 374, endPoint x: 163, endPoint y: 376, distance: 44.9
click at [163, 376] on div "OMR 0 Price *" at bounding box center [268, 378] width 210 height 19
paste input "1.60"
type input "1.600"
click at [293, 235] on input "Stir Fry Vegetables" at bounding box center [322, 236] width 319 height 19
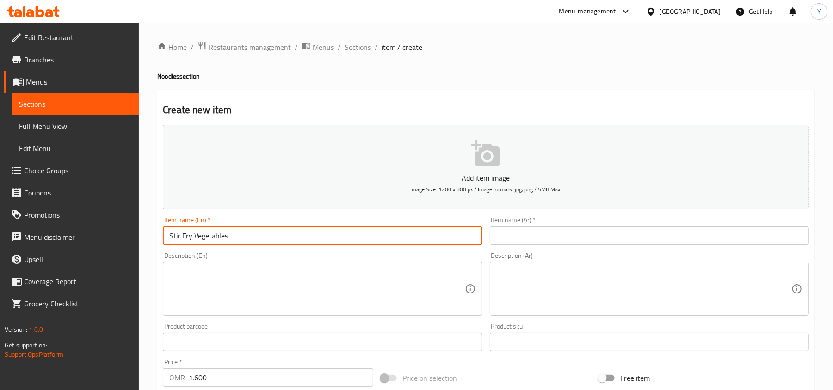
click at [293, 235] on input "Stir Fry Vegetables" at bounding box center [322, 236] width 319 height 19
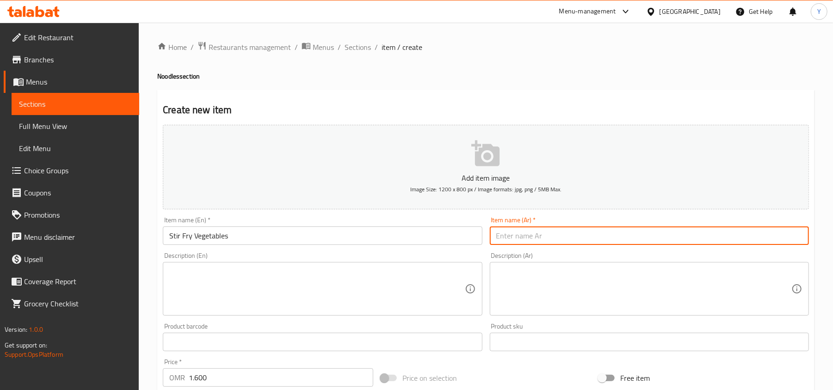
click at [541, 241] on input "text" at bounding box center [649, 236] width 319 height 19
type input "خضار [GEOGRAPHIC_DATA]"
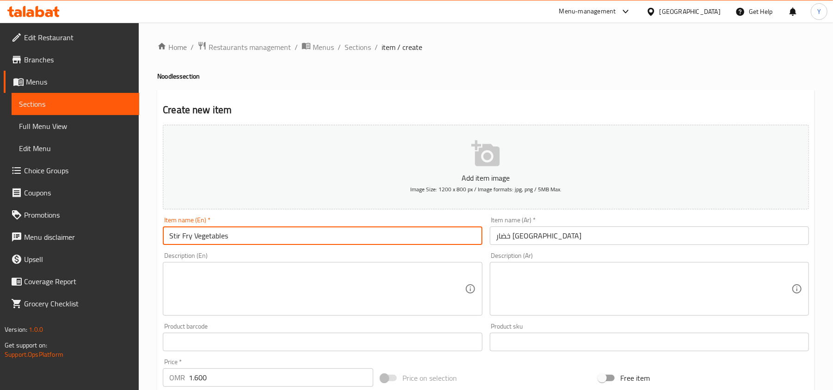
click at [241, 237] on input "Stir Fry Vegetables" at bounding box center [322, 236] width 319 height 19
type input "Stir Fry Vegetables Noodles"
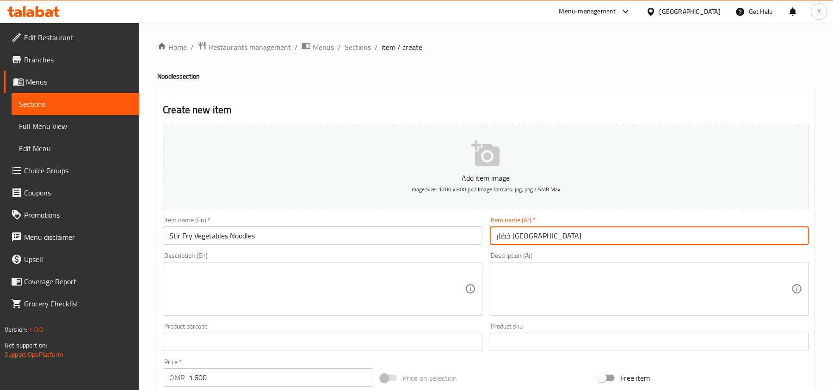
click at [495, 244] on input "خضار [GEOGRAPHIC_DATA]" at bounding box center [649, 236] width 319 height 19
type input "نودلز خضار [GEOGRAPHIC_DATA]"
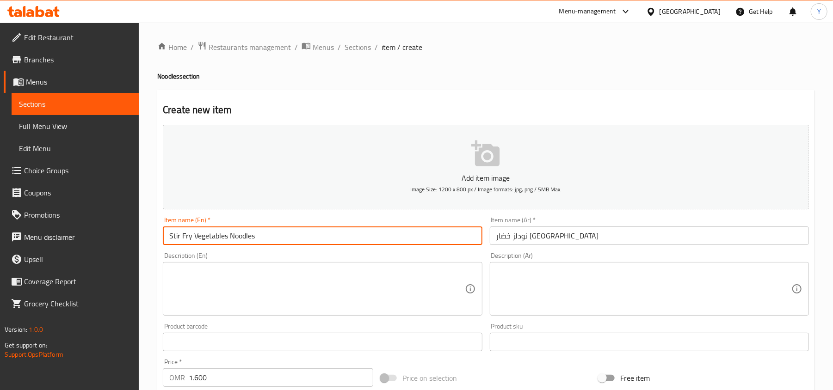
click at [374, 245] on input "Stir Fry Vegetables Noodles" at bounding box center [322, 236] width 319 height 19
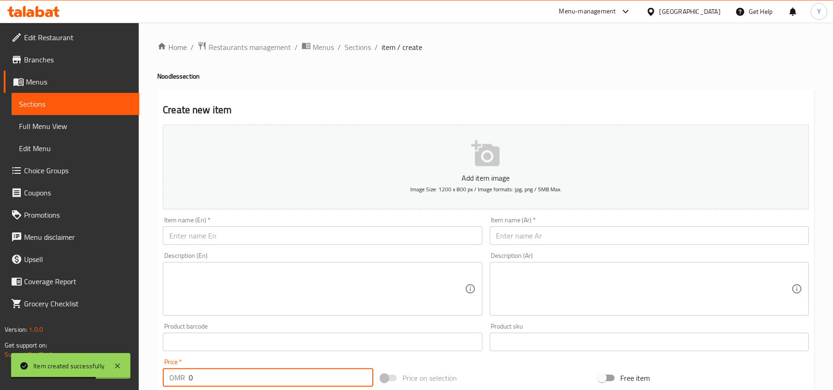
drag, startPoint x: 213, startPoint y: 382, endPoint x: 145, endPoint y: 379, distance: 68.5
click at [145, 379] on div "Home / Restaurants management / Menus / Sections / item / create Noodles sectio…" at bounding box center [486, 338] width 694 height 631
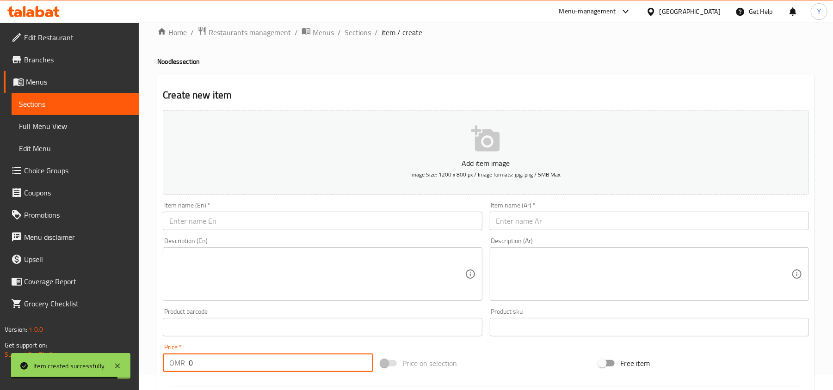
paste input "1.80"
type input "1.800"
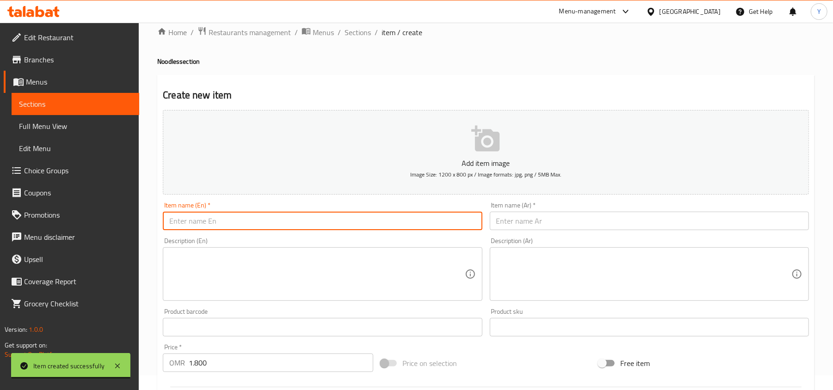
click at [242, 217] on input "text" at bounding box center [322, 221] width 319 height 19
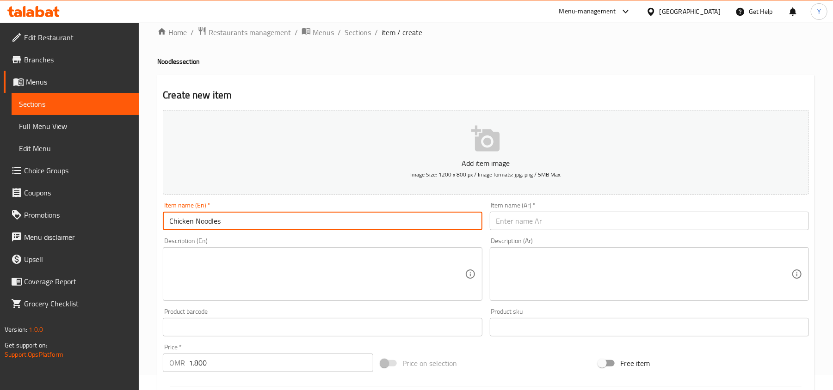
type input "Chicken Noodles"
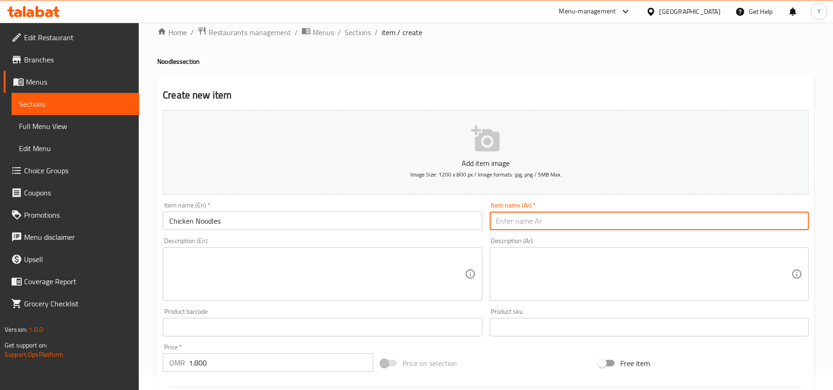
click at [585, 224] on input "text" at bounding box center [649, 221] width 319 height 19
type input "نودلز دجاج"
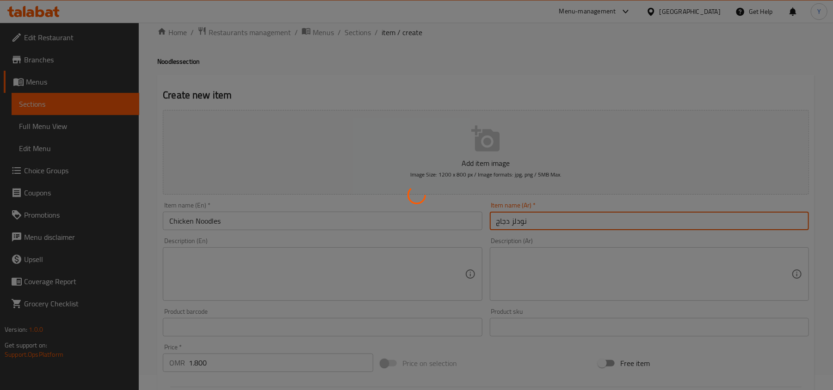
type input "0"
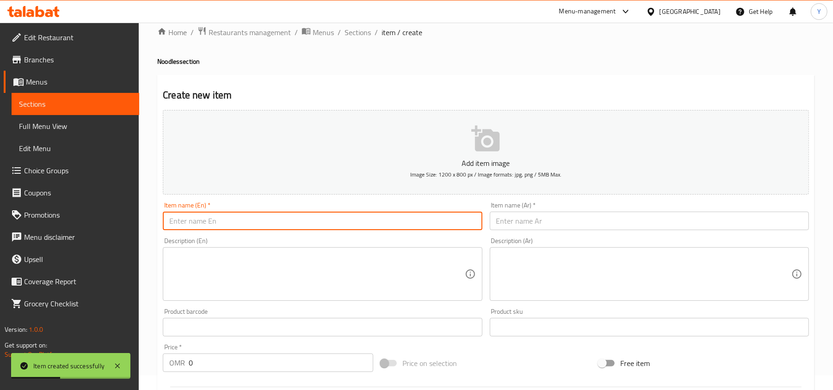
click at [200, 217] on input "text" at bounding box center [322, 221] width 319 height 19
paste input "Chicken Dynamite sauce"
click at [228, 226] on input "Chicken Dynamite sauce" at bounding box center [322, 221] width 319 height 19
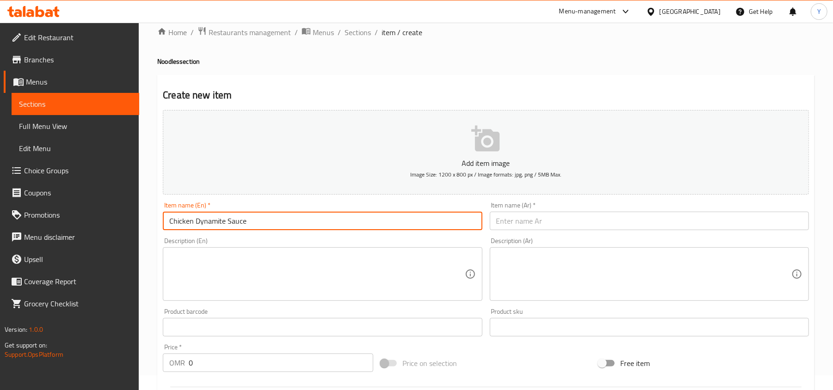
type input "Chicken Dynamite Sauce"
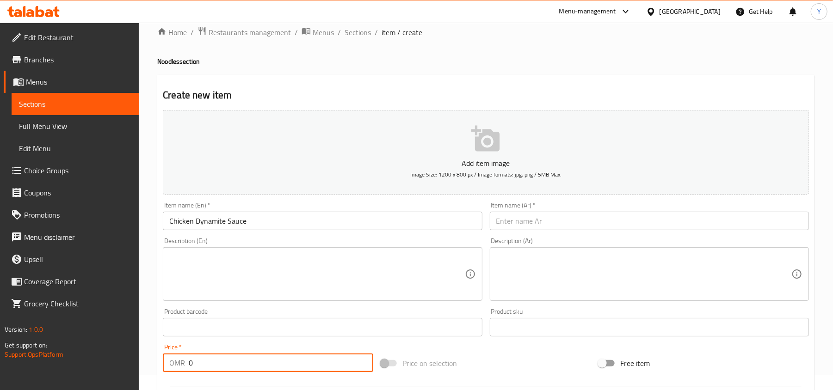
click at [189, 359] on input "0" at bounding box center [281, 363] width 185 height 19
drag, startPoint x: 189, startPoint y: 359, endPoint x: 208, endPoint y: 359, distance: 19.4
click at [208, 359] on input "0" at bounding box center [281, 363] width 185 height 19
type input "2"
click at [356, 224] on input "Chicken Dynamite Sauce" at bounding box center [322, 221] width 319 height 19
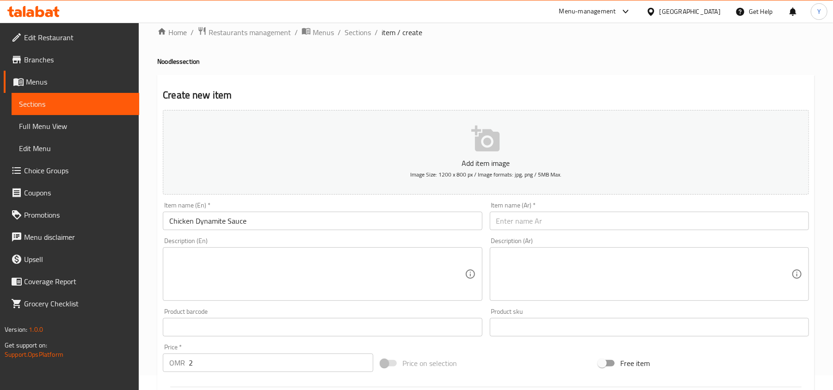
click at [539, 234] on div "Item name (Ar)   * Item name (Ar) *" at bounding box center [649, 216] width 327 height 36
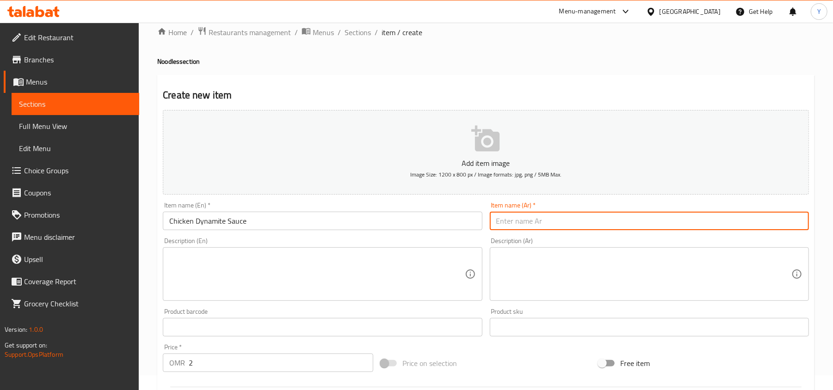
click at [543, 229] on input "text" at bounding box center [649, 221] width 319 height 19
paste input "دجاج مع صلصة داينمت"
type input "دجاج مع صلصة داينمت"
click at [285, 205] on div "Item name (En)   * Chicken Dynamite Sauce Item name (En) *" at bounding box center [322, 216] width 319 height 28
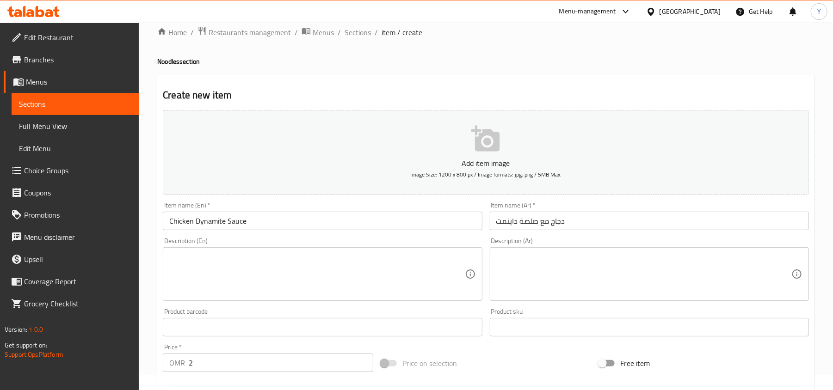
click at [284, 214] on input "Chicken Dynamite Sauce" at bounding box center [322, 221] width 319 height 19
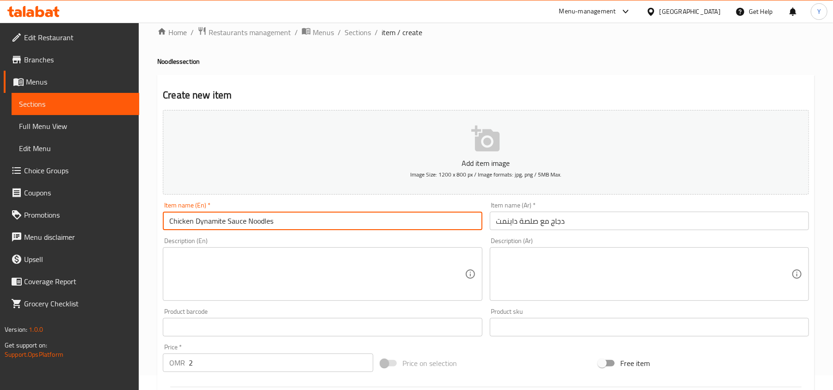
type input "Chicken Dynamite Sauce Noodles"
click at [498, 227] on input "دجاج مع صلصة داينمت" at bounding box center [649, 221] width 319 height 19
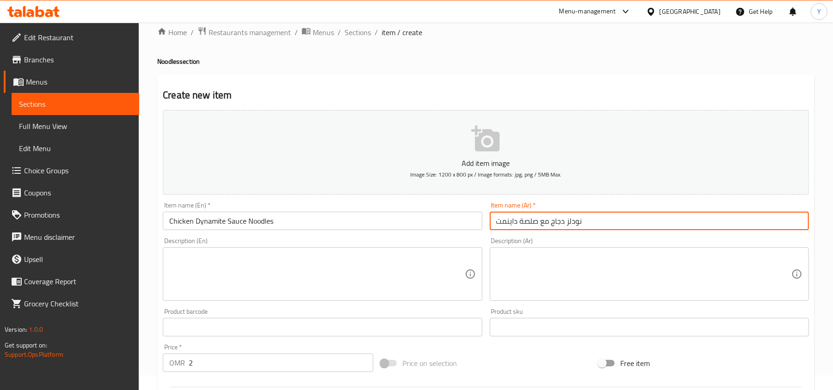
type input "نودلز دجاج مع صلصة داينمت"
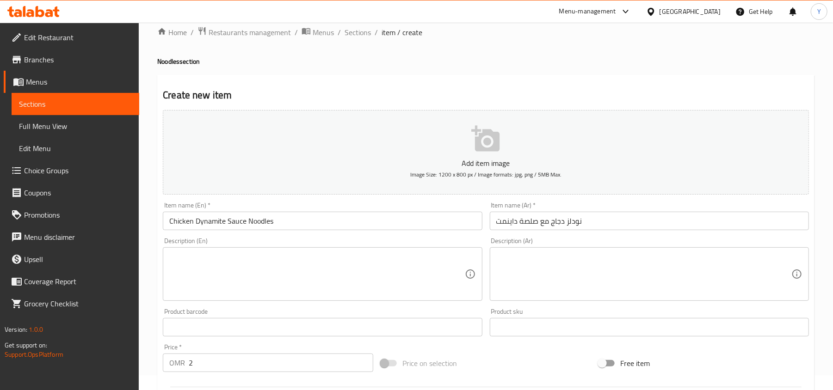
click at [385, 238] on div "Description (En) Description (En)" at bounding box center [322, 269] width 327 height 71
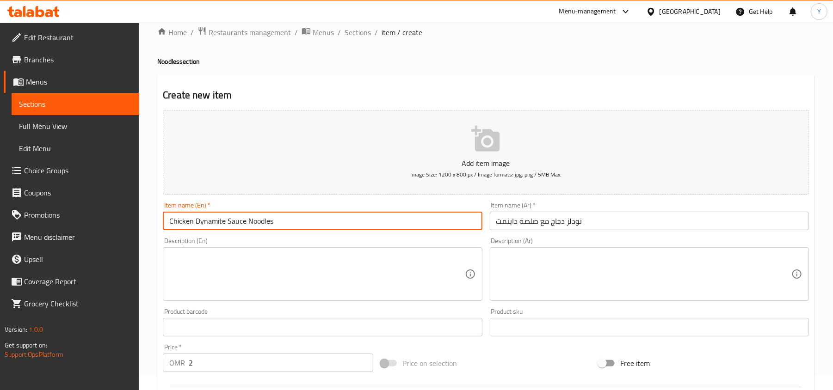
click at [387, 219] on input "Chicken Dynamite Sauce Noodles" at bounding box center [322, 221] width 319 height 19
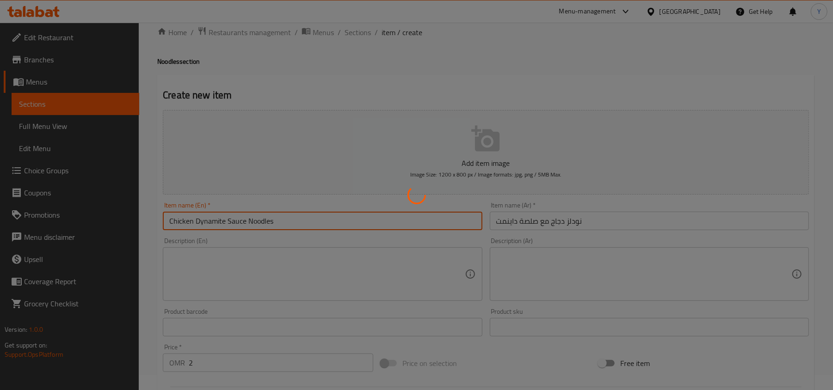
type input "0"
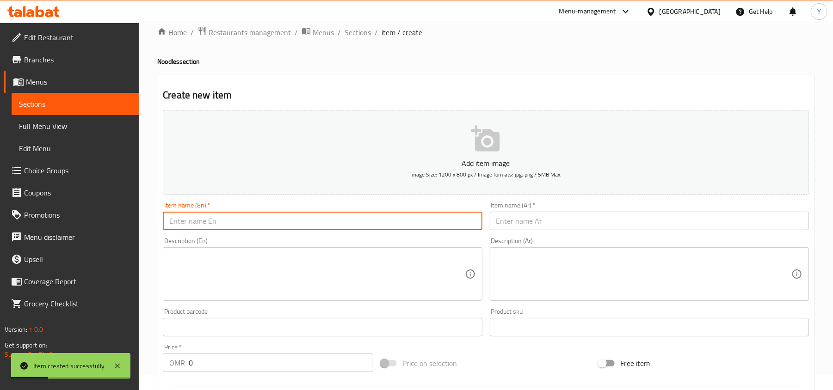
click at [210, 220] on input "text" at bounding box center [322, 221] width 319 height 19
paste input "Chicken piri piri sauce"
click at [195, 225] on input "Chicken piri piri sauce" at bounding box center [322, 221] width 319 height 19
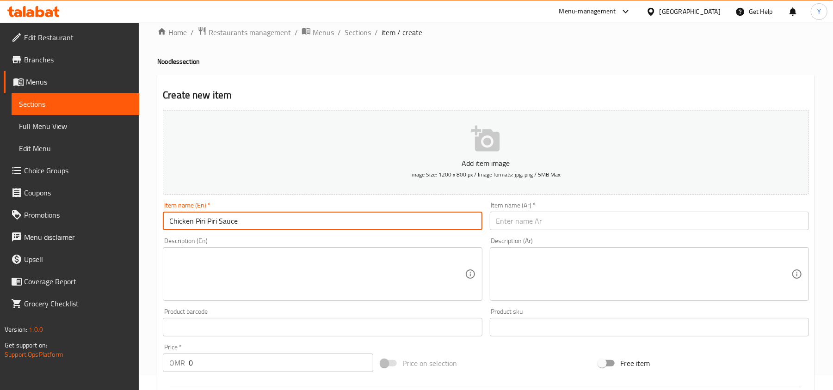
type input "Chicken Piri Piri Sauce"
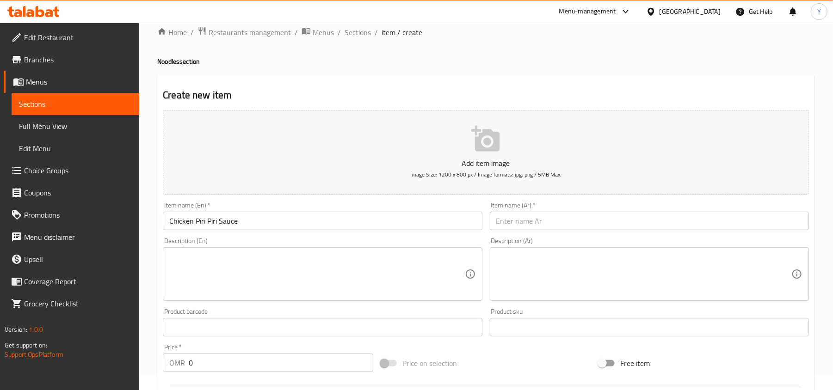
click at [560, 214] on input "text" at bounding box center [649, 221] width 319 height 19
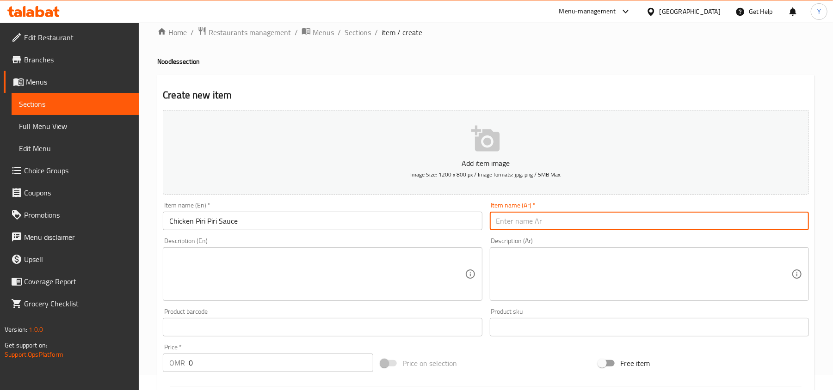
paste input "دجاج مع صلصة [PERSON_NAME]"
type input "دجاج مع صلصة [PERSON_NAME]"
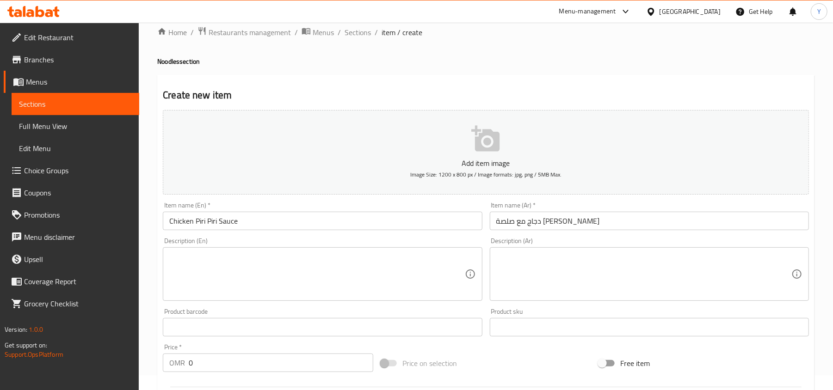
drag, startPoint x: 269, startPoint y: 349, endPoint x: 265, endPoint y: 352, distance: 5.0
click at [265, 352] on div "Price   * OMR 0 Price *" at bounding box center [268, 358] width 210 height 28
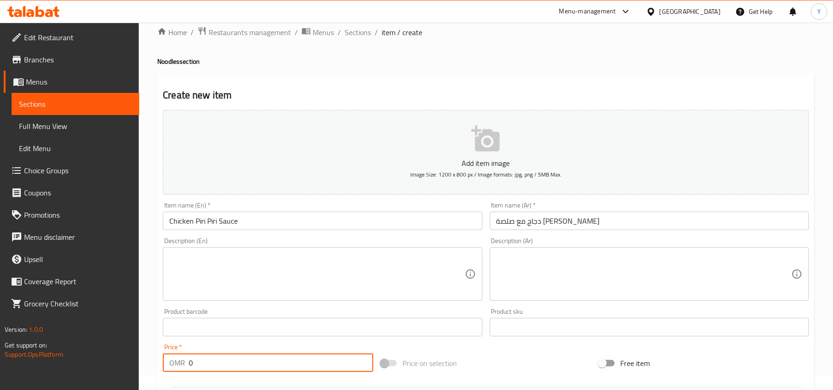
drag, startPoint x: 252, startPoint y: 359, endPoint x: -76, endPoint y: 317, distance: 330.3
click at [0, 317] on html "​ Menu-management [GEOGRAPHIC_DATA] Get Help Y Edit Restaurant Branches Menus S…" at bounding box center [416, 180] width 833 height 390
type input "2"
click at [267, 222] on input "Chicken Piri Piri Sauce" at bounding box center [322, 221] width 319 height 19
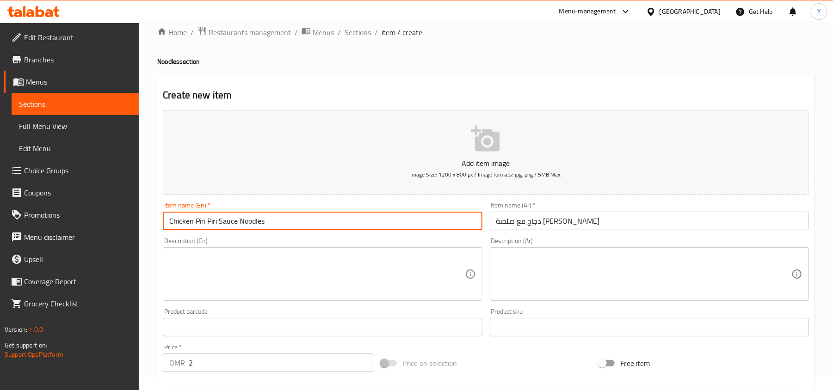
type input "Chicken Piri Piri Sauce Noodles"
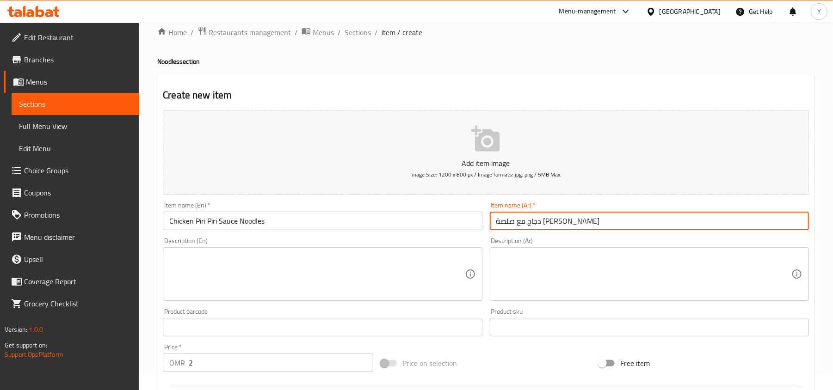
click at [496, 228] on input "دجاج مع صلصة [PERSON_NAME]" at bounding box center [649, 221] width 319 height 19
type input "نودلز دجاج مع صلصة [PERSON_NAME]"
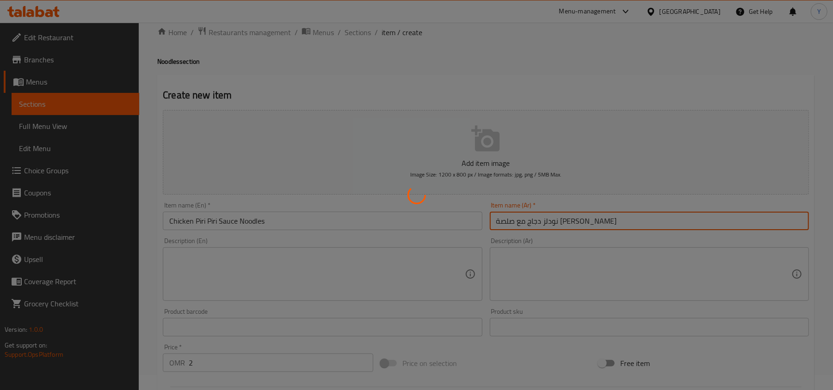
type input "0"
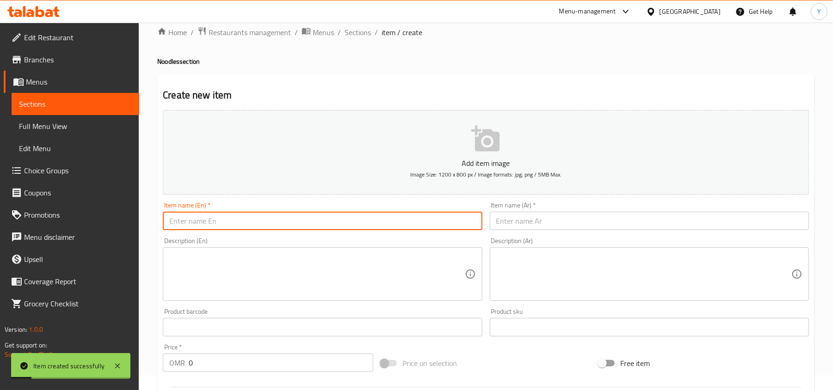
click at [298, 213] on input "text" at bounding box center [322, 221] width 319 height 19
type input "D"
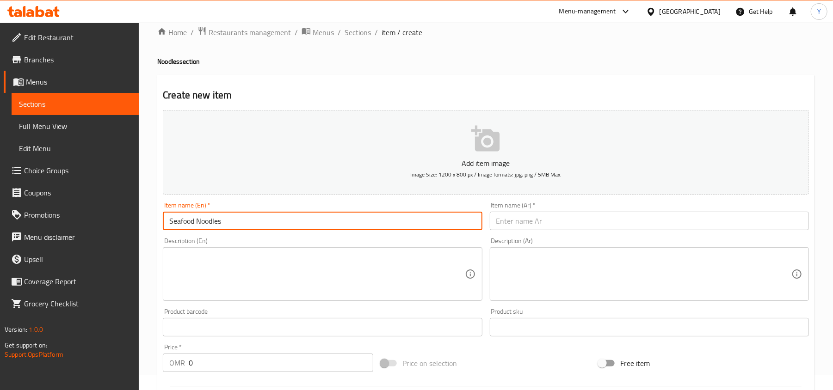
type input "Seafood Noodles"
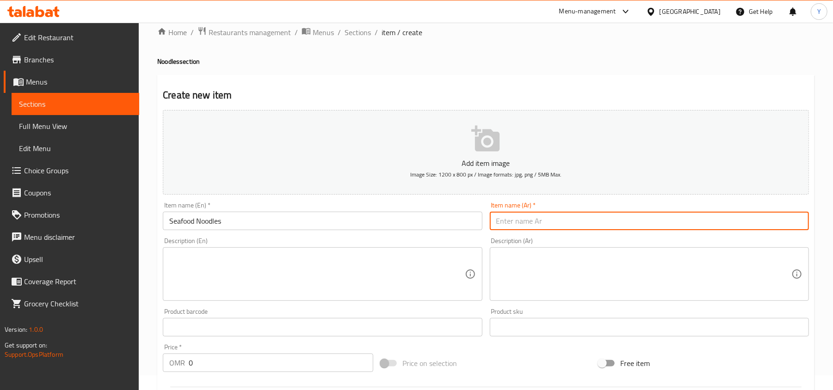
click at [570, 227] on input "text" at bounding box center [649, 221] width 319 height 19
type input "نودلز بحري"
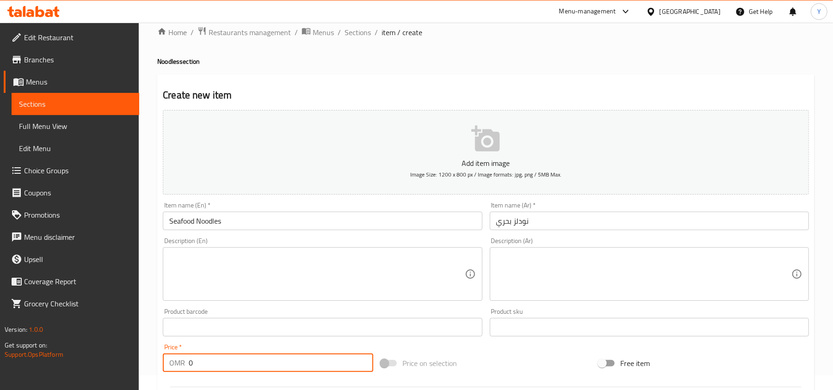
drag, startPoint x: 213, startPoint y: 361, endPoint x: 114, endPoint y: 363, distance: 99.5
click at [114, 363] on div "Edit Restaurant Branches Menus Sections Full Menu View Edit Menu Choice Groups …" at bounding box center [416, 323] width 833 height 631
type input "2.100"
click at [244, 223] on input "Seafood Noodles" at bounding box center [322, 221] width 319 height 19
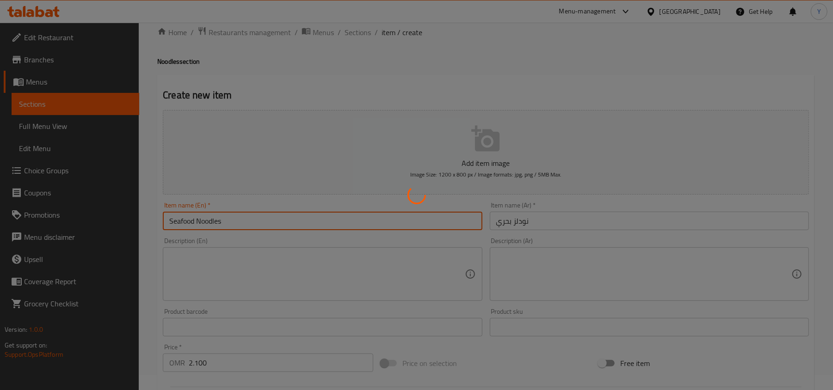
type input "0"
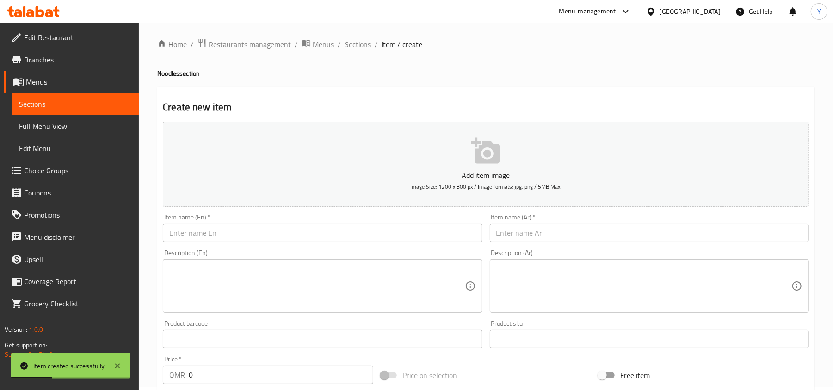
scroll to position [0, 0]
click at [352, 37] on div "Home / Restaurants management / Menus / Sections / item / create Noodles sectio…" at bounding box center [486, 338] width 694 height 631
click at [356, 45] on span "Sections" at bounding box center [358, 47] width 26 height 11
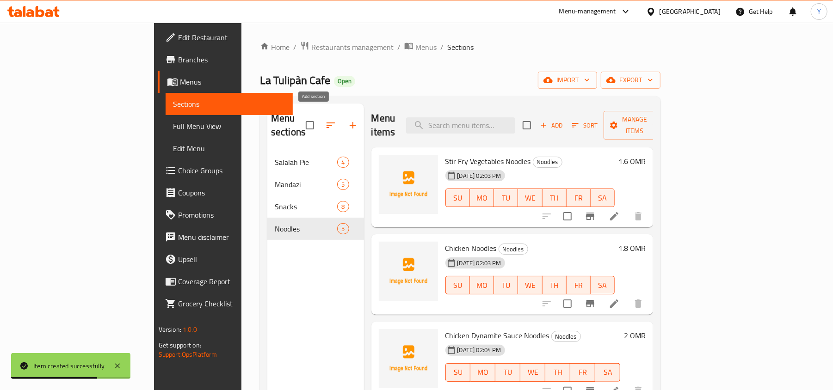
click at [350, 122] on icon "button" at bounding box center [353, 125] width 6 height 6
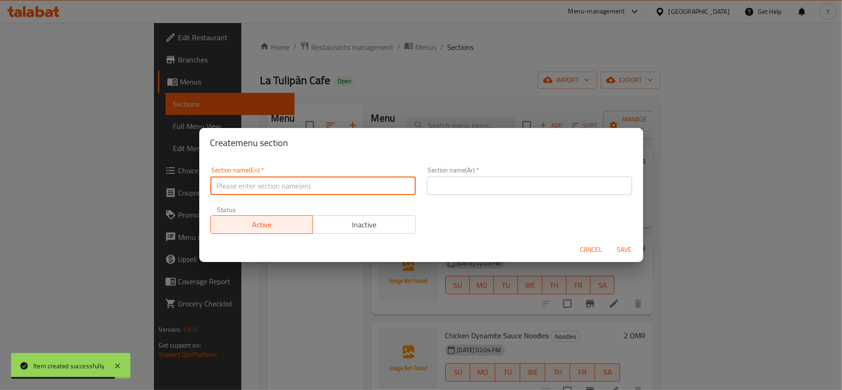
paste input "Sandwiches slice"
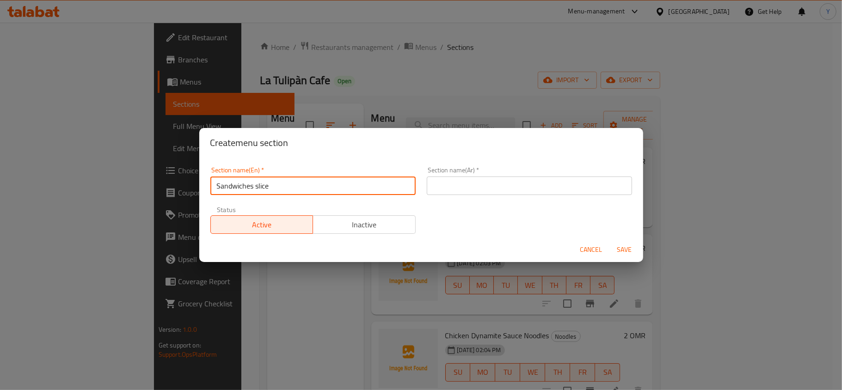
click at [254, 189] on input "Sandwiches slice" at bounding box center [312, 186] width 205 height 19
type input "Sandwiches Slice"
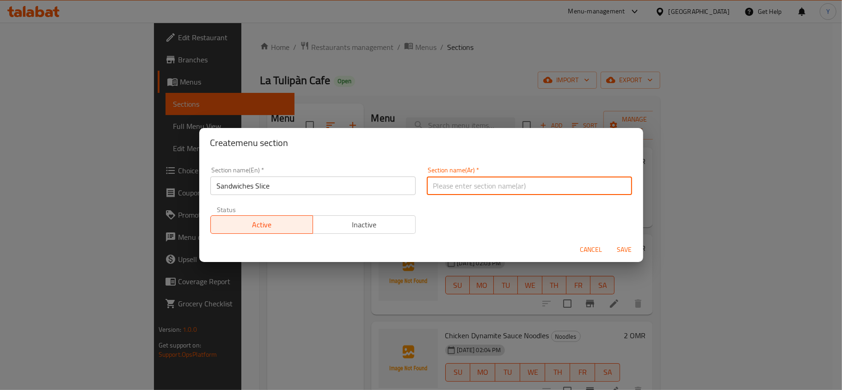
paste input "ساندويتش"
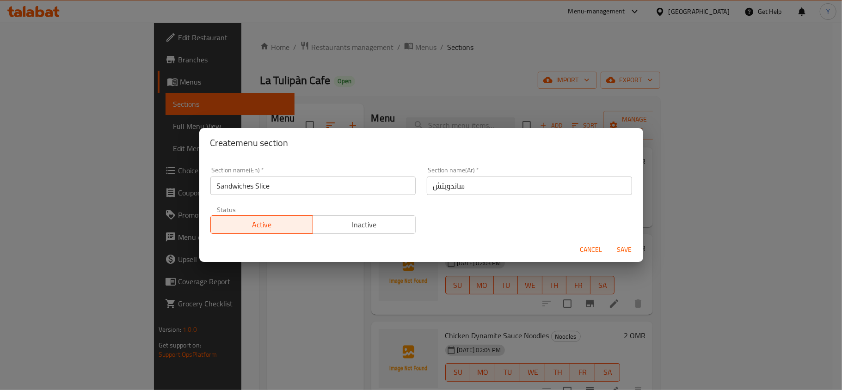
click at [432, 191] on input "ساندويتش" at bounding box center [529, 186] width 205 height 19
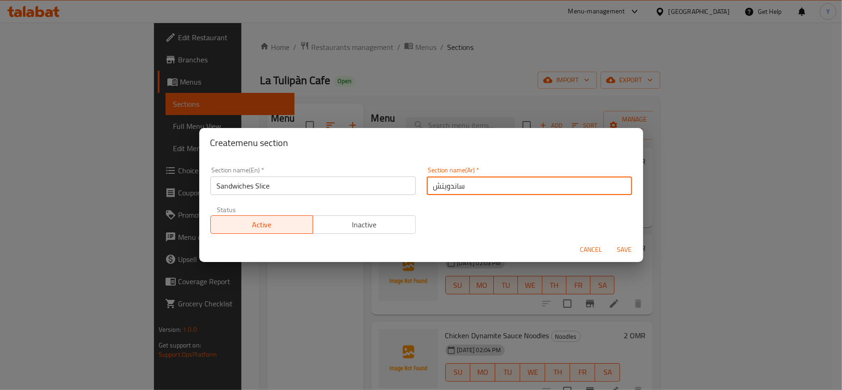
click at [500, 183] on input "ساندويتش" at bounding box center [529, 186] width 205 height 19
type input "ساندويتش شريحة"
click at [610, 241] on button "Save" at bounding box center [625, 249] width 30 height 17
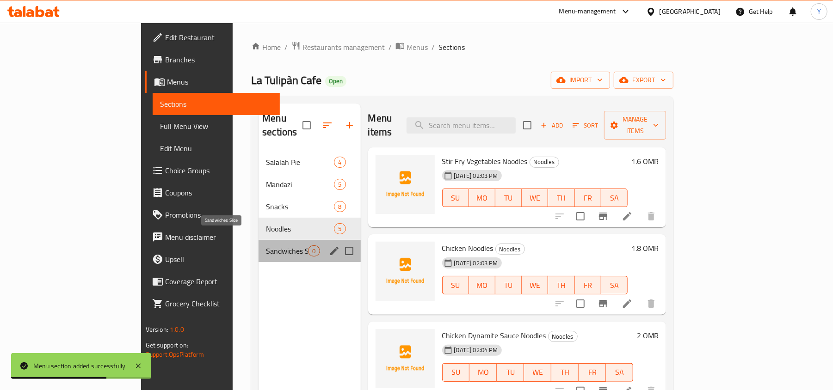
click at [266, 246] on span "Sandwiches Slice" at bounding box center [287, 251] width 42 height 11
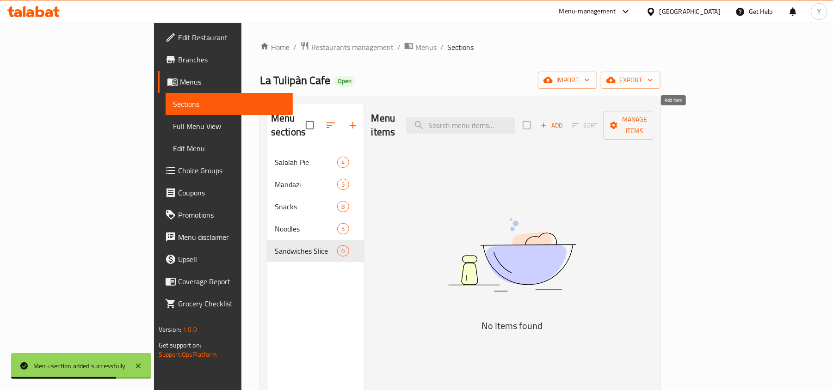
click at [548, 121] on icon "button" at bounding box center [543, 125] width 8 height 8
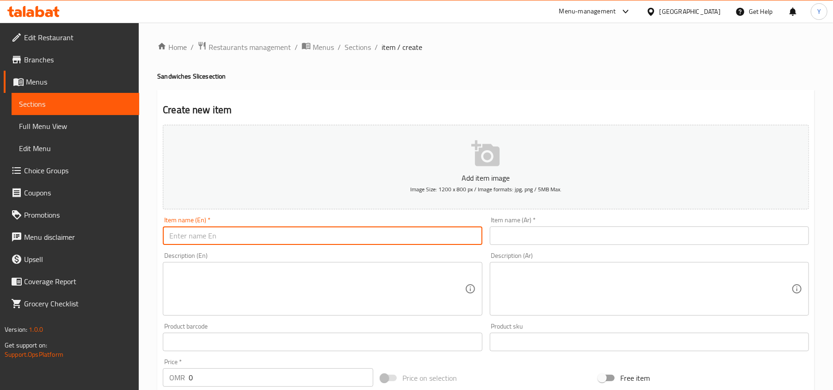
paste input "Egg"
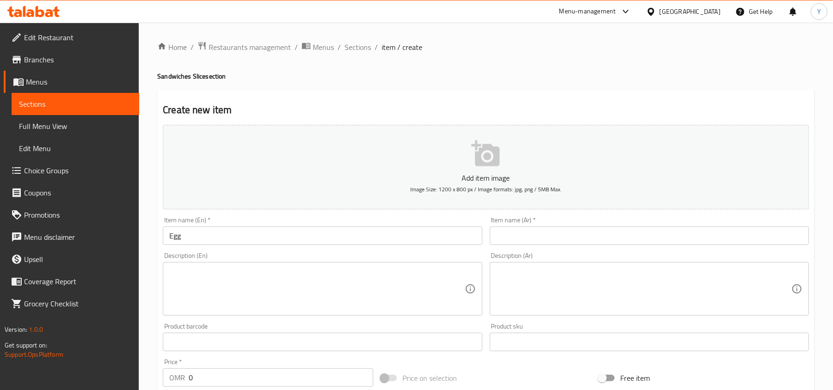
click at [171, 81] on h4 "Sandwiches Slice section" at bounding box center [485, 76] width 657 height 9
copy h4 "Sandwiches"
click at [247, 241] on input "Egg" at bounding box center [322, 236] width 319 height 19
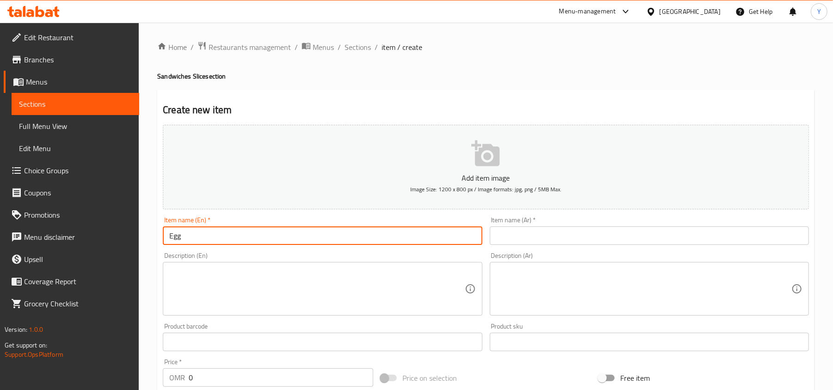
paste input "Sandwiches"
type input "Egg Sandwich"
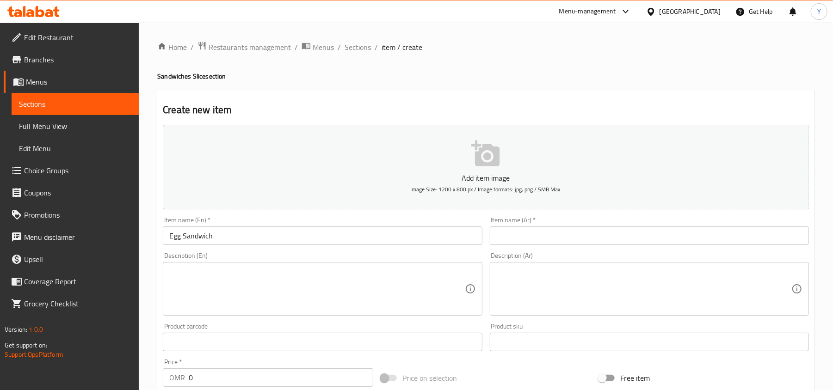
click at [514, 227] on div "Item name (Ar)   * Item name (Ar) *" at bounding box center [649, 231] width 319 height 28
click at [518, 241] on input "text" at bounding box center [649, 236] width 319 height 19
paste input "سندويتش كلوب سبيشيال"
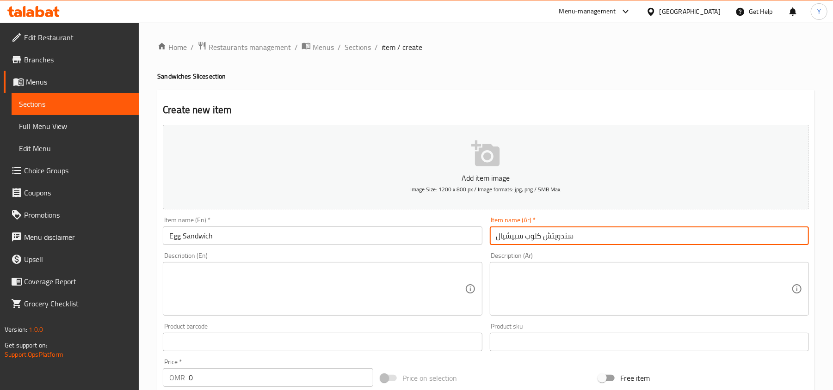
drag, startPoint x: 543, startPoint y: 241, endPoint x: 443, endPoint y: 238, distance: 100.0
click at [443, 238] on div "Add item image Image Size: 1200 x 800 px / Image formats: jpg, png / 5MB Max. I…" at bounding box center [486, 320] width 654 height 399
click at [510, 239] on input "سندويتشبيض" at bounding box center [649, 236] width 319 height 19
type input "سندويتش بيض"
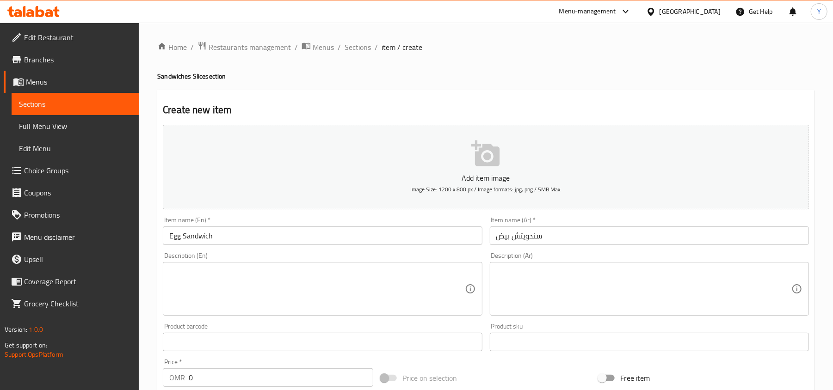
click at [204, 379] on input "0" at bounding box center [281, 378] width 185 height 19
type input "0.700"
click at [243, 239] on input "Egg Sandwich" at bounding box center [322, 236] width 319 height 19
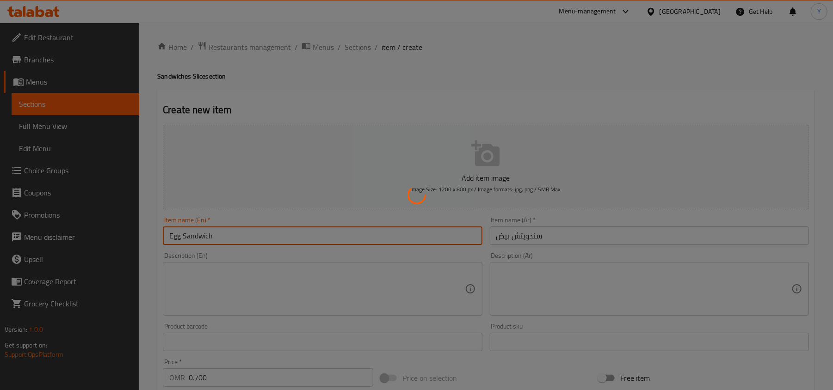
type input "0"
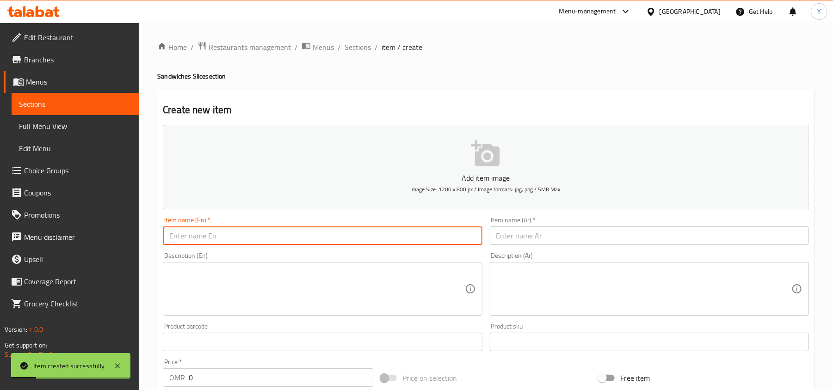
click at [229, 237] on input "text" at bounding box center [322, 236] width 319 height 19
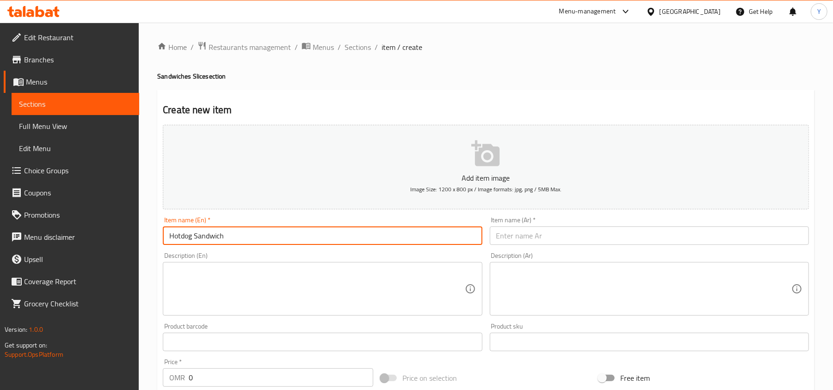
type input "Hotdog Sandwich"
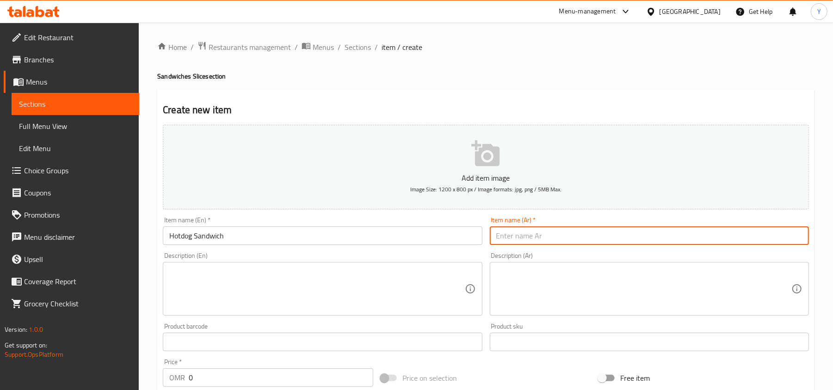
click at [542, 230] on input "text" at bounding box center [649, 236] width 319 height 19
paste input "سندويتش كلوب سبيشيال"
drag, startPoint x: 540, startPoint y: 237, endPoint x: 335, endPoint y: 206, distance: 207.7
click at [335, 206] on div "Add item image Image Size: 1200 x 800 px / Image formats: jpg, png / 5MB Max. I…" at bounding box center [486, 320] width 654 height 399
type input "سندويتش نقانق"
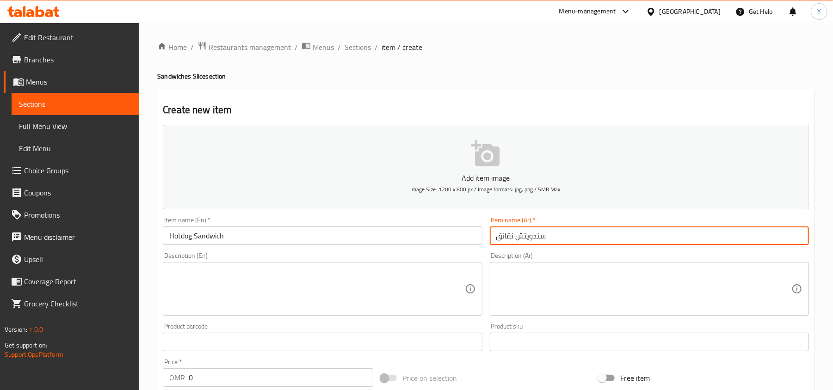
click at [227, 369] on div "Price   * OMR 0 Price *" at bounding box center [268, 373] width 210 height 28
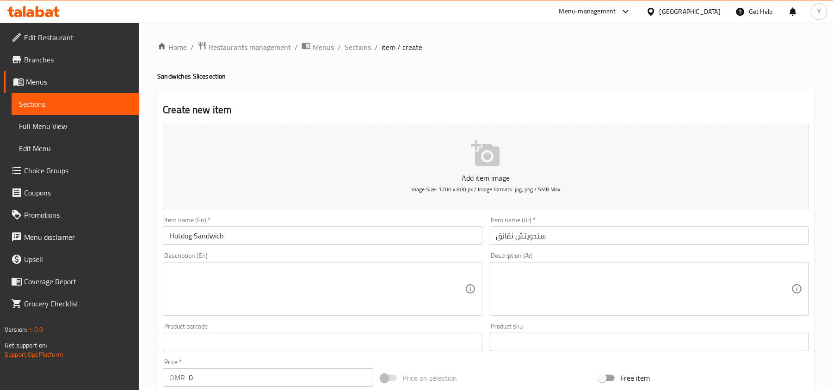
click at [224, 371] on input "0" at bounding box center [281, 378] width 185 height 19
type input "0.700"
click at [319, 241] on input "Hotdog Sandwich" at bounding box center [322, 236] width 319 height 19
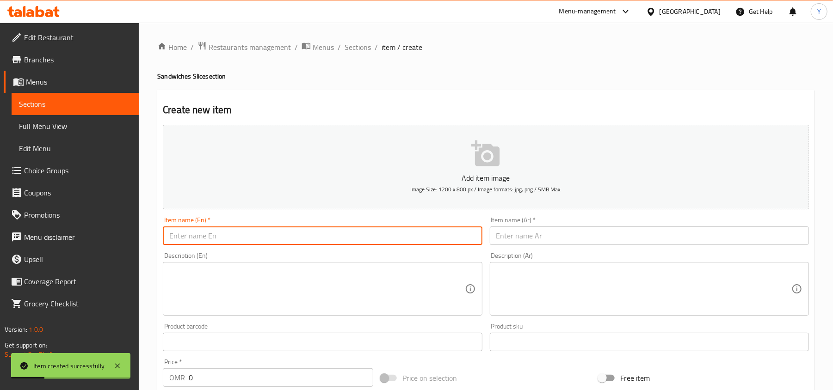
click at [224, 372] on input "0" at bounding box center [281, 378] width 185 height 19
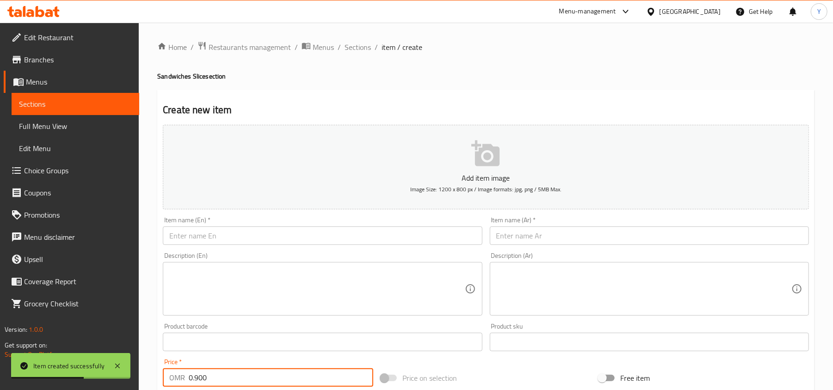
type input "0.900"
click at [229, 226] on div "Item name (En)   * Item name (En) *" at bounding box center [322, 231] width 319 height 28
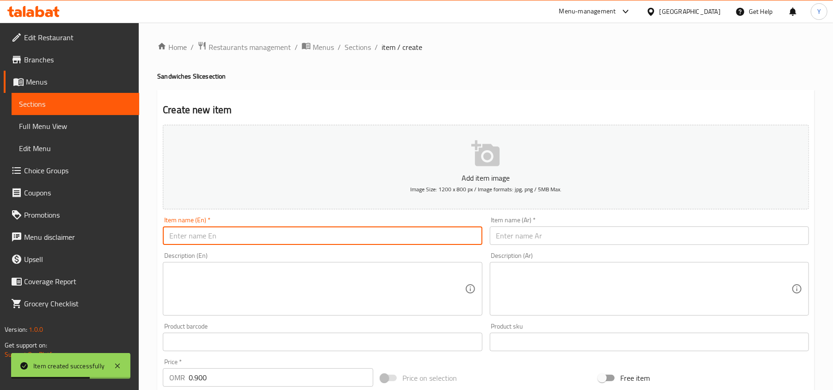
click at [226, 230] on input "text" at bounding box center [322, 236] width 319 height 19
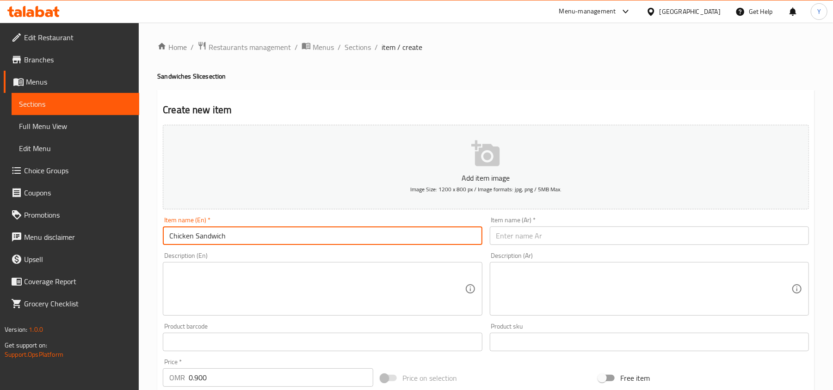
type input "Chicken Sandwich"
click at [590, 253] on div "Description (Ar) Description (Ar)" at bounding box center [649, 284] width 327 height 71
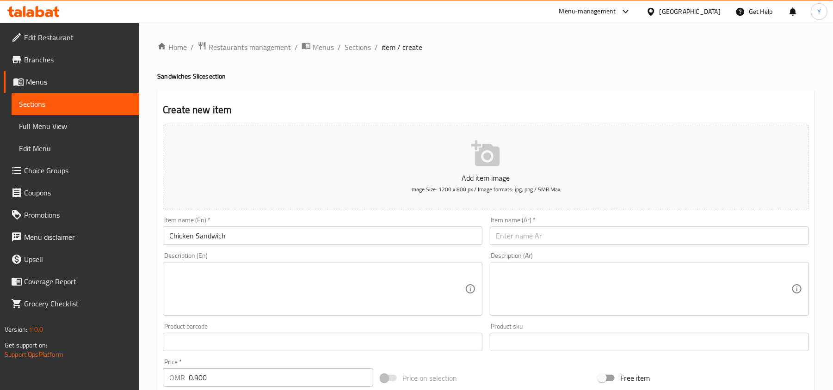
click at [593, 241] on input "text" at bounding box center [649, 236] width 319 height 19
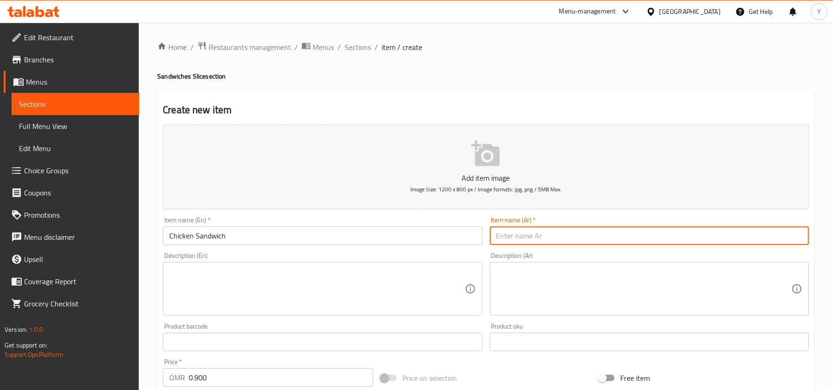
paste input "سندويتش كلوب سبيشيال"
drag, startPoint x: 542, startPoint y: 238, endPoint x: 433, endPoint y: 241, distance: 108.8
click at [433, 241] on div "Add item image Image Size: 1200 x 800 px / Image formats: jpg, png / 5MB Max. I…" at bounding box center [486, 320] width 654 height 399
type input "سندويتش دجاج"
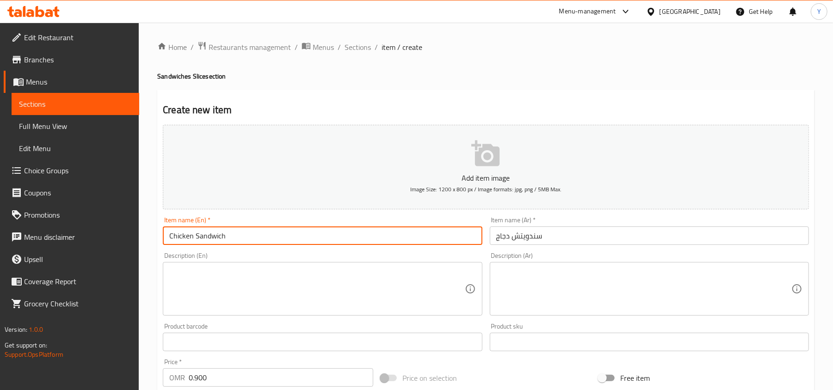
click at [343, 241] on input "Chicken Sandwich" at bounding box center [322, 236] width 319 height 19
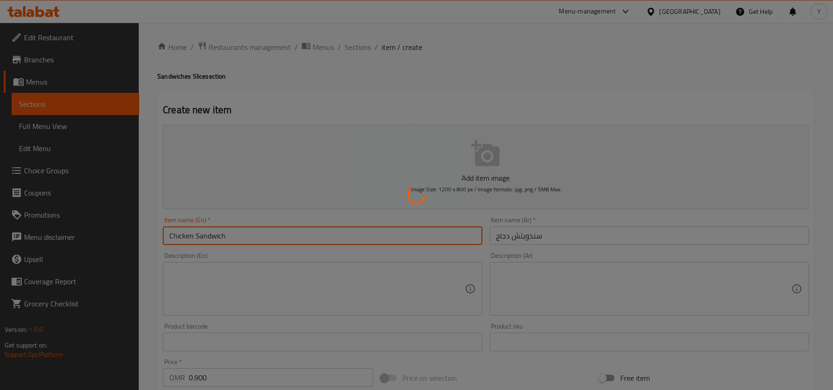
type input "0"
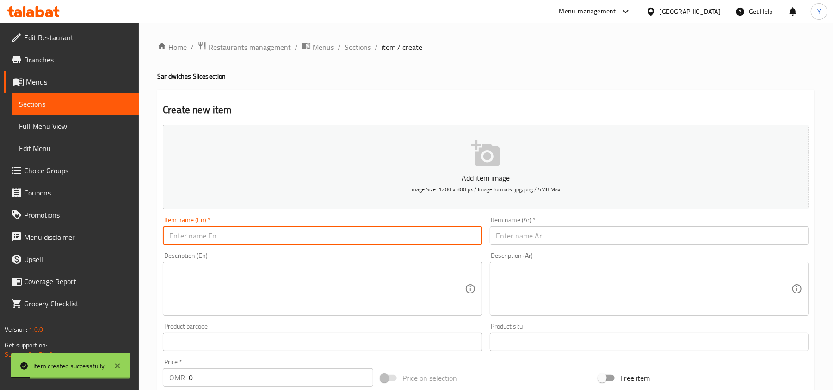
click at [213, 236] on input "text" at bounding box center [322, 236] width 319 height 19
type input "Tuna Sandwich"
click at [630, 243] on input "text" at bounding box center [649, 236] width 319 height 19
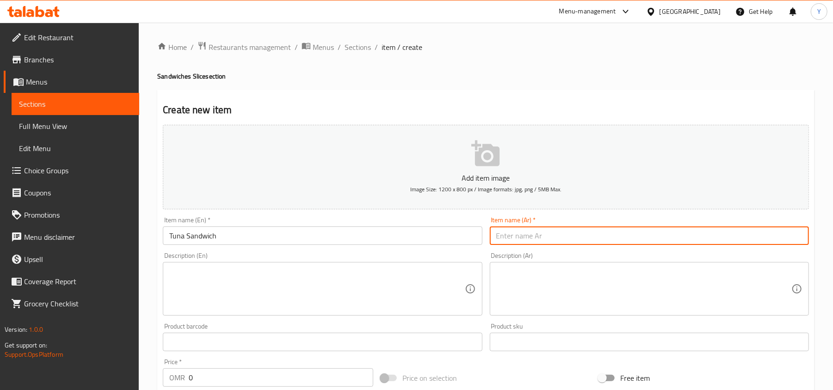
paste input "سندويتش كلوب سبيشيال"
drag, startPoint x: 543, startPoint y: 239, endPoint x: 454, endPoint y: 235, distance: 88.5
click at [454, 235] on div "Add item image Image Size: 1200 x 800 px / Image formats: jpg, png / 5MB Max. I…" at bounding box center [486, 320] width 654 height 399
type input "سندويتشتونة"
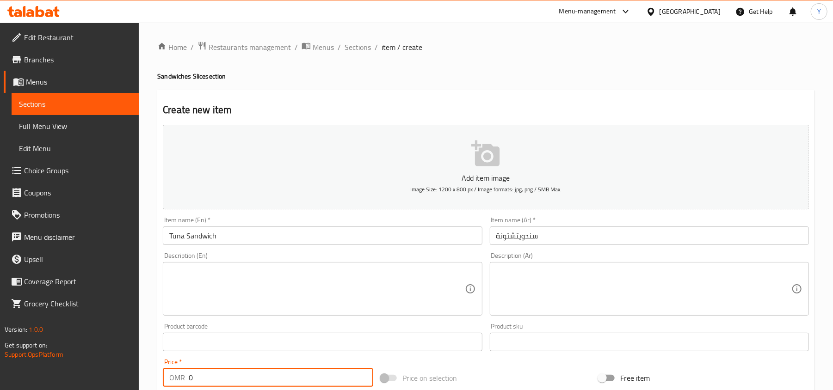
click at [196, 378] on input "0" at bounding box center [281, 378] width 185 height 19
type input "0.900"
click at [266, 249] on div "Item name (En)   * Tuna Sandwich Item name (En) *" at bounding box center [322, 231] width 327 height 36
click at [269, 243] on input "Tuna Sandwich" at bounding box center [322, 236] width 319 height 19
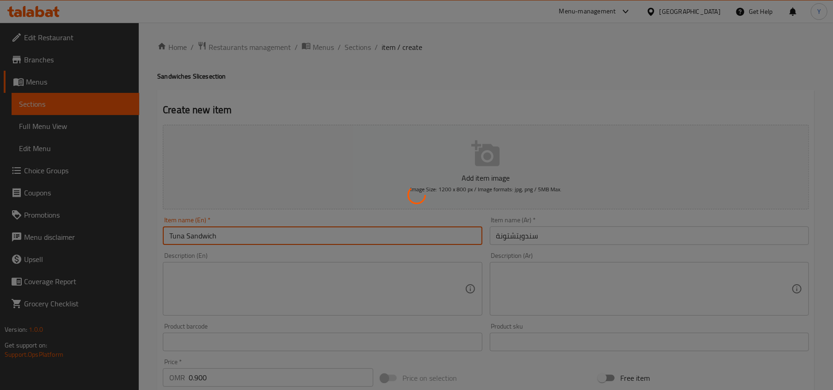
type input "0"
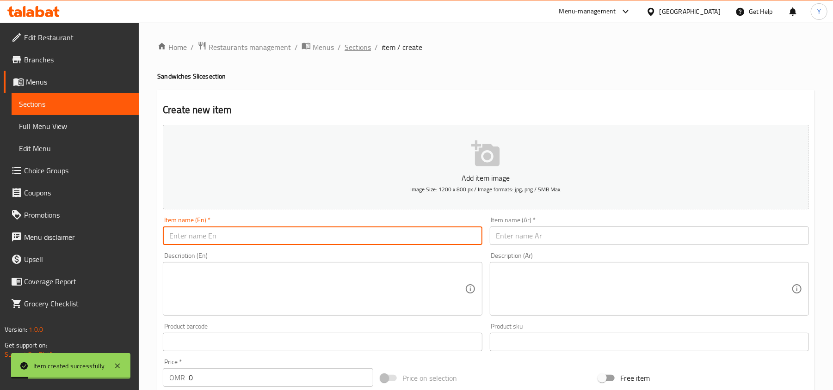
click at [347, 45] on span "Sections" at bounding box center [358, 47] width 26 height 11
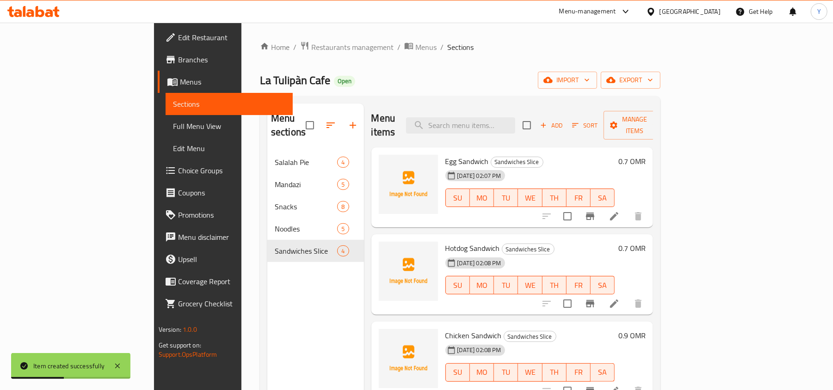
scroll to position [130, 0]
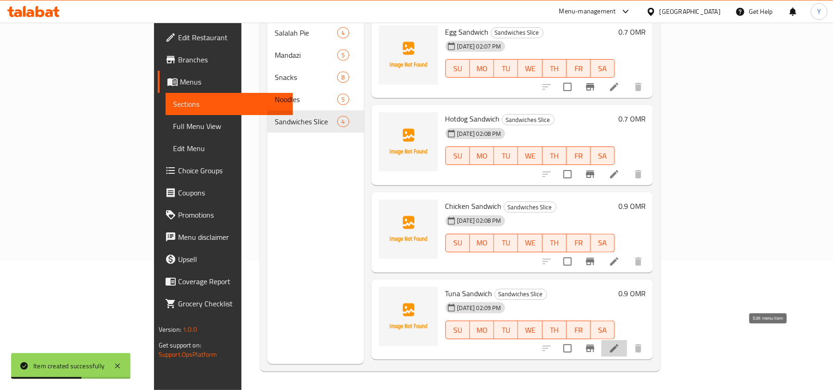
click at [620, 343] on icon at bounding box center [614, 348] width 11 height 11
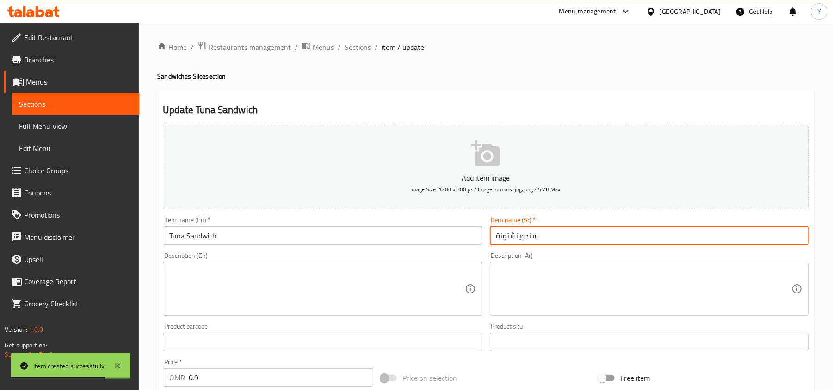
click at [510, 234] on input "سندويتشتونة" at bounding box center [649, 236] width 319 height 19
click at [563, 234] on input "سندويتش تونة" at bounding box center [649, 236] width 319 height 19
type input "سندويتش تونة"
click at [359, 46] on span "Sections" at bounding box center [358, 47] width 26 height 11
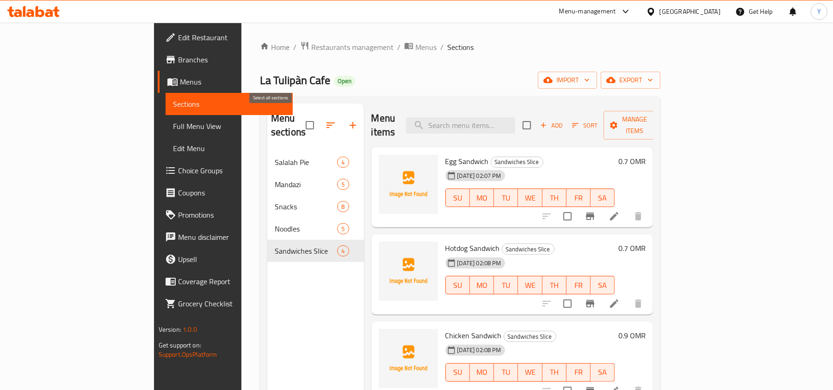
click at [300, 117] on input "checkbox" at bounding box center [309, 125] width 19 height 19
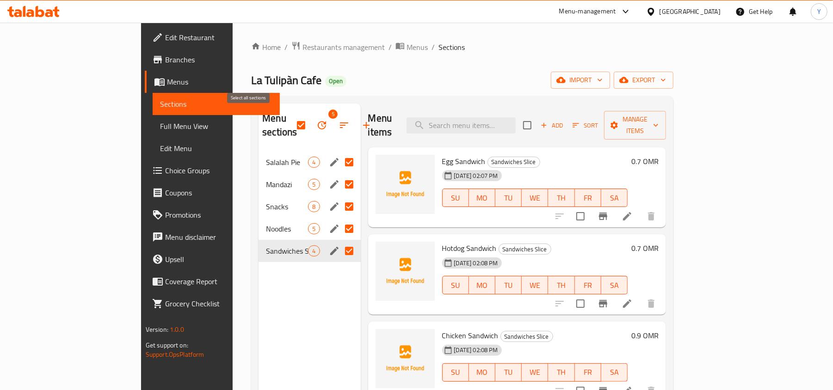
click at [291, 119] on input "checkbox" at bounding box center [300, 125] width 19 height 19
checkbox input "false"
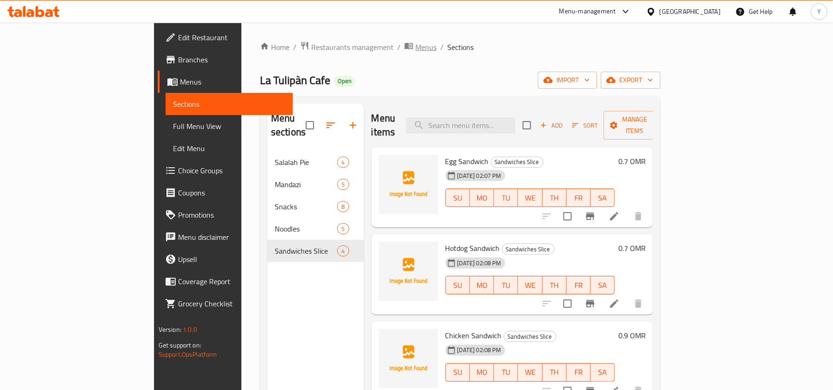
click at [415, 44] on span "Menus" at bounding box center [425, 47] width 21 height 11
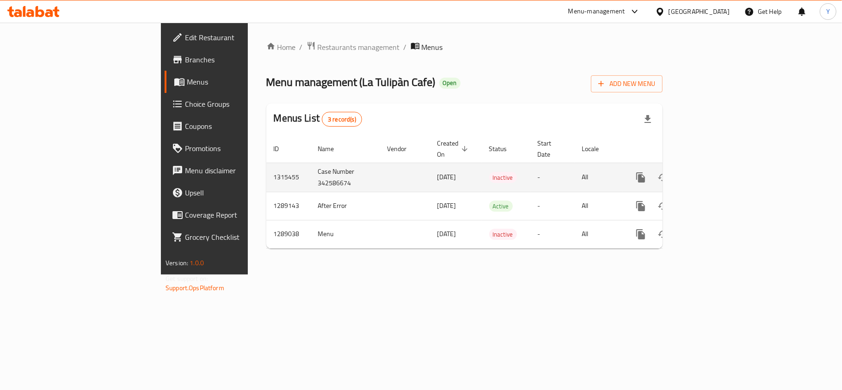
click at [266, 165] on td "1315455" at bounding box center [288, 177] width 44 height 29
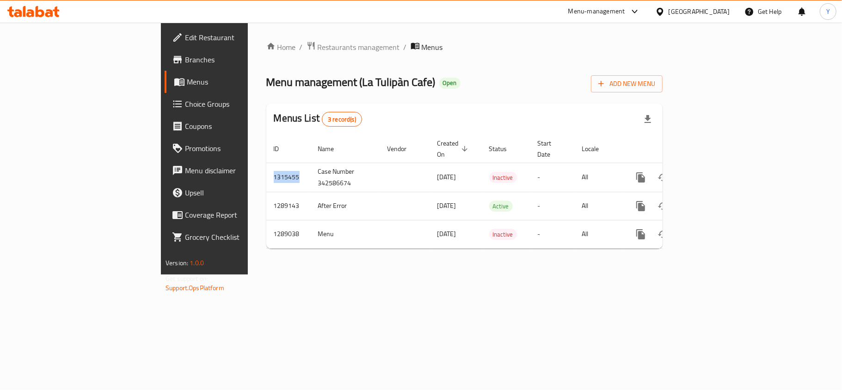
copy td "1315455"
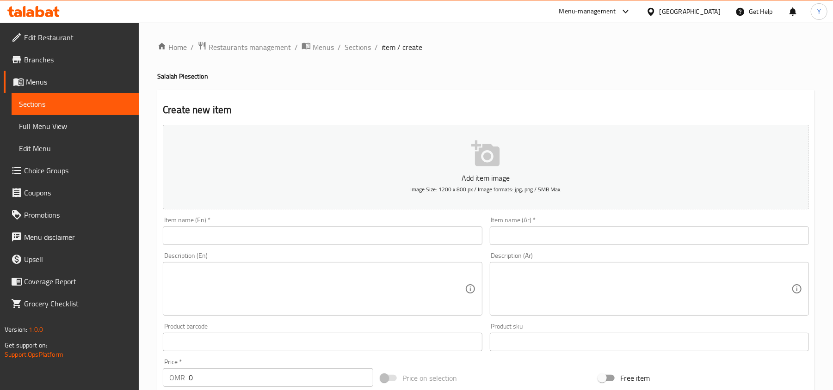
click at [59, 175] on span "Choice Groups" at bounding box center [78, 170] width 108 height 11
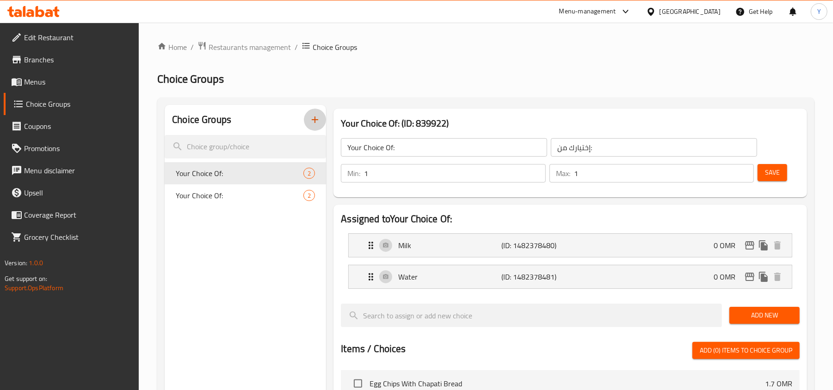
click at [315, 121] on icon "button" at bounding box center [314, 119] width 11 height 11
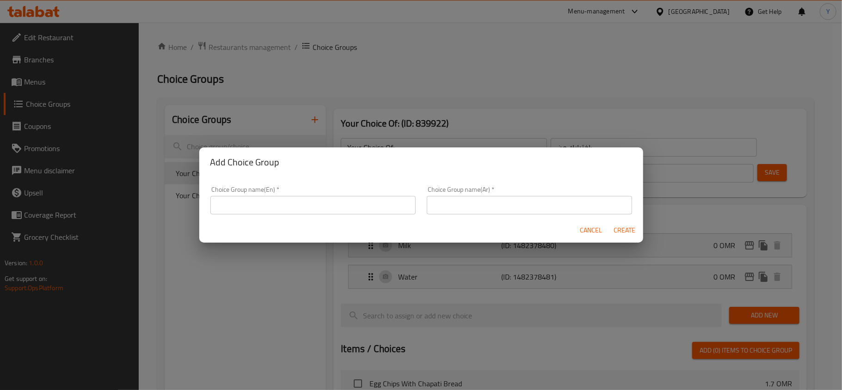
click at [305, 204] on input "text" at bounding box center [312, 205] width 205 height 19
type input "Add Ons:"
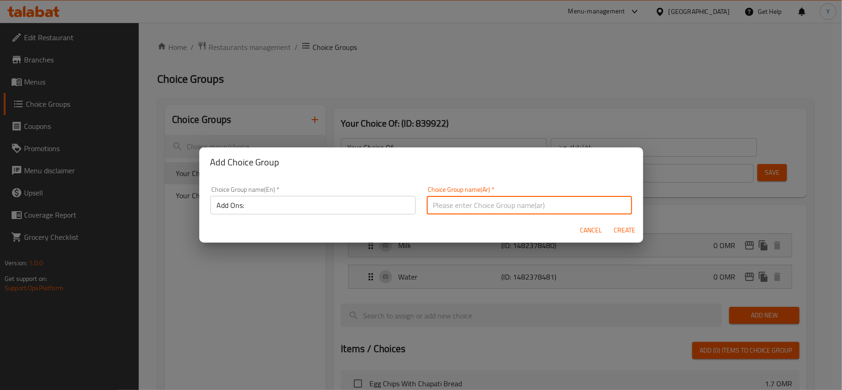
click at [476, 204] on input "text" at bounding box center [529, 205] width 205 height 19
type input "الإضافات:"
click at [610, 222] on button "Create" at bounding box center [625, 230] width 30 height 17
type input "Add Ons:"
type input "الإضافات:"
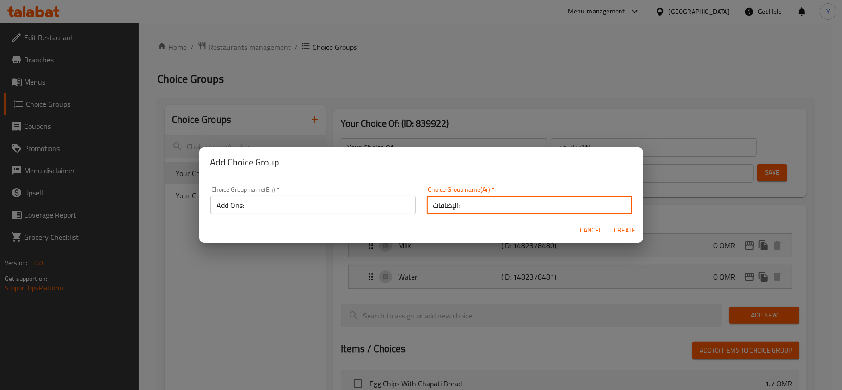
type input "0"
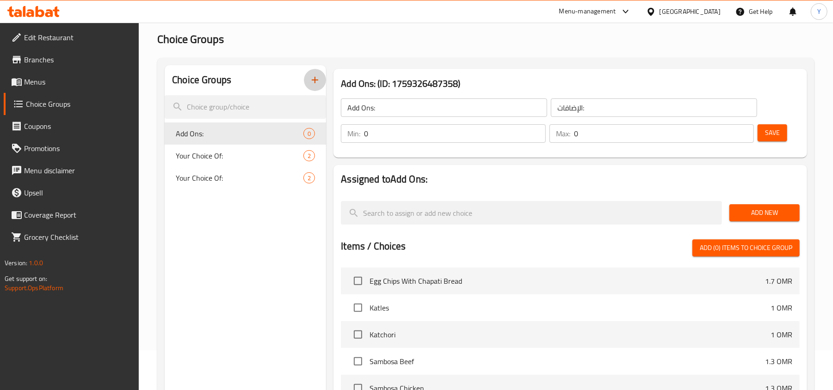
scroll to position [62, 0]
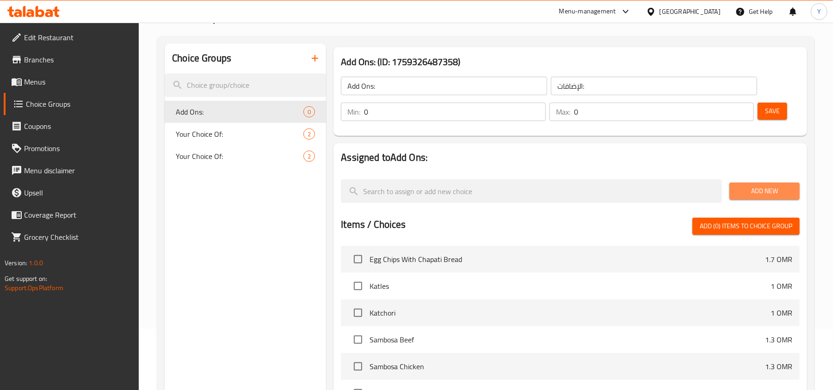
click at [768, 187] on span "Add New" at bounding box center [765, 191] width 56 height 12
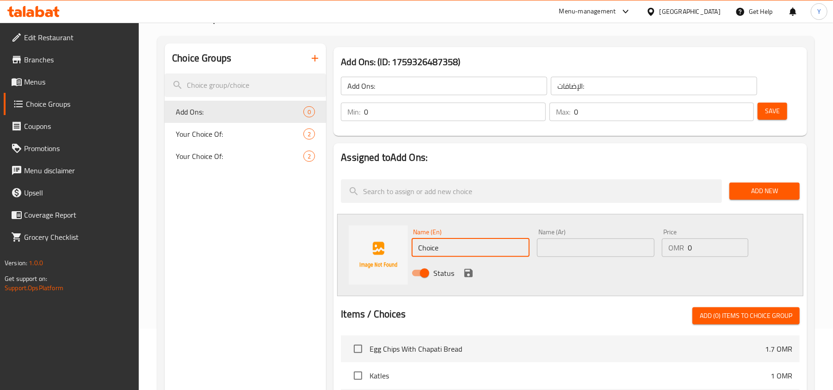
drag, startPoint x: 453, startPoint y: 248, endPoint x: 291, endPoint y: 248, distance: 162.4
click at [247, 248] on div "Choice Groups Add Ons: 0 Your Choice Of: 2 Your Choice Of: 2 Add Ons: (ID: 1759…" at bounding box center [488, 342] width 646 height 599
paste input "Honey"
type input "Honey"
click at [570, 255] on input "text" at bounding box center [595, 248] width 117 height 19
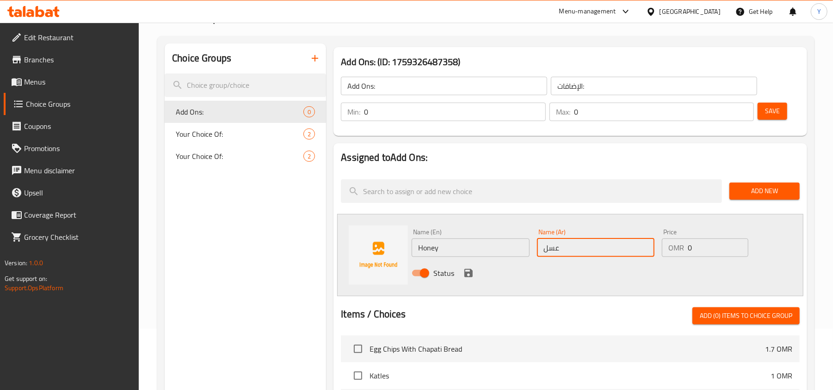
type input "عسل"
paste input ".200"
drag, startPoint x: 717, startPoint y: 251, endPoint x: 611, endPoint y: 249, distance: 106.4
click at [611, 249] on div "Name (En) Honey Name (En) Name (Ar) عسل Name (Ar) Price OMR 0 Price Status" at bounding box center [595, 255] width 375 height 61
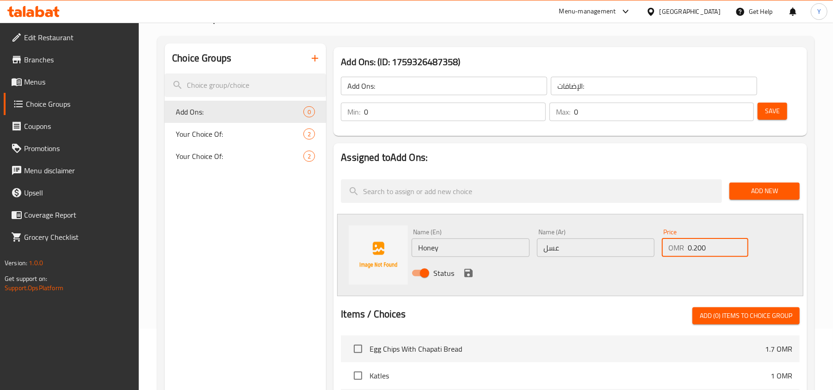
type input "0.200"
click at [468, 273] on icon "save" at bounding box center [468, 273] width 8 height 8
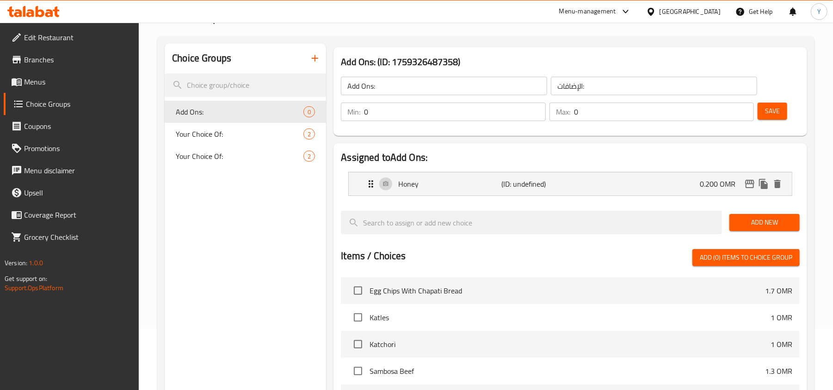
click at [751, 211] on div "Add New" at bounding box center [765, 222] width 78 height 31
click at [748, 223] on span "Add New" at bounding box center [765, 223] width 56 height 12
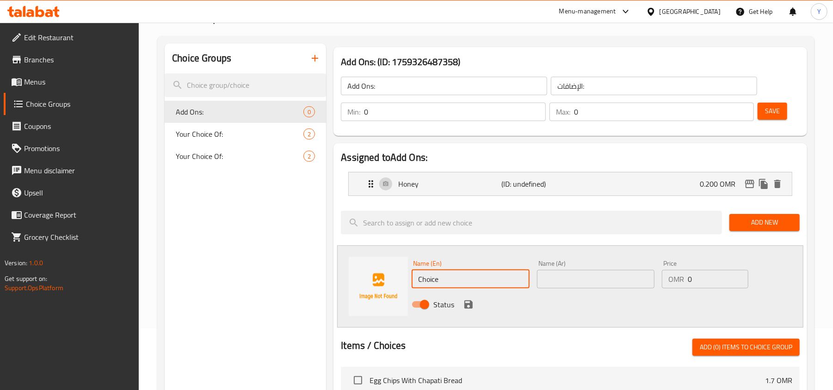
drag, startPoint x: 328, startPoint y: 274, endPoint x: 286, endPoint y: 269, distance: 42.9
click at [286, 269] on div "Choice Groups Add Ons: 0 Your Choice Of: 2 Your Choice Of: 2 Add Ons: (ID: 1759…" at bounding box center [488, 358] width 646 height 630
paste input "Oman chips"
type input "Oman chips"
click at [576, 273] on input "text" at bounding box center [595, 279] width 117 height 19
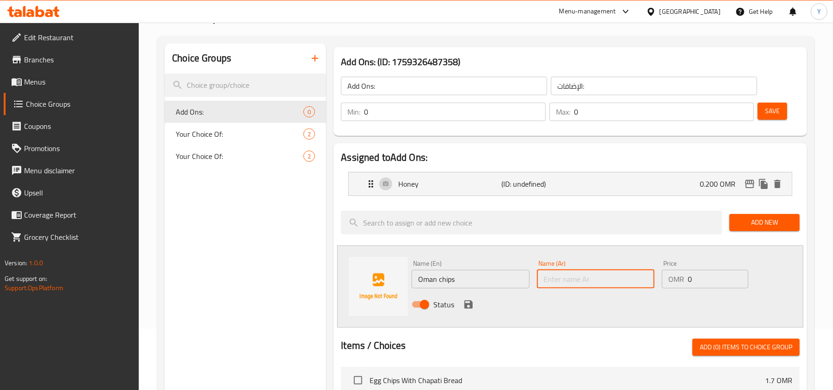
paste input "0.200"
type input "0.200"
drag, startPoint x: 696, startPoint y: 281, endPoint x: 620, endPoint y: 280, distance: 75.9
click at [630, 280] on div "Name (En) Oman chips Name (En) Name (Ar) 0.200 Name (Ar) Price OMR 0 Price Stat…" at bounding box center [595, 287] width 375 height 61
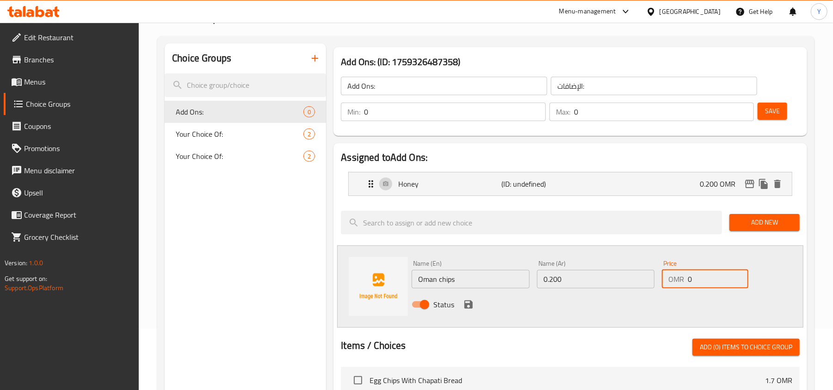
paste input ".200"
type input "0.200"
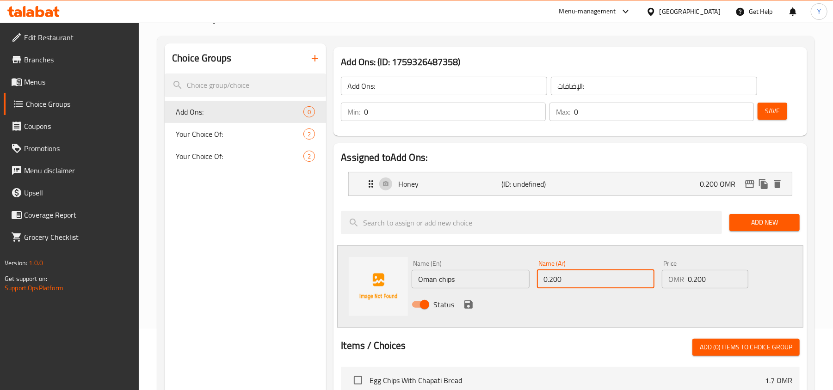
drag, startPoint x: 619, startPoint y: 280, endPoint x: 401, endPoint y: 277, distance: 218.4
click at [401, 277] on div "Name (En) Oman chips Name (En) Name (Ar) 0.200 Name (Ar) Price OMR 0.200 Price …" at bounding box center [570, 287] width 466 height 82
click at [577, 278] on input "text" at bounding box center [595, 279] width 117 height 19
paste input "رقائق بطاطا"
type input "رقائق بطاطا عمان"
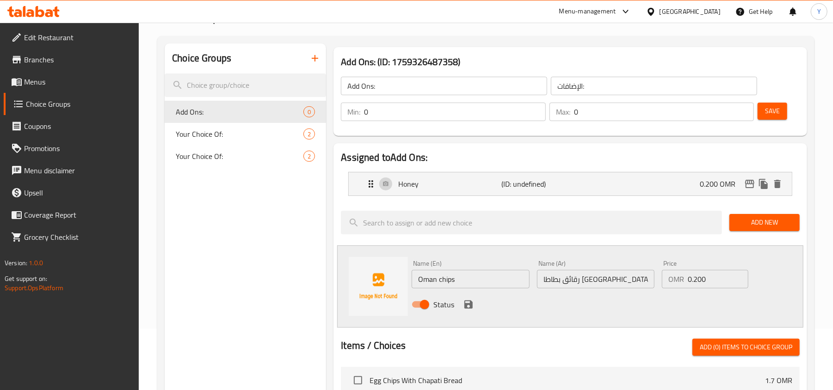
click at [464, 303] on icon "save" at bounding box center [468, 304] width 11 height 11
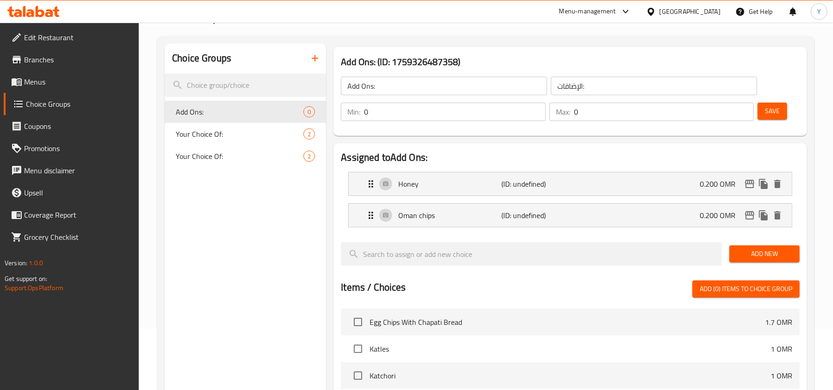
click at [773, 109] on span "Save" at bounding box center [772, 111] width 15 height 12
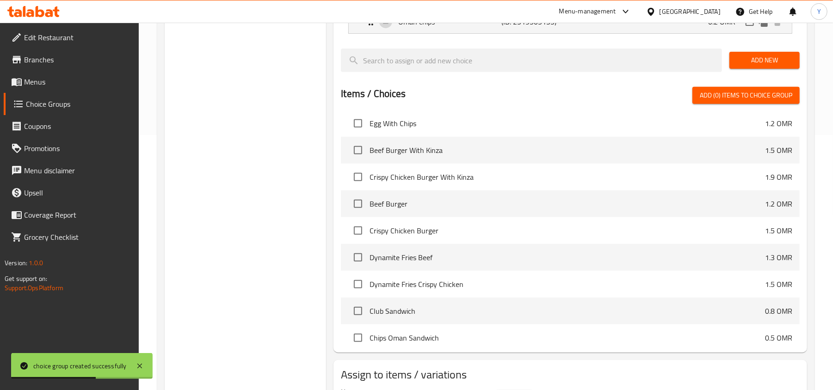
scroll to position [313, 0]
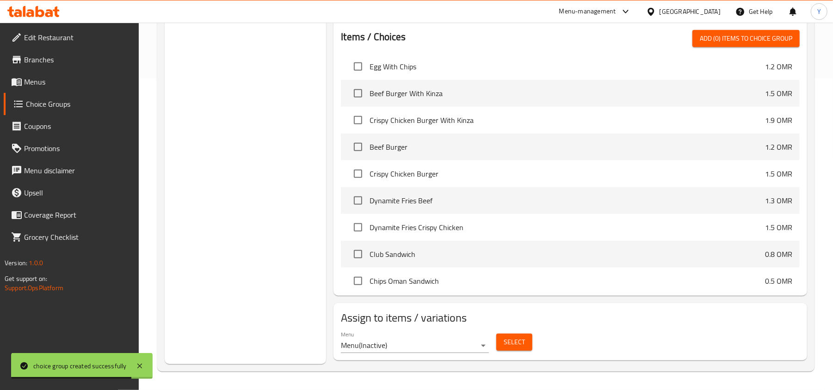
click at [498, 347] on button "Select" at bounding box center [514, 342] width 36 height 17
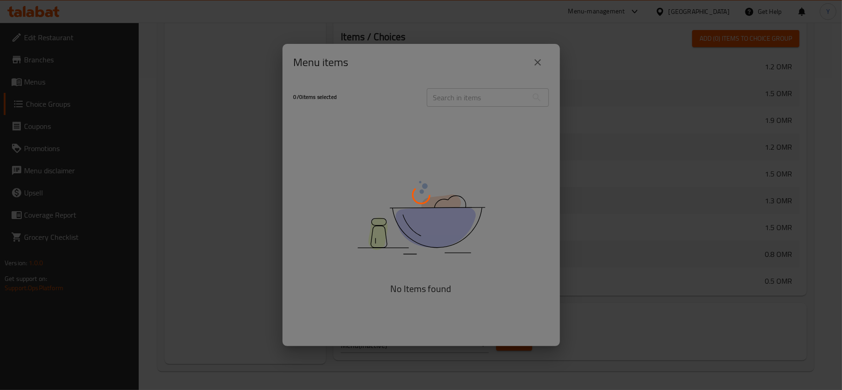
click at [541, 63] on div at bounding box center [421, 195] width 842 height 390
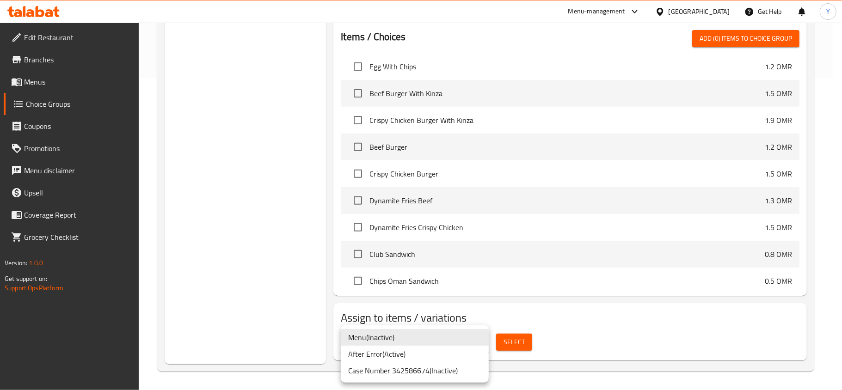
click at [398, 374] on li "Case Number 342586674 ( Inactive )" at bounding box center [415, 371] width 148 height 17
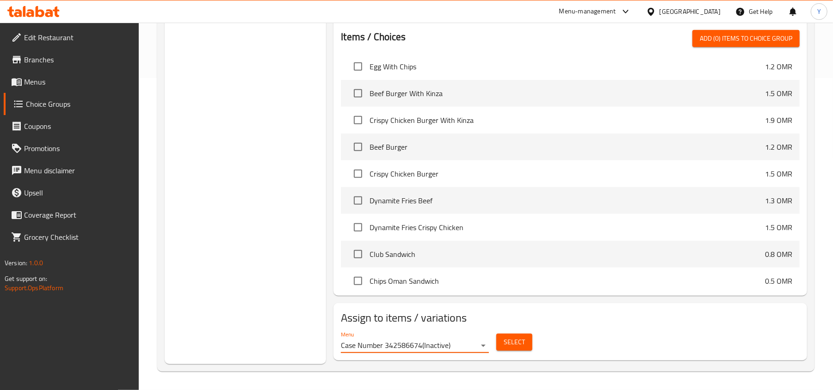
click at [519, 345] on span "Select" at bounding box center [514, 343] width 21 height 12
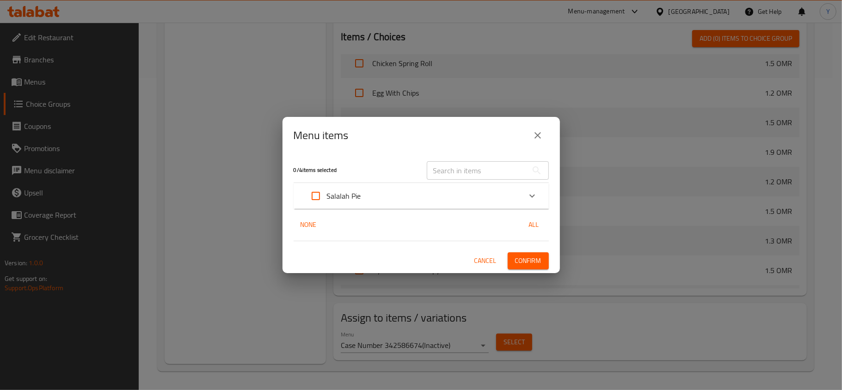
click at [306, 192] on input "Expand" at bounding box center [316, 196] width 22 height 22
checkbox input "true"
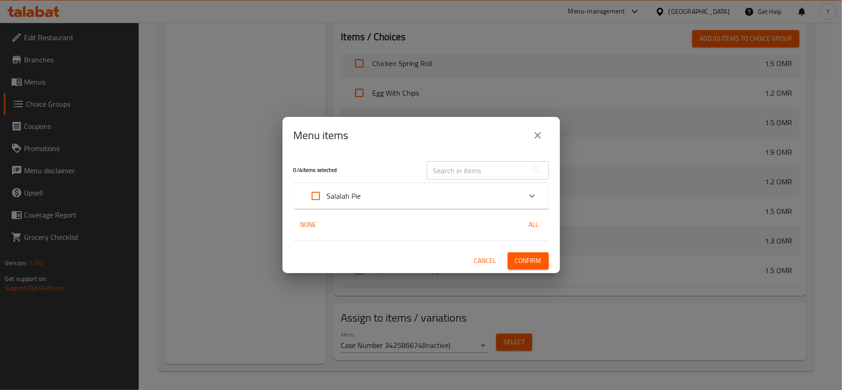
checkbox input "true"
click at [531, 267] on button "Confirm" at bounding box center [528, 261] width 41 height 17
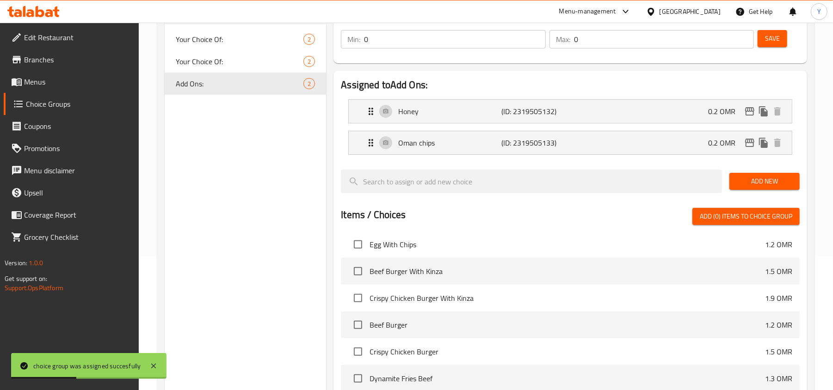
scroll to position [5, 0]
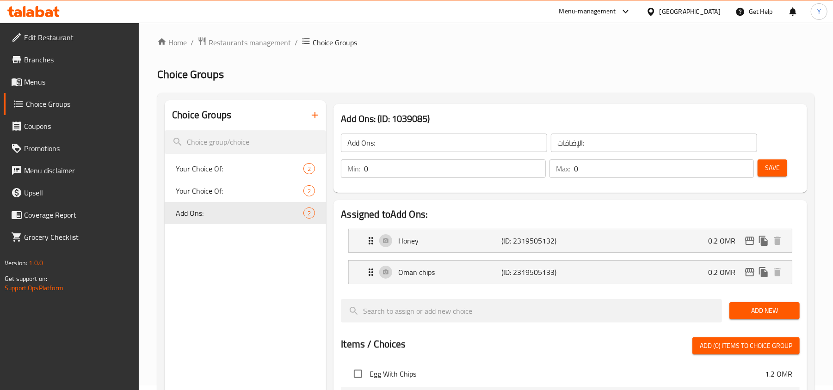
click at [56, 7] on icon at bounding box center [56, 11] width 6 height 11
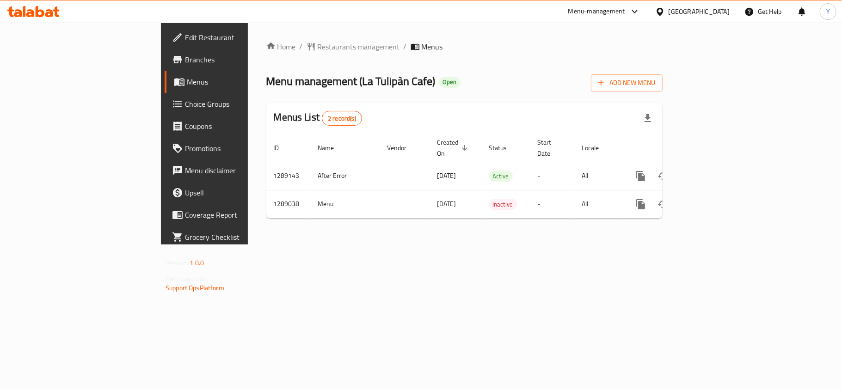
click at [40, 8] on icon at bounding box center [33, 11] width 52 height 11
